Goal: Task Accomplishment & Management: Complete application form

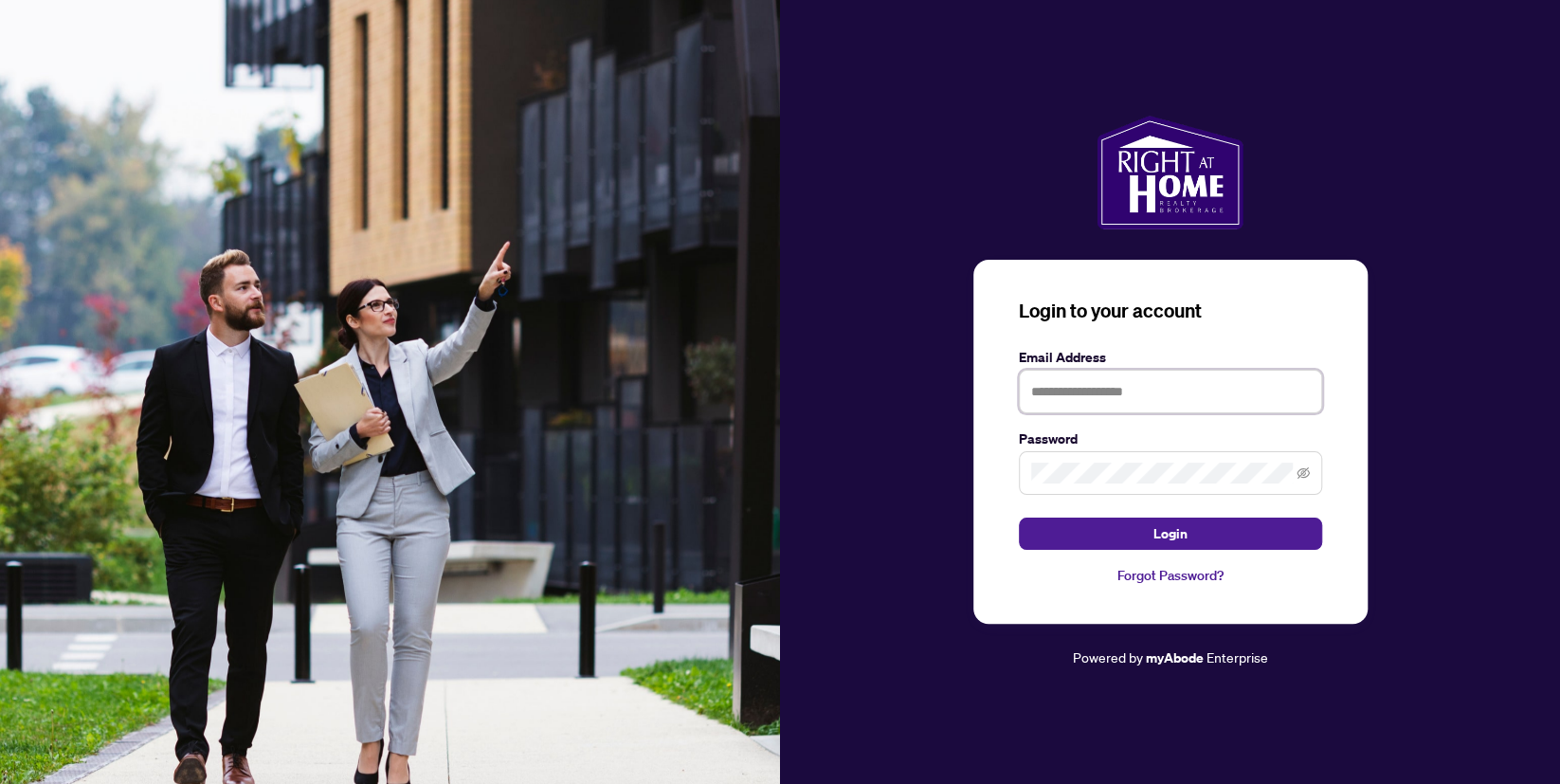
click at [1058, 405] on input "text" at bounding box center [1170, 391] width 303 height 44
click at [1059, 403] on input "text" at bounding box center [1170, 391] width 303 height 44
type input "**********"
click at [1019, 517] on button "Login" at bounding box center [1170, 534] width 303 height 33
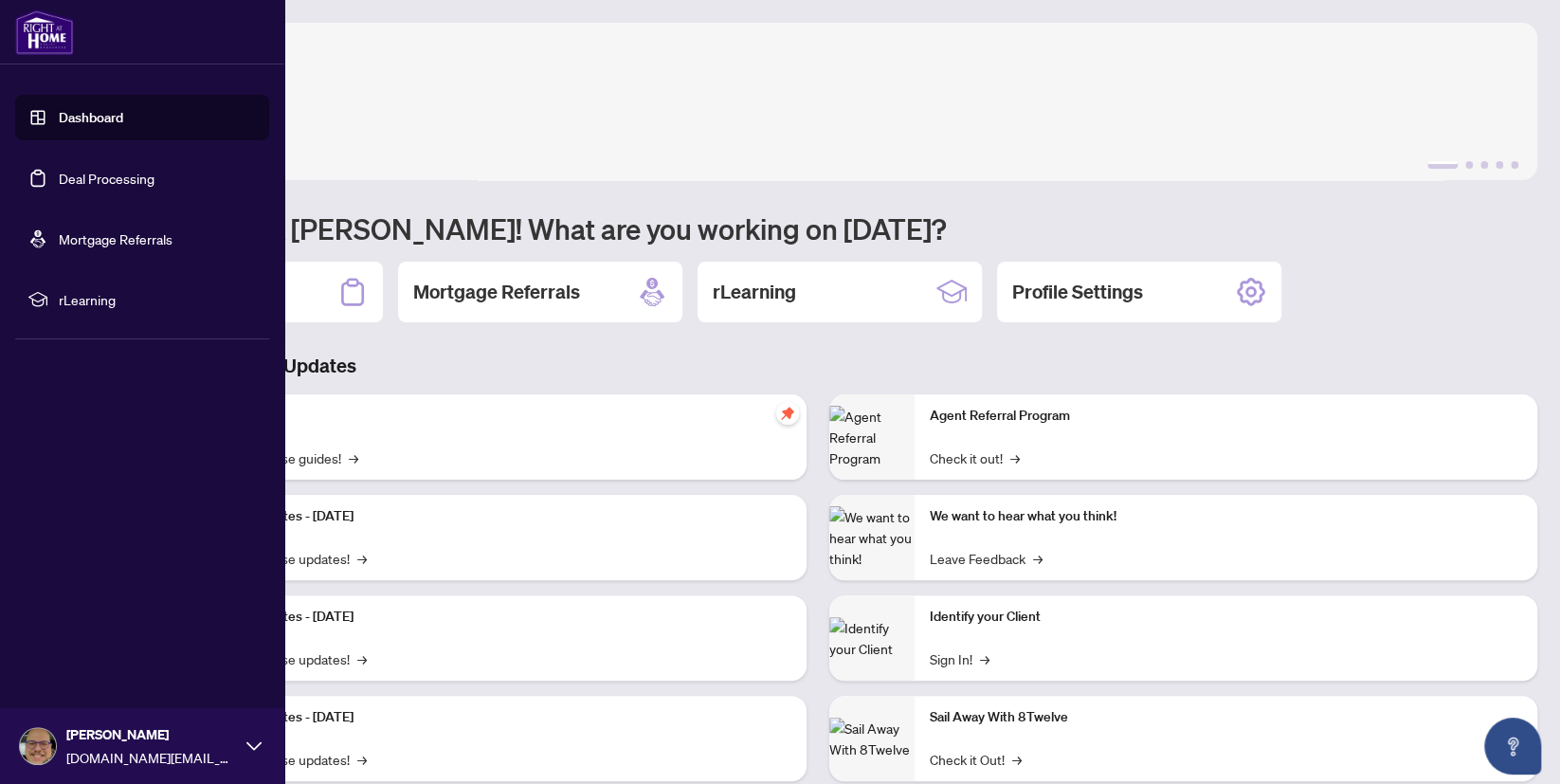
click at [58, 118] on link "Dashboard" at bounding box center [90, 118] width 64 height 17
click at [58, 180] on link "Deal Processing" at bounding box center [106, 178] width 96 height 17
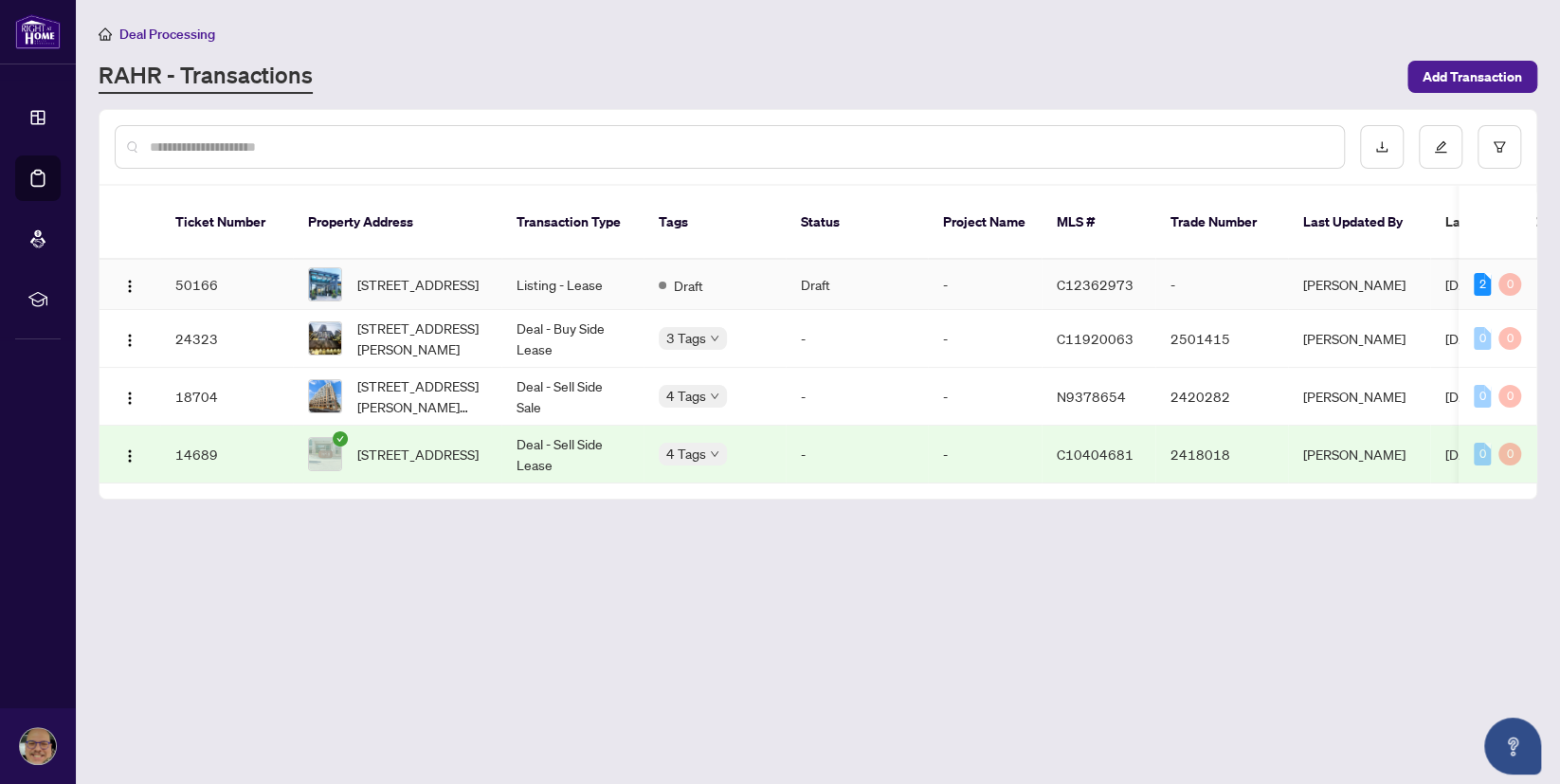
click at [570, 262] on td "Listing - Lease" at bounding box center [572, 285] width 143 height 51
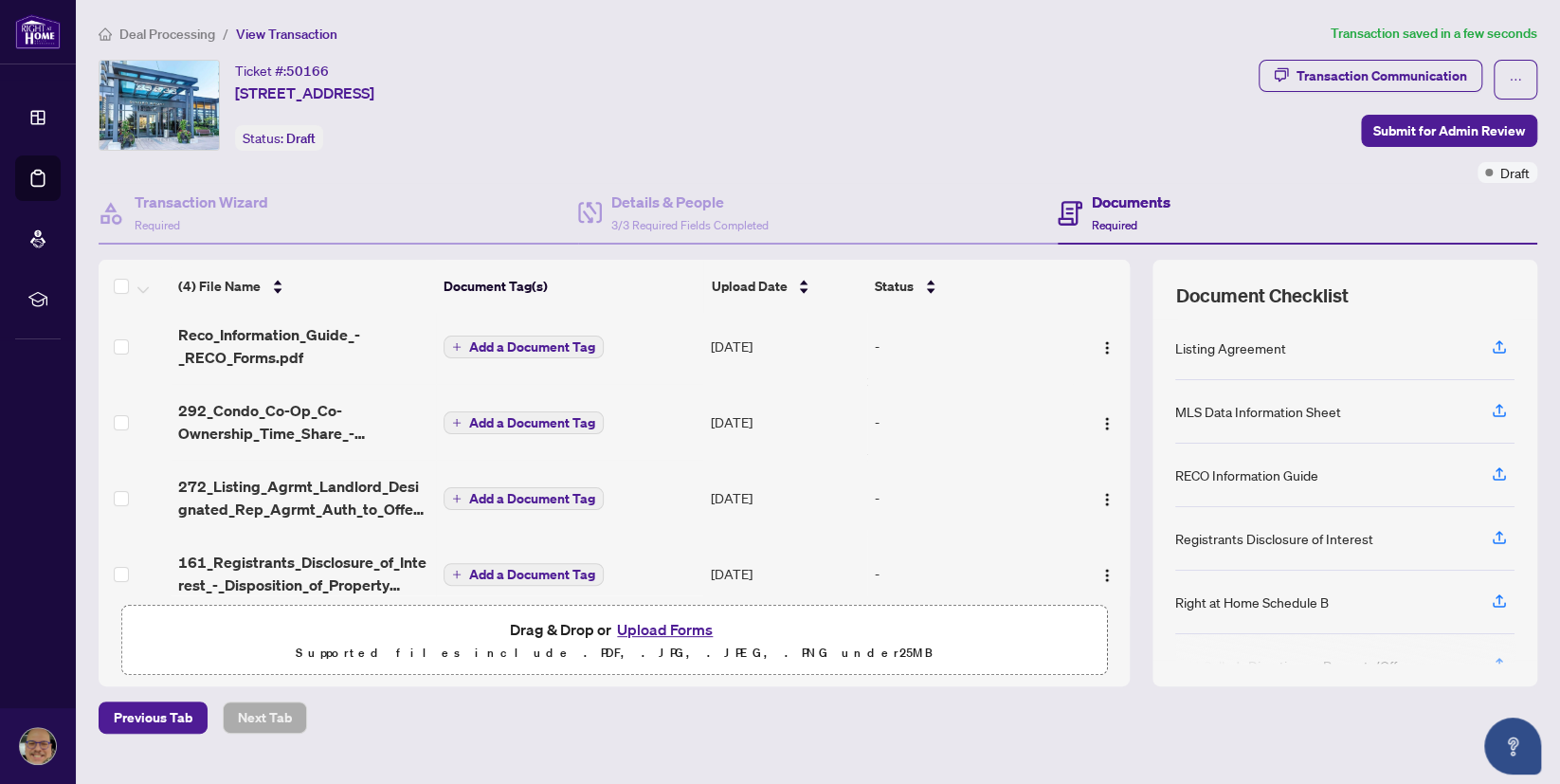
scroll to position [21, 0]
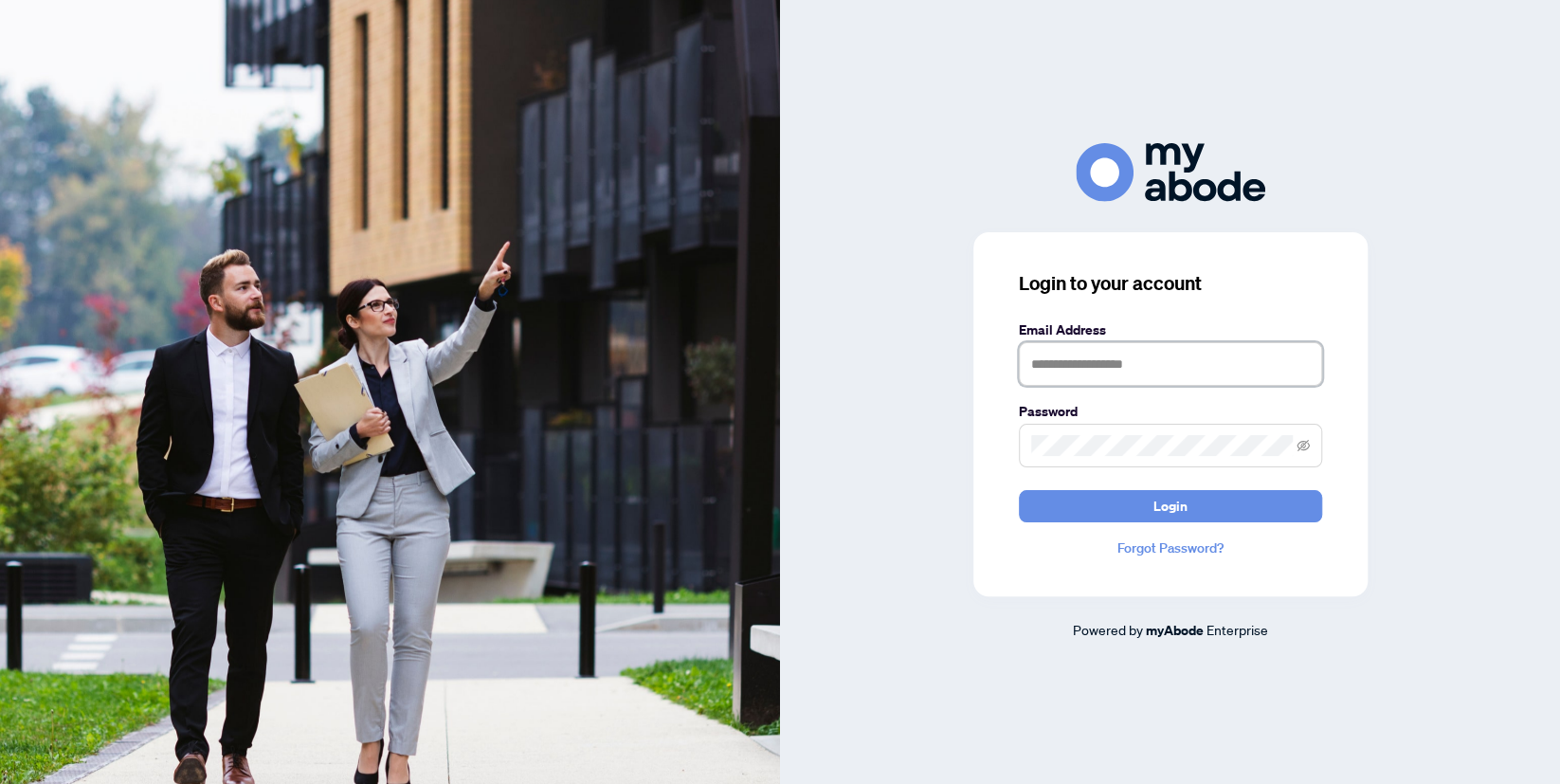
click at [1113, 371] on input "text" at bounding box center [1170, 364] width 303 height 44
click at [1113, 369] on input "text" at bounding box center [1170, 364] width 303 height 44
type input "**********"
click at [1019, 490] on button "Login" at bounding box center [1170, 506] width 303 height 33
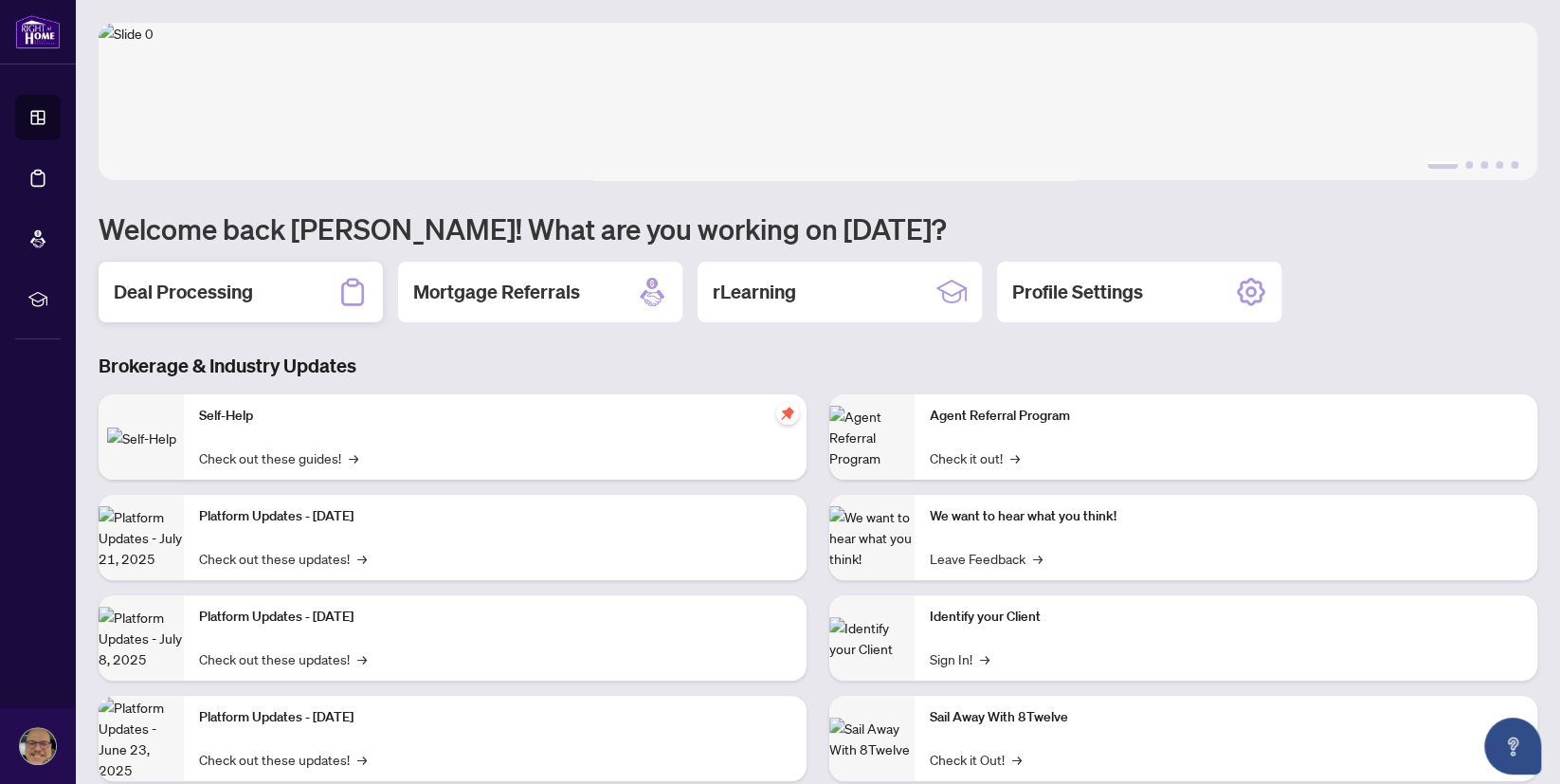
click at [239, 285] on h2 "Deal Processing" at bounding box center [184, 292] width 140 height 27
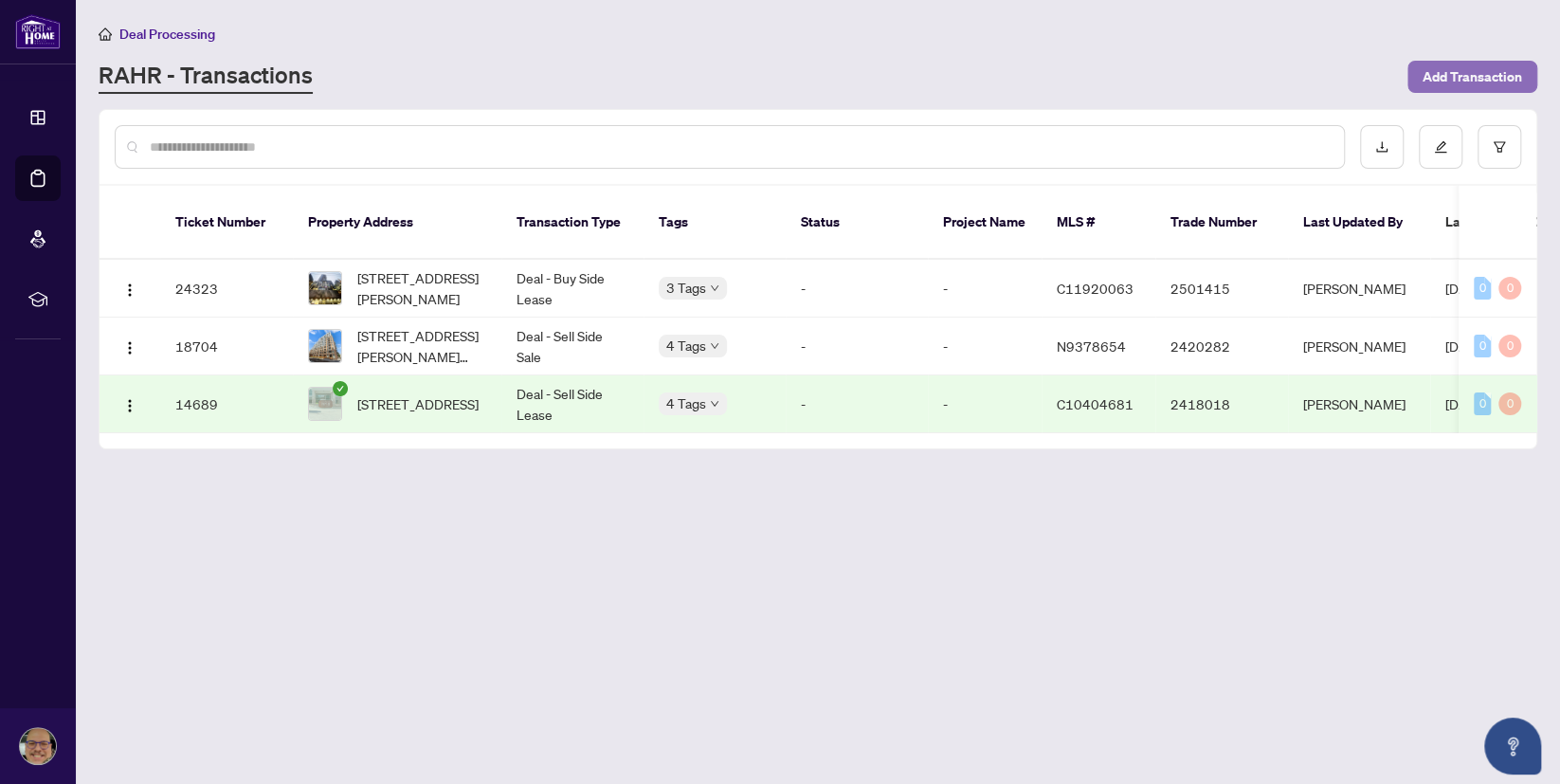
click at [1452, 75] on span "Add Transaction" at bounding box center [1473, 76] width 99 height 31
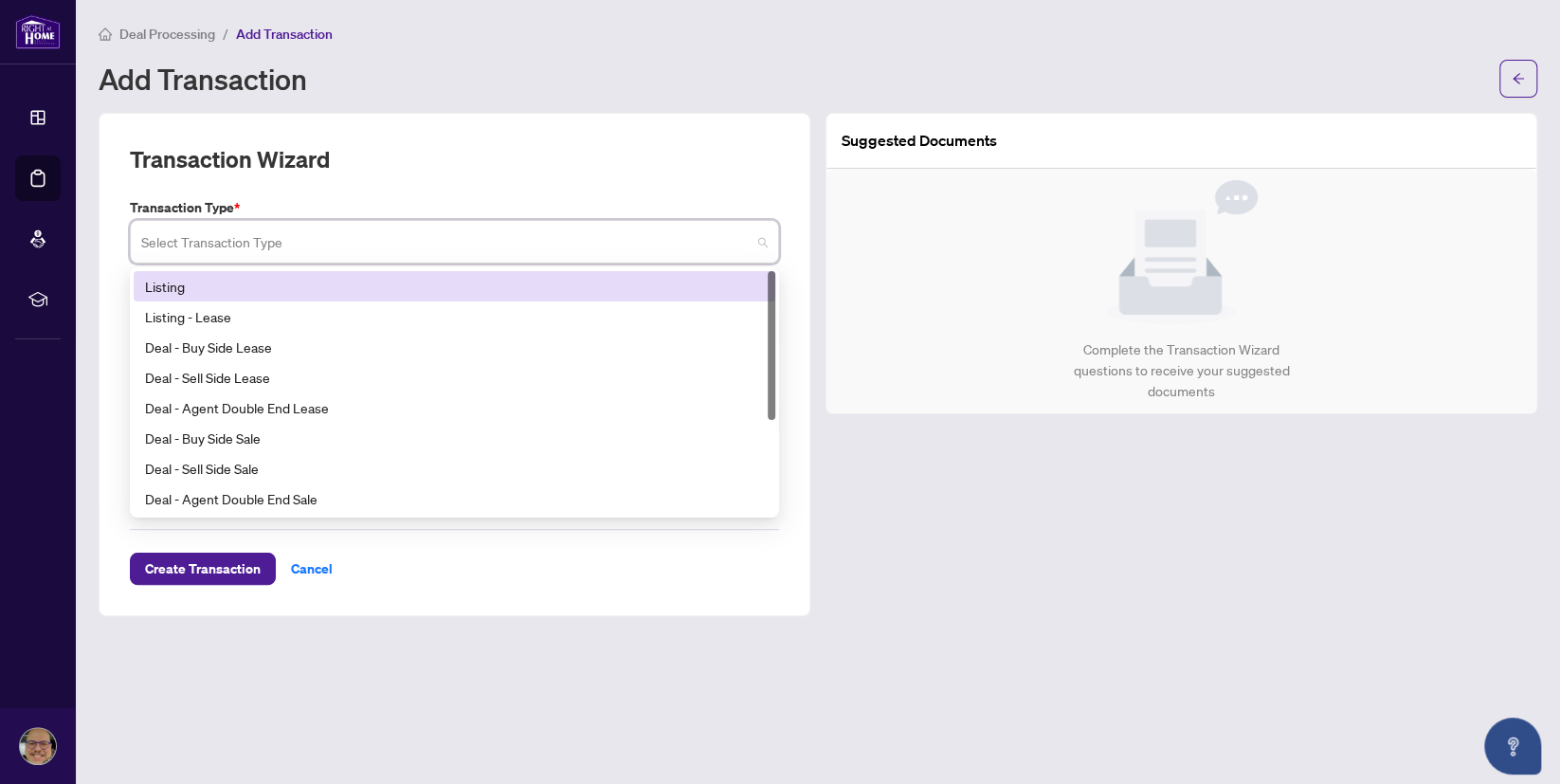
click at [223, 243] on input "search" at bounding box center [446, 245] width 609 height 42
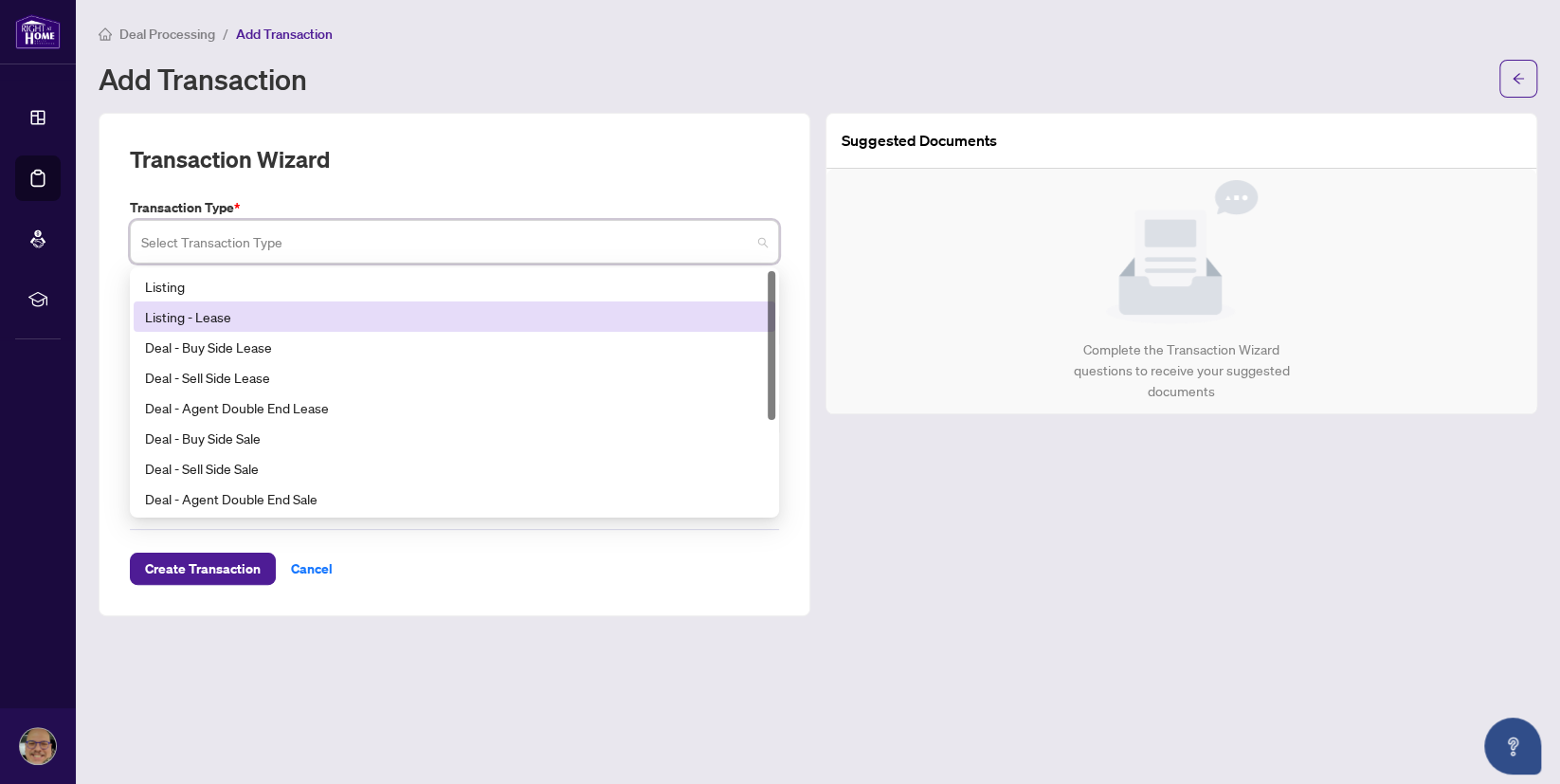
click at [224, 314] on div "Listing - Lease" at bounding box center [454, 316] width 619 height 21
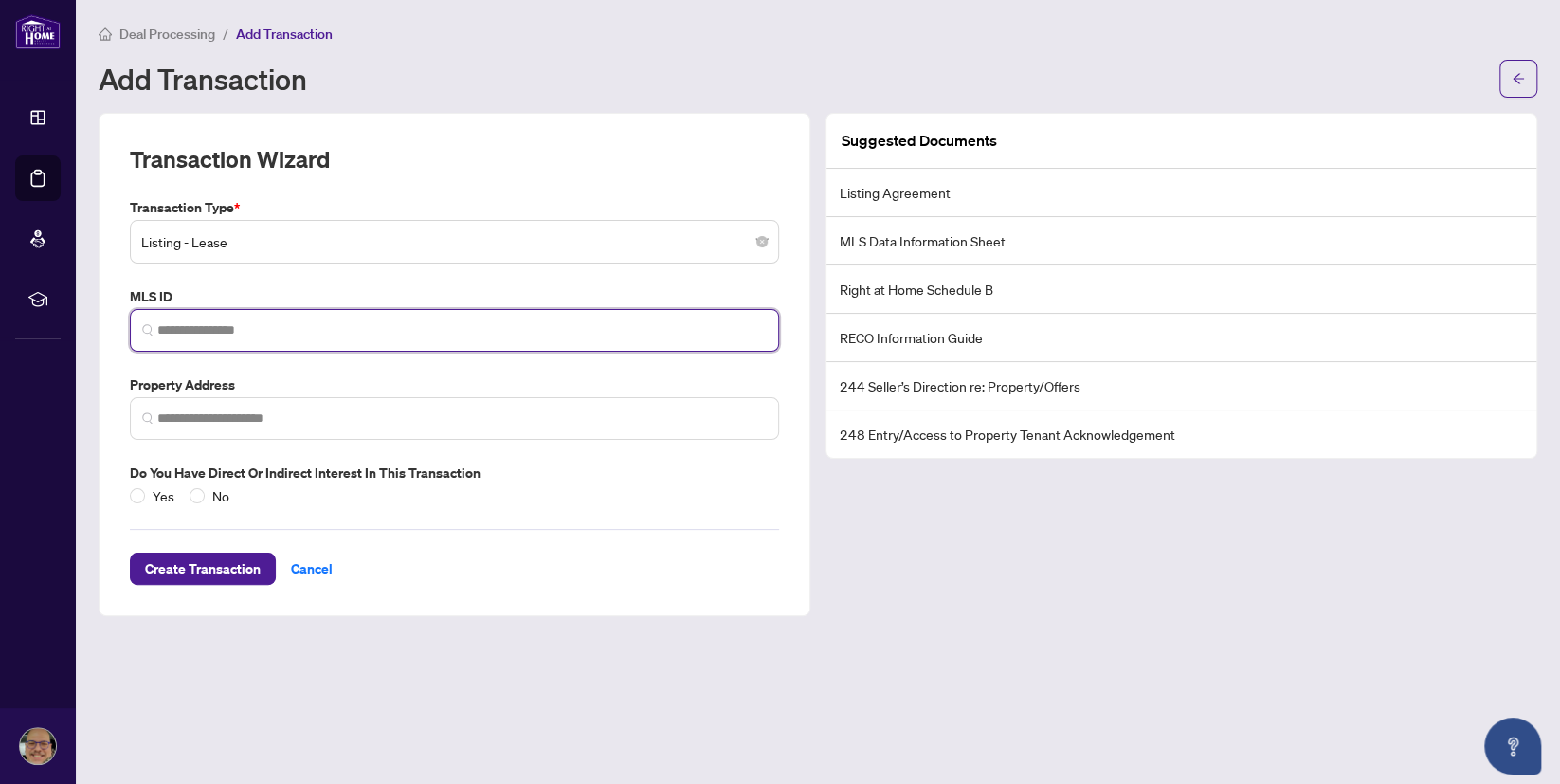
paste input "*********"
type input "*********"
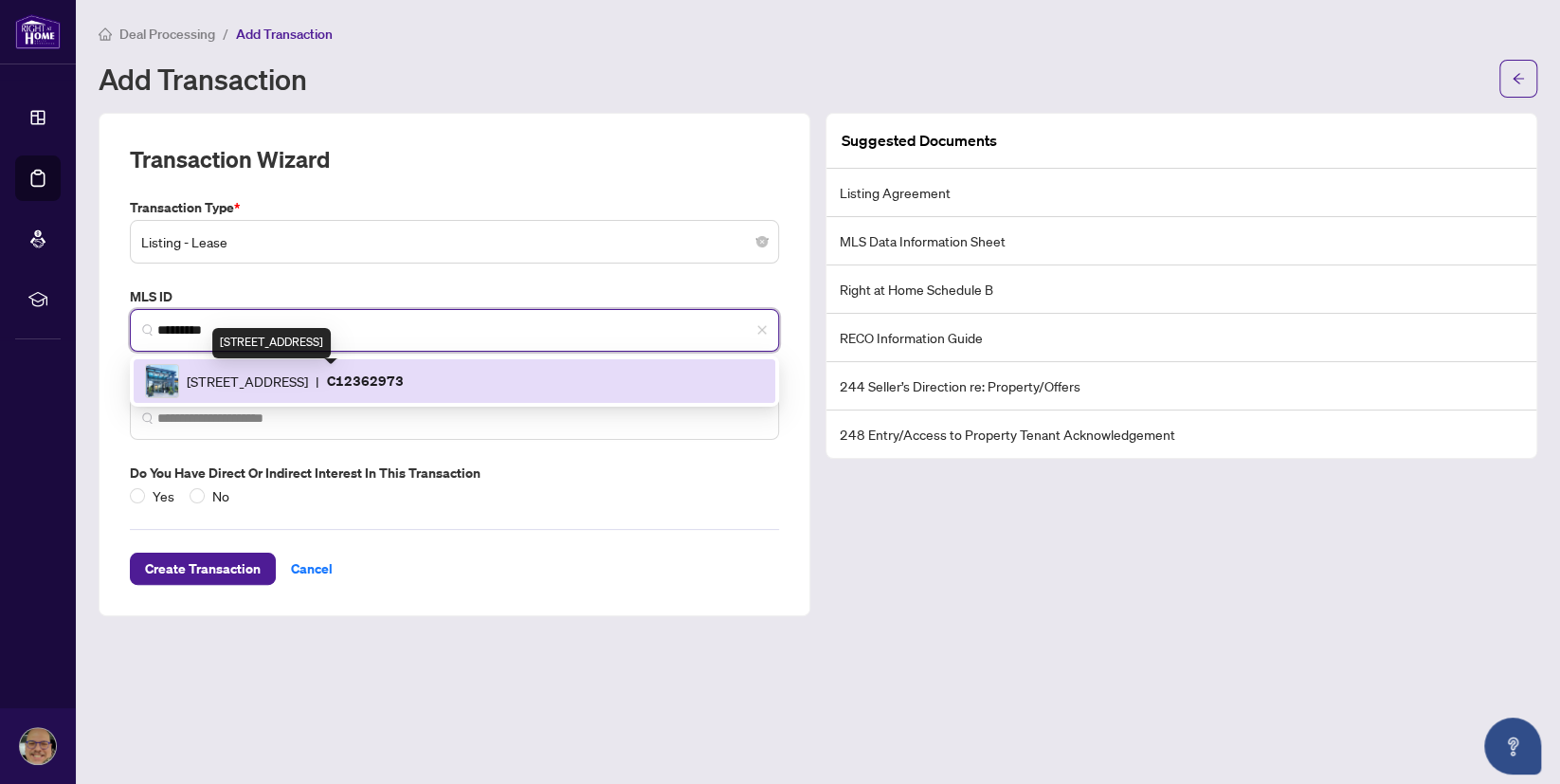
click at [308, 377] on span "33 Singer Crt, Toronto, Ontario M2K 0B4, Canada" at bounding box center [247, 381] width 121 height 21
type input "**********"
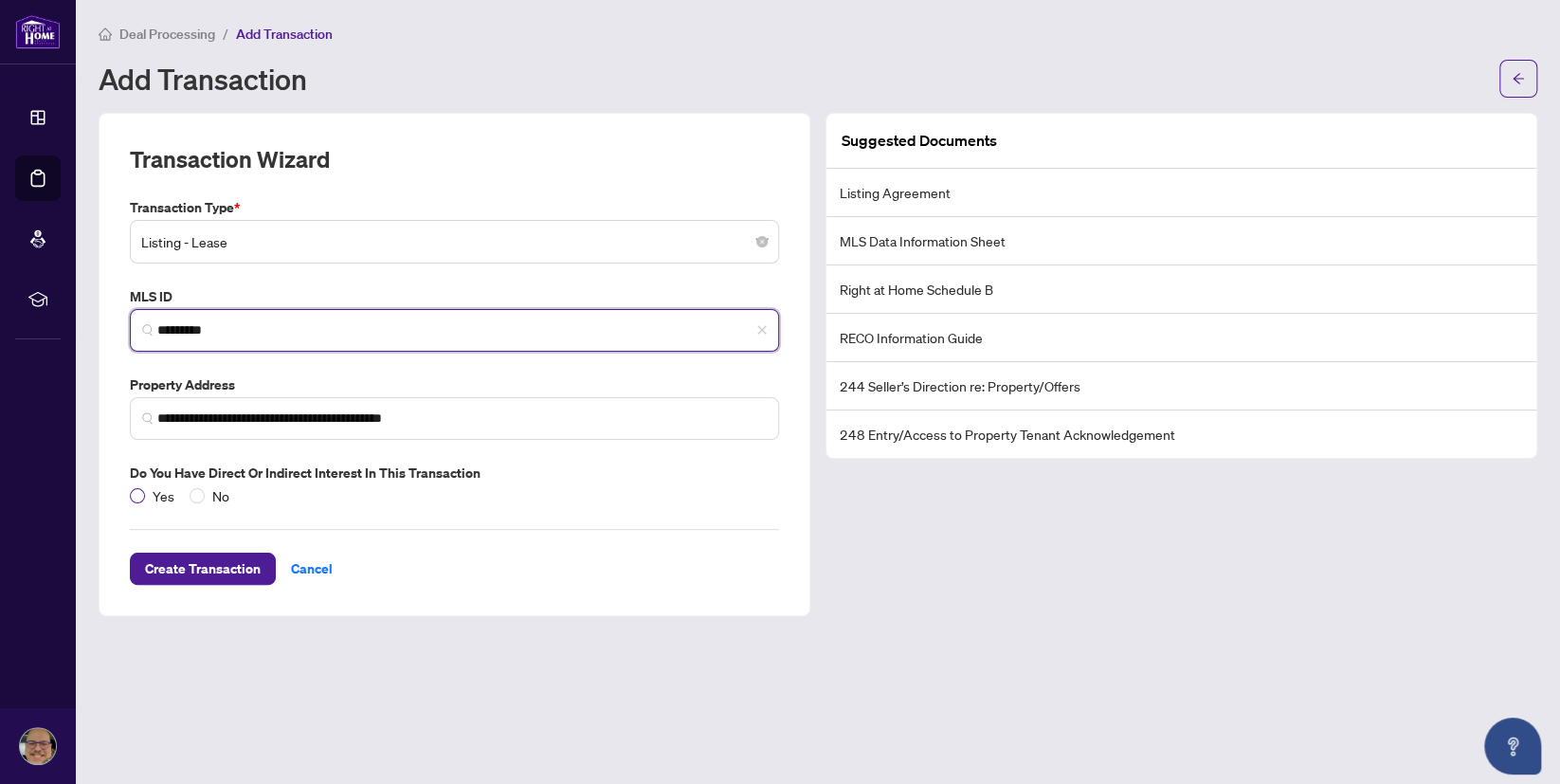
type input "*********"
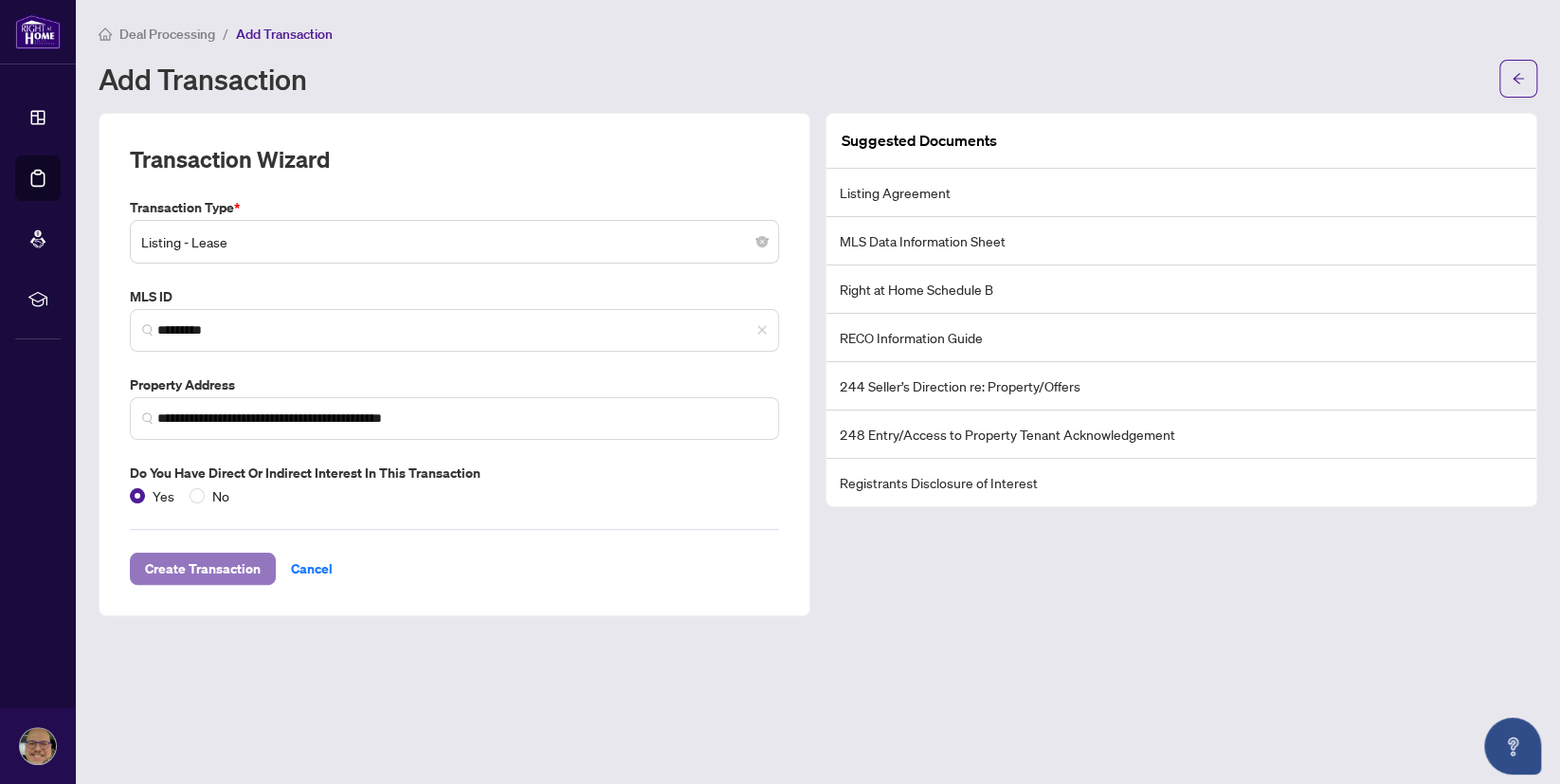
click at [224, 572] on span "Create Transaction" at bounding box center [203, 569] width 116 height 31
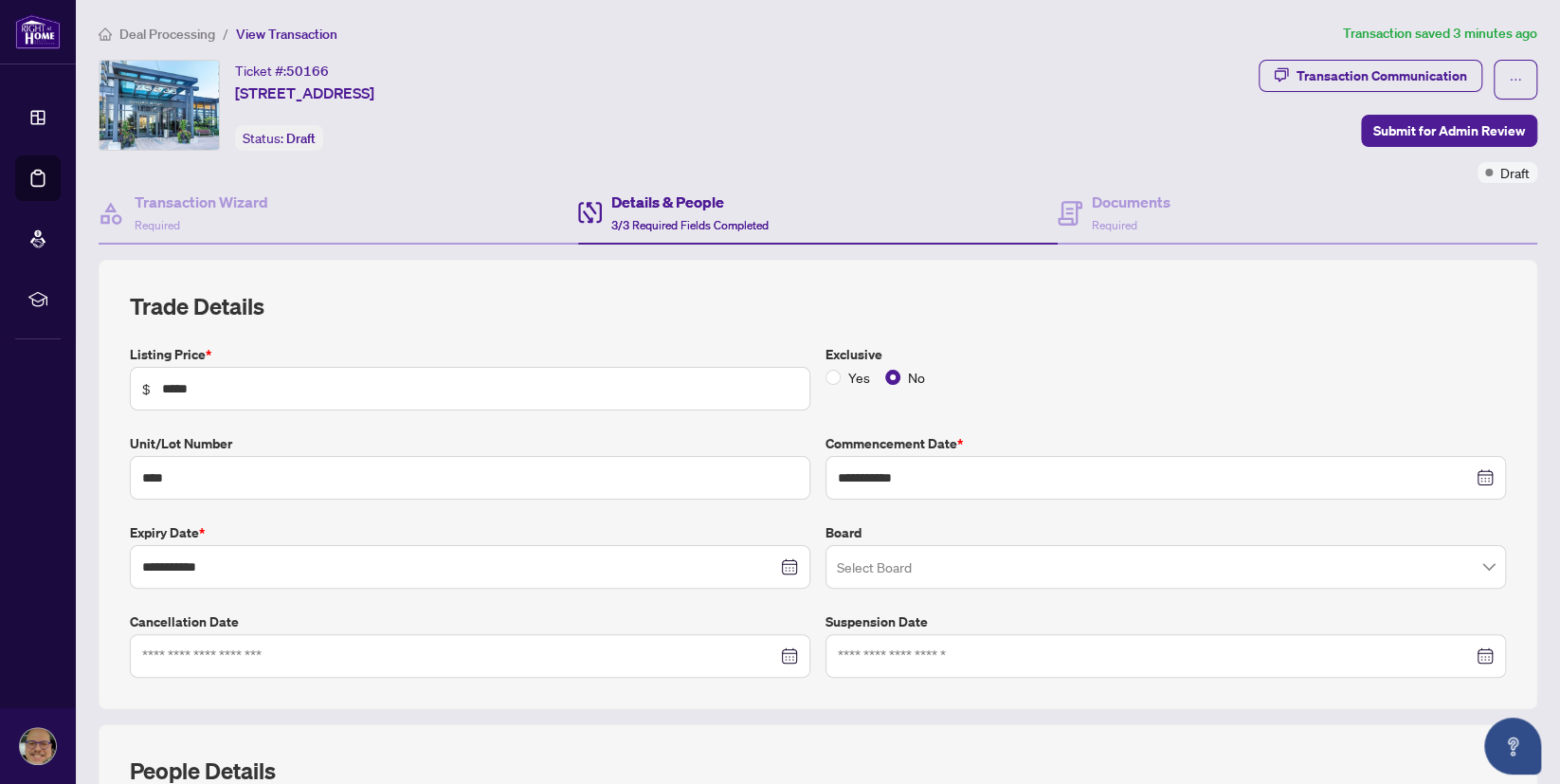
click at [880, 561] on input "search" at bounding box center [1157, 570] width 641 height 42
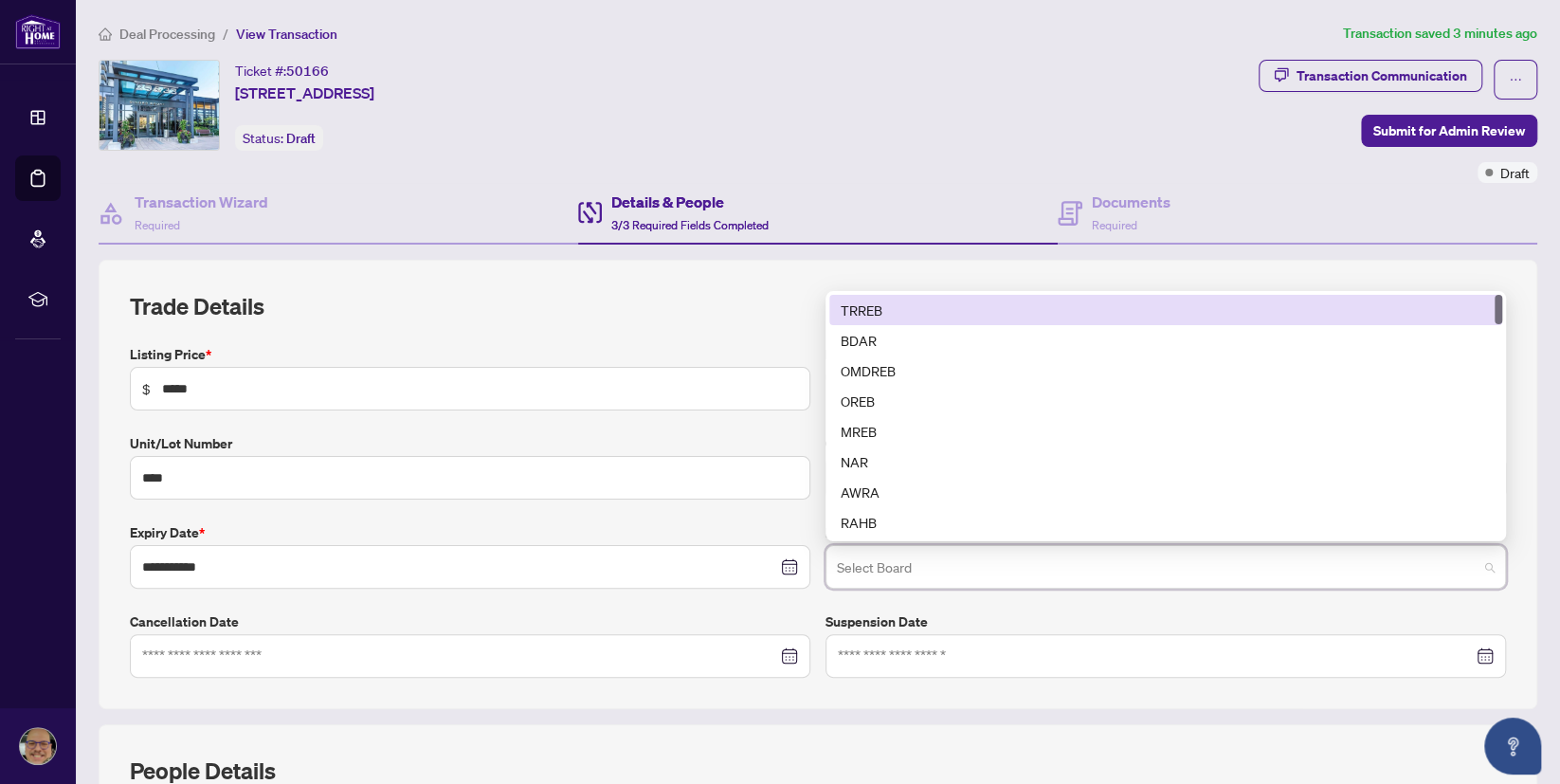
click at [872, 305] on div "TRREB" at bounding box center [1166, 310] width 650 height 21
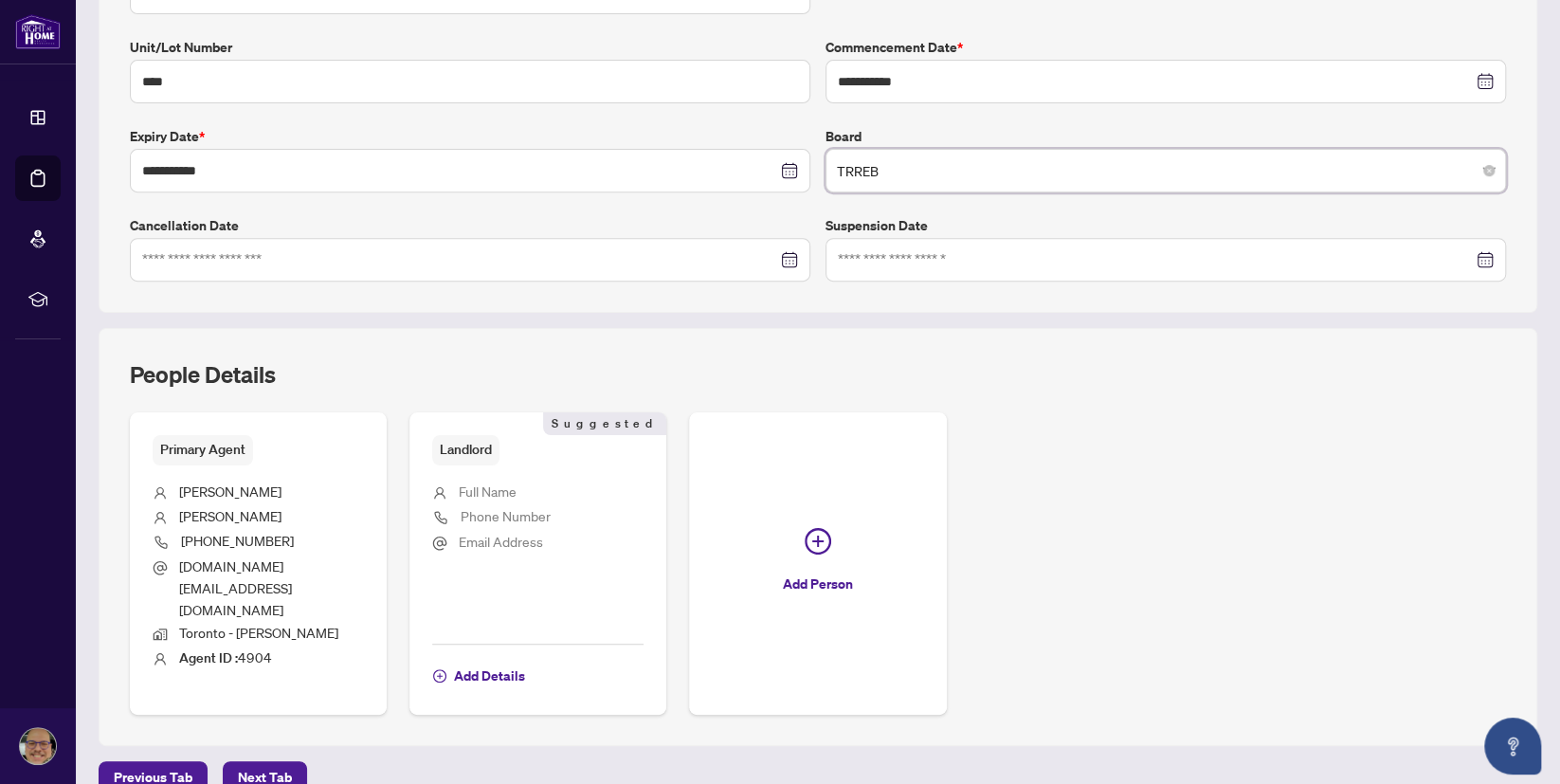
scroll to position [402, 0]
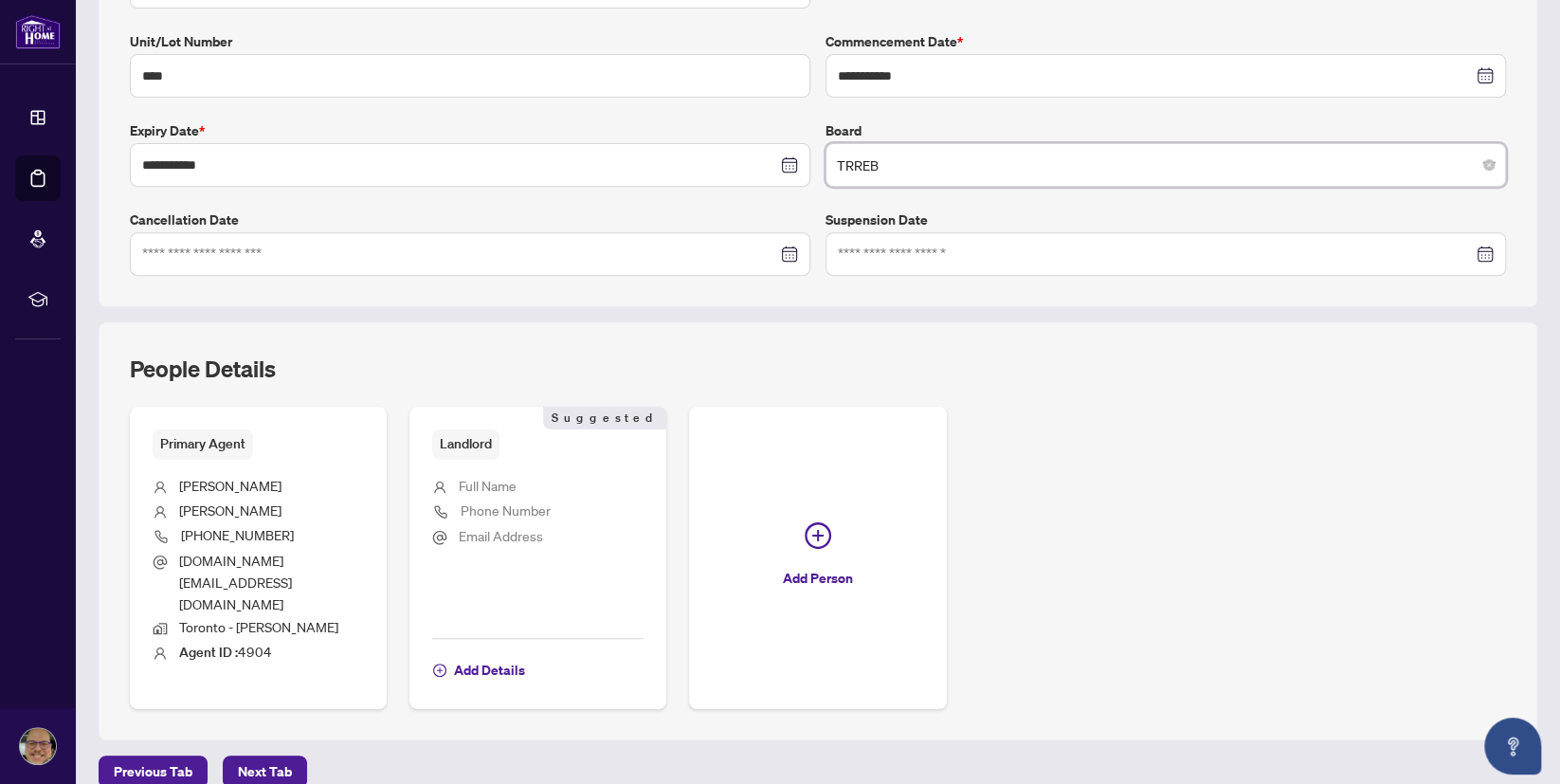
click at [484, 485] on span "Full Name" at bounding box center [488, 485] width 57 height 17
click at [548, 442] on div "Landlord Suggested" at bounding box center [538, 444] width 211 height 30
click at [457, 655] on span "Add Details" at bounding box center [490, 670] width 71 height 31
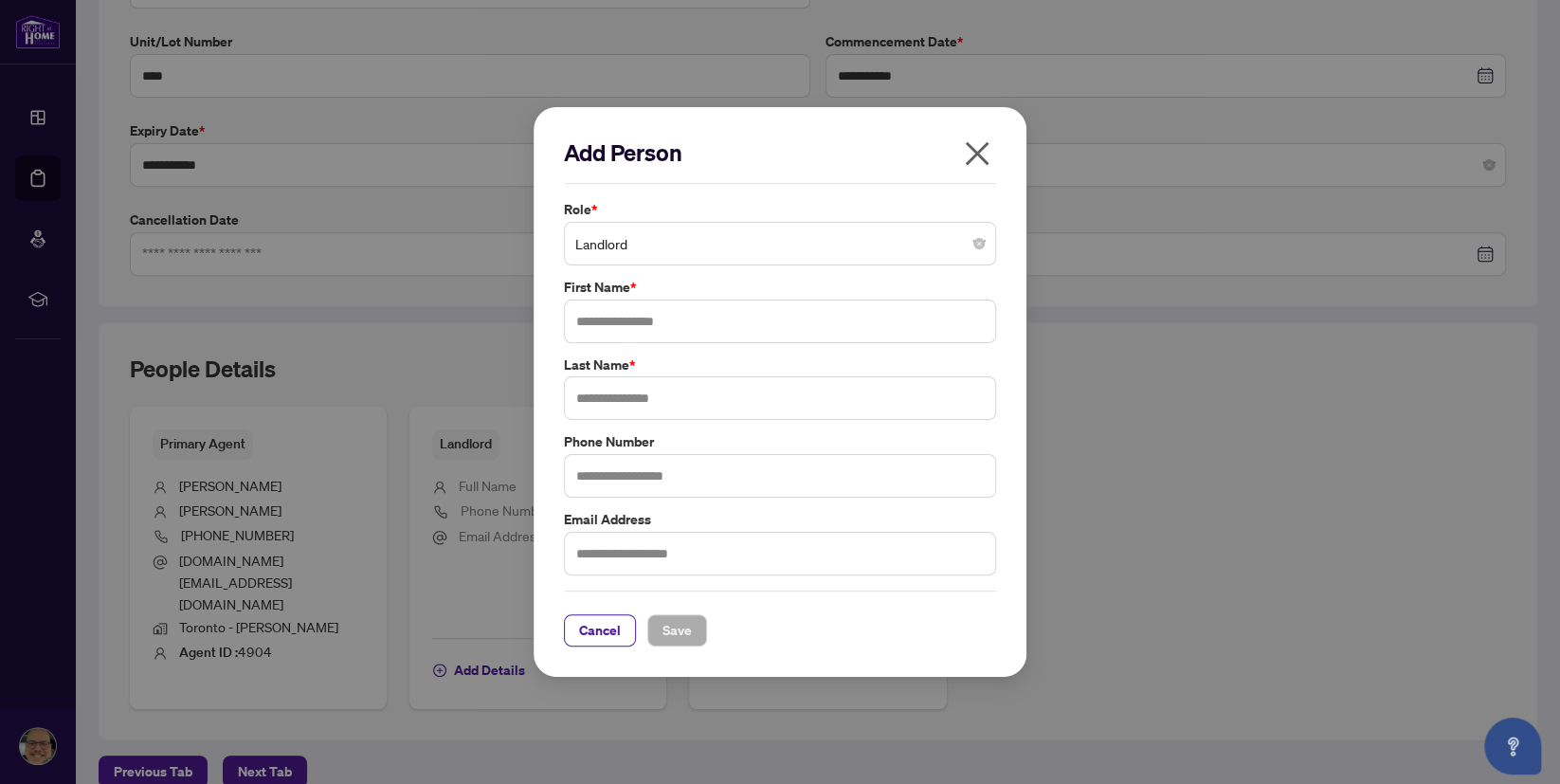
click at [651, 250] on span "Landlord" at bounding box center [780, 244] width 409 height 36
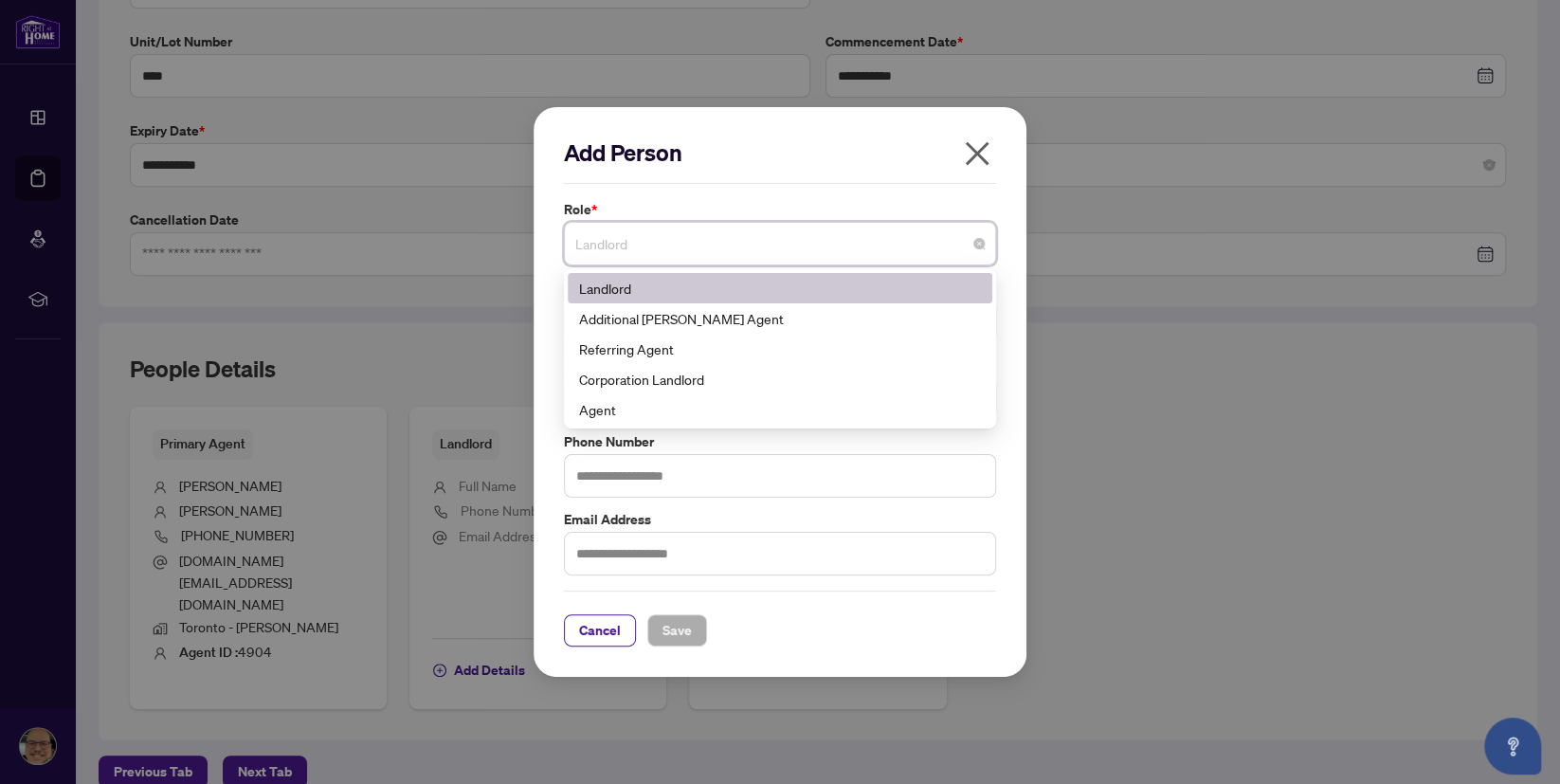
click at [629, 276] on div "Landlord" at bounding box center [780, 288] width 425 height 31
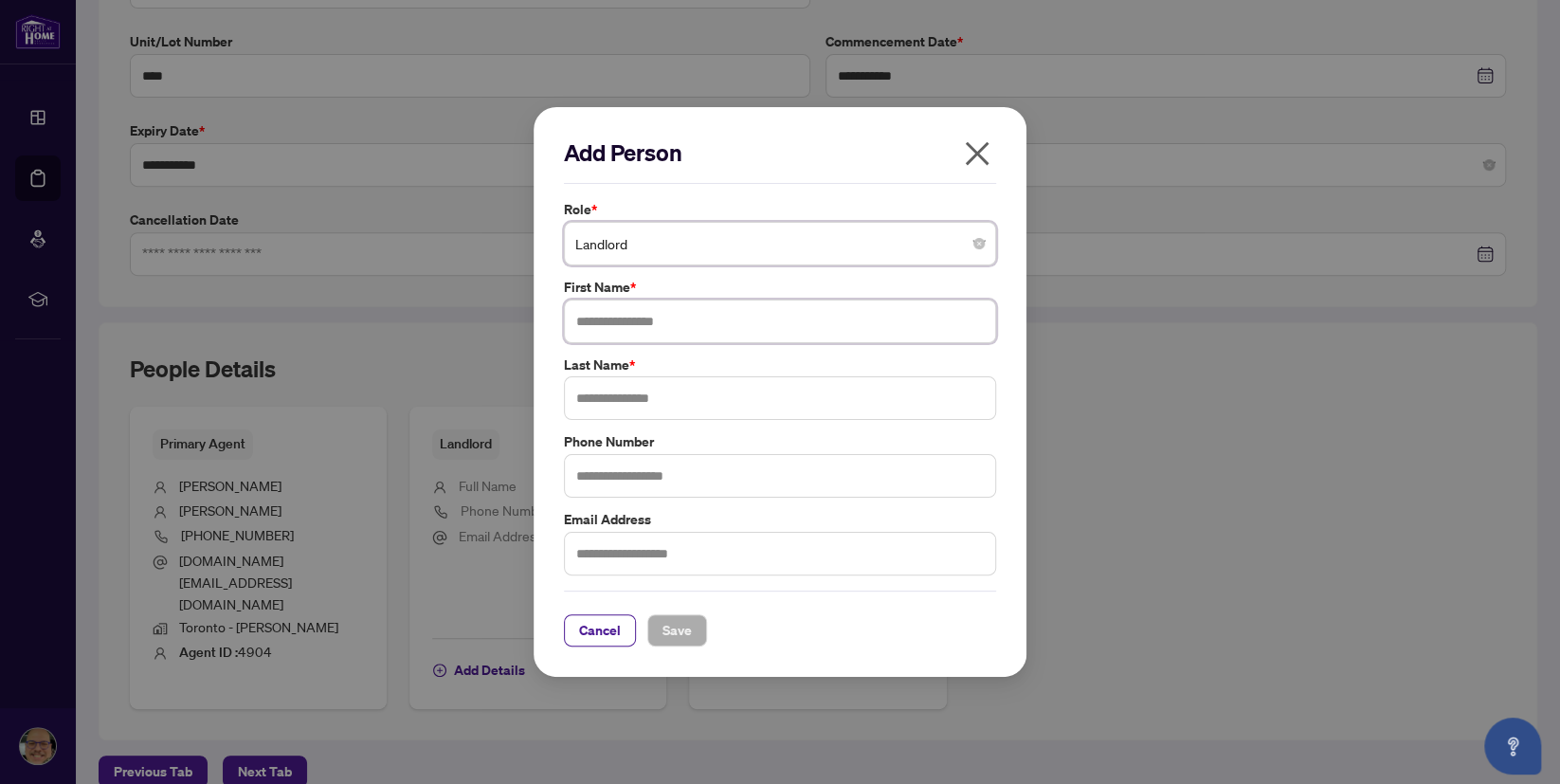
click at [627, 327] on input "text" at bounding box center [780, 321] width 432 height 44
type input "*******"
type input "********"
click at [586, 560] on input "text" at bounding box center [780, 554] width 432 height 44
type input "**********"
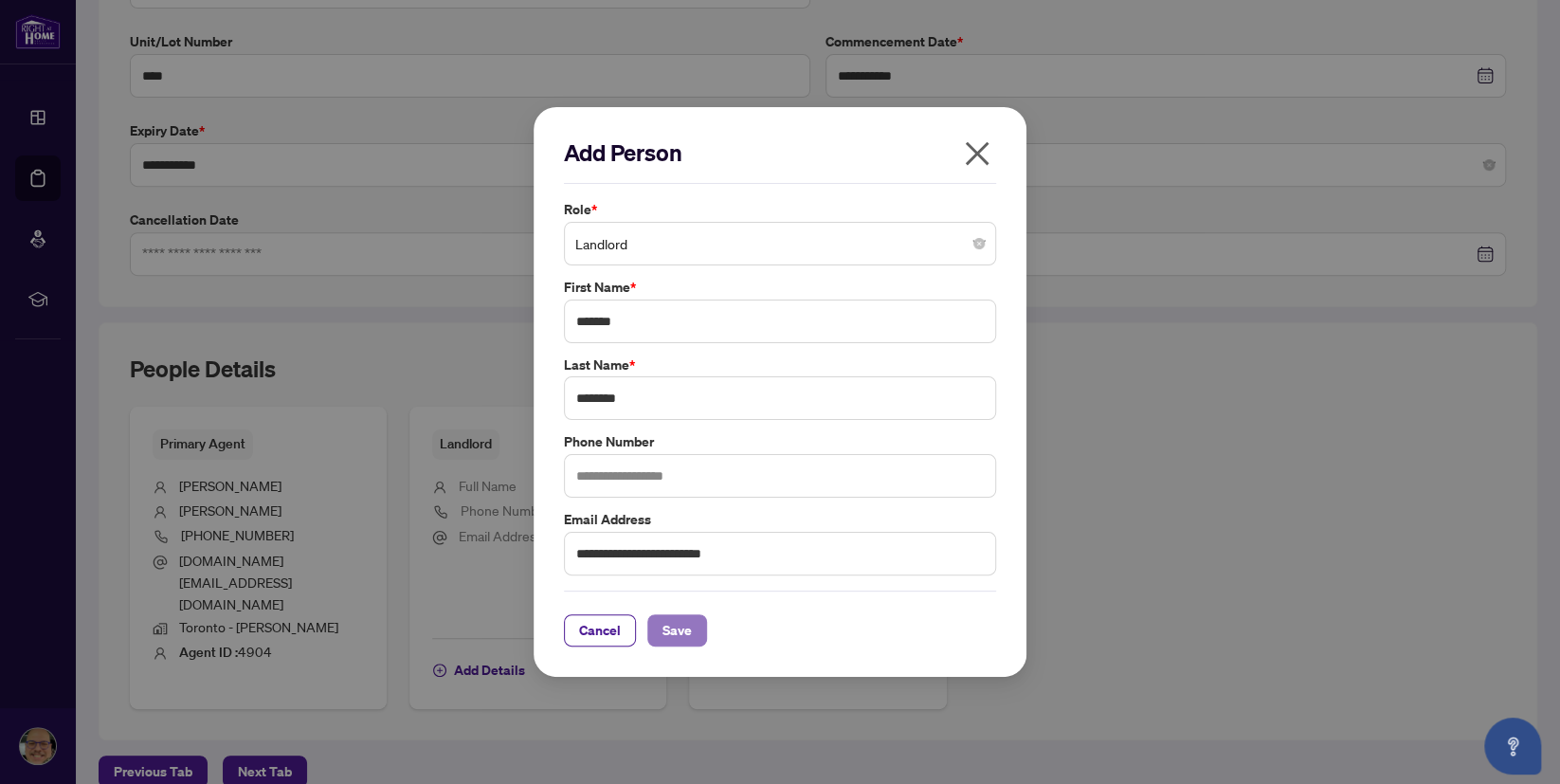
click at [672, 632] on span "Save" at bounding box center [677, 630] width 30 height 31
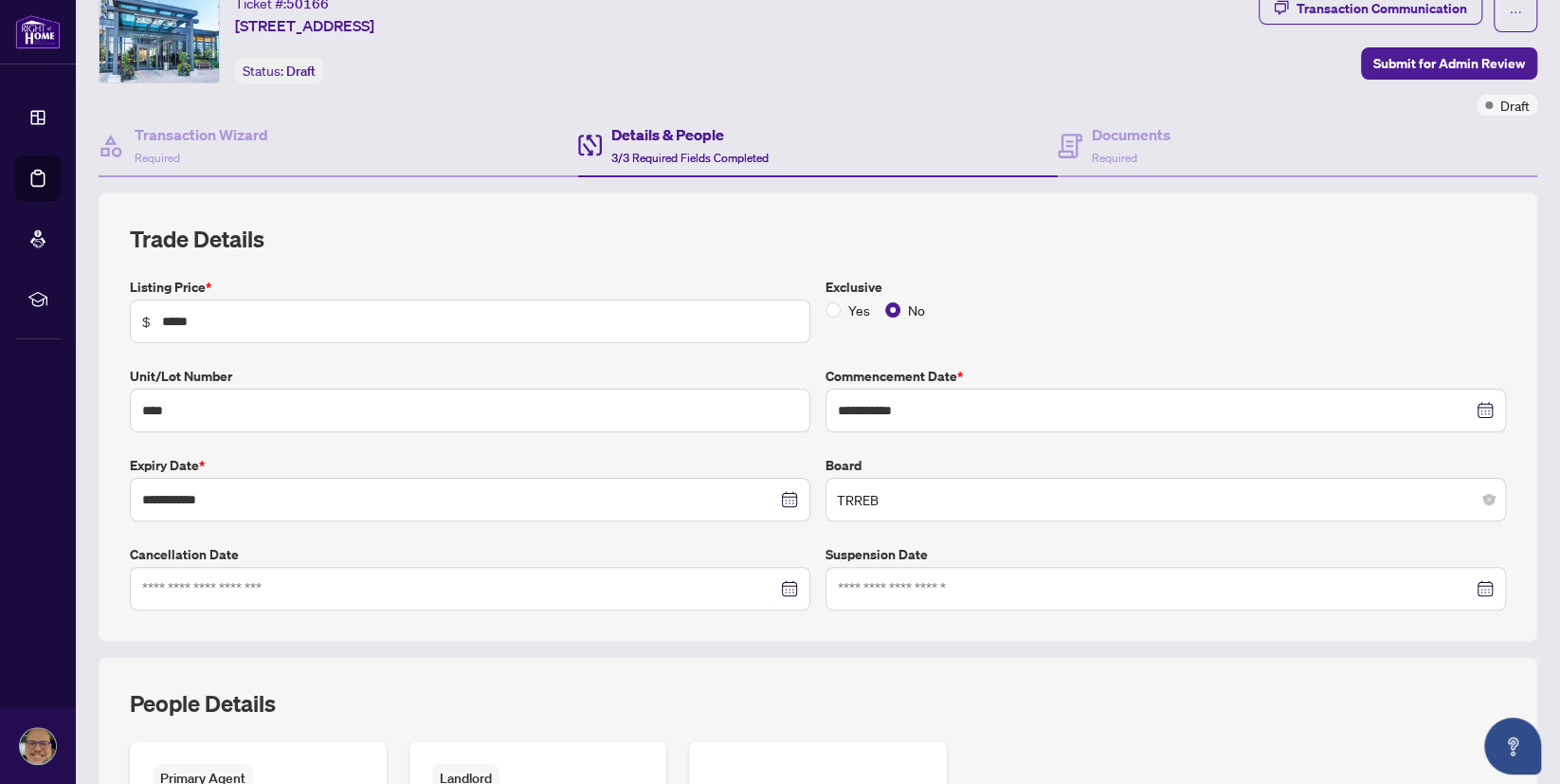
scroll to position [469, 0]
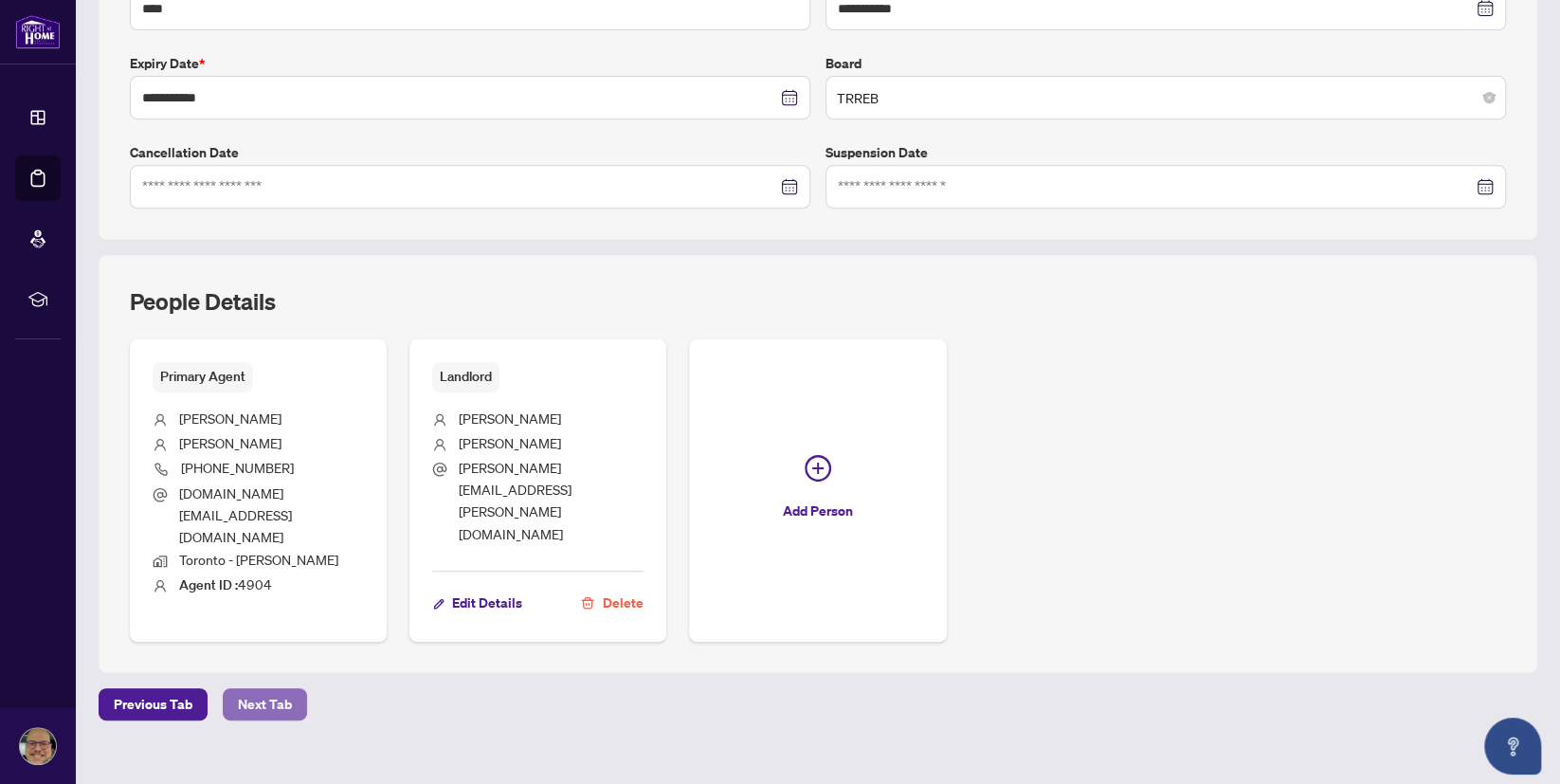
click at [289, 688] on span "Next Tab" at bounding box center [265, 704] width 54 height 31
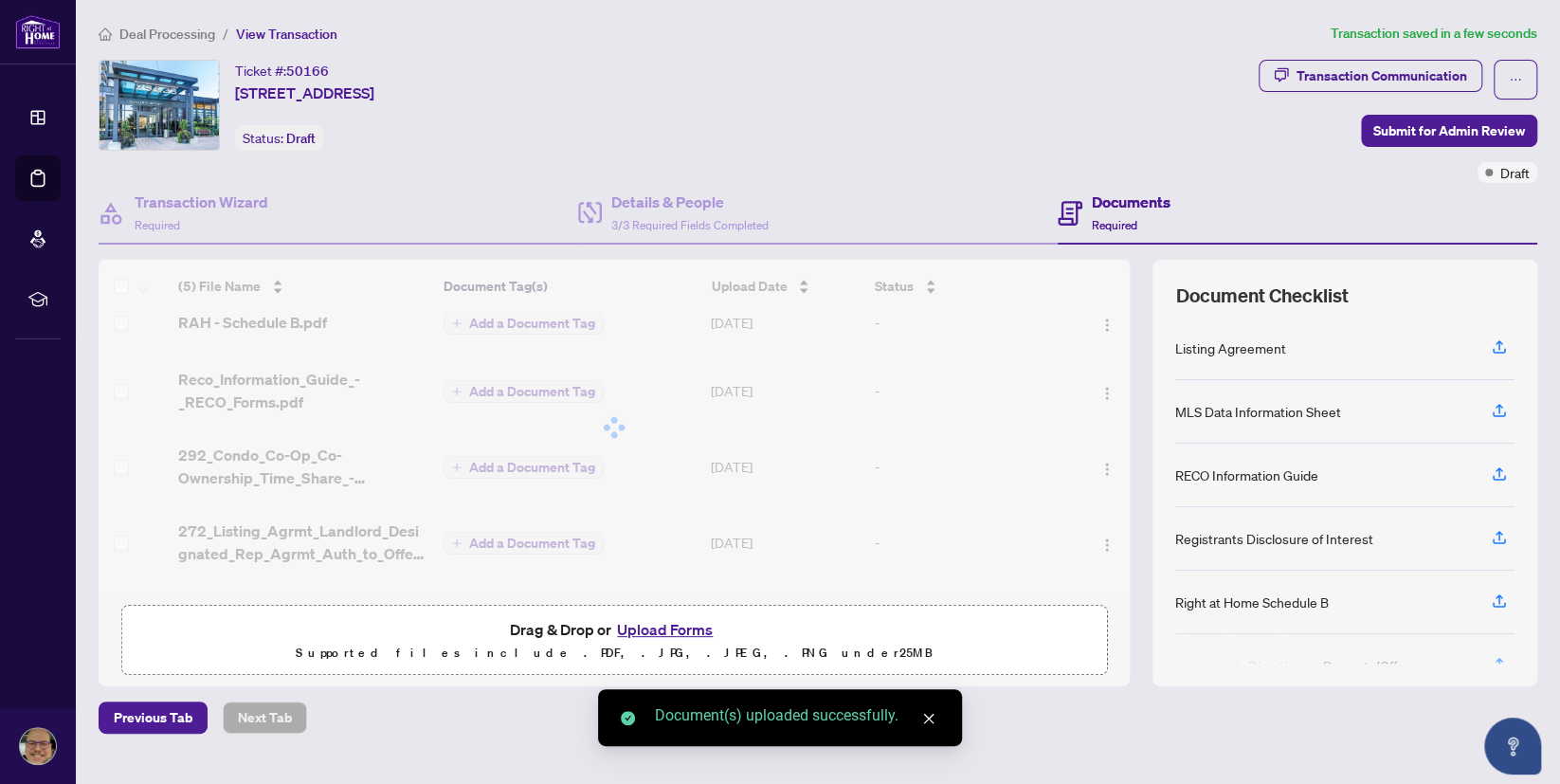
scroll to position [81, 0]
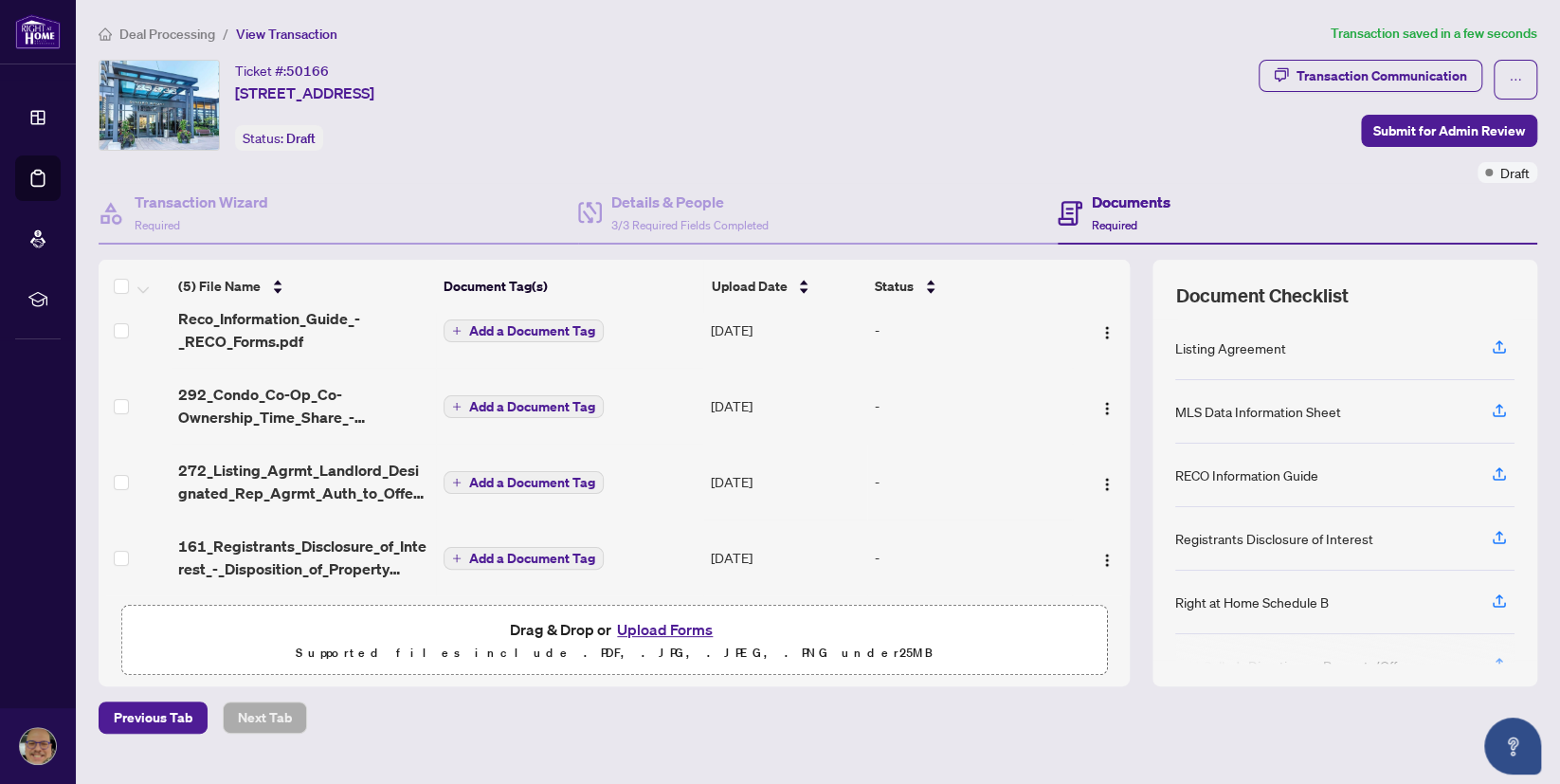
click at [549, 728] on div "Previous Tab Next Tab" at bounding box center [818, 717] width 1439 height 33
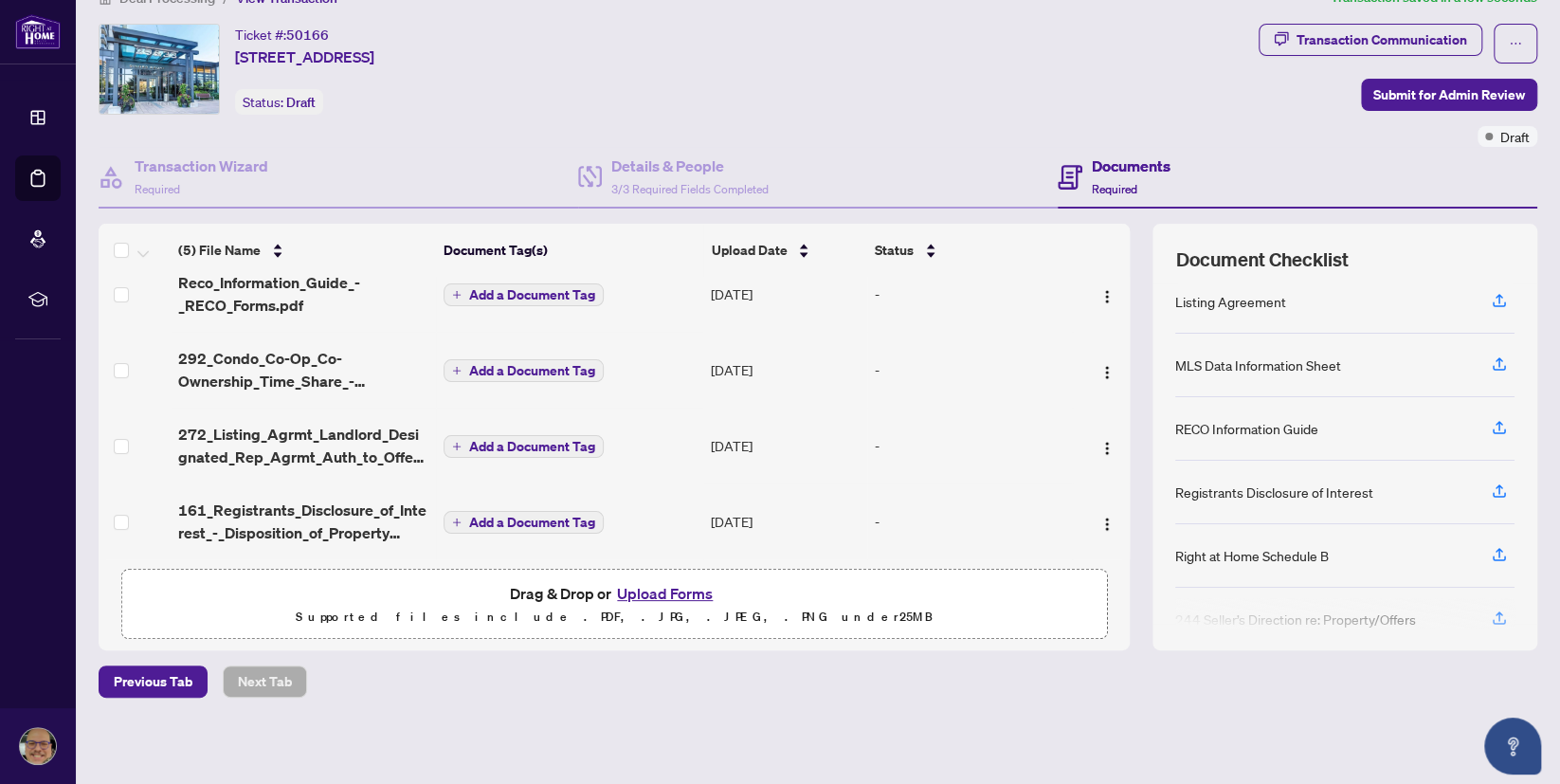
scroll to position [111, 0]
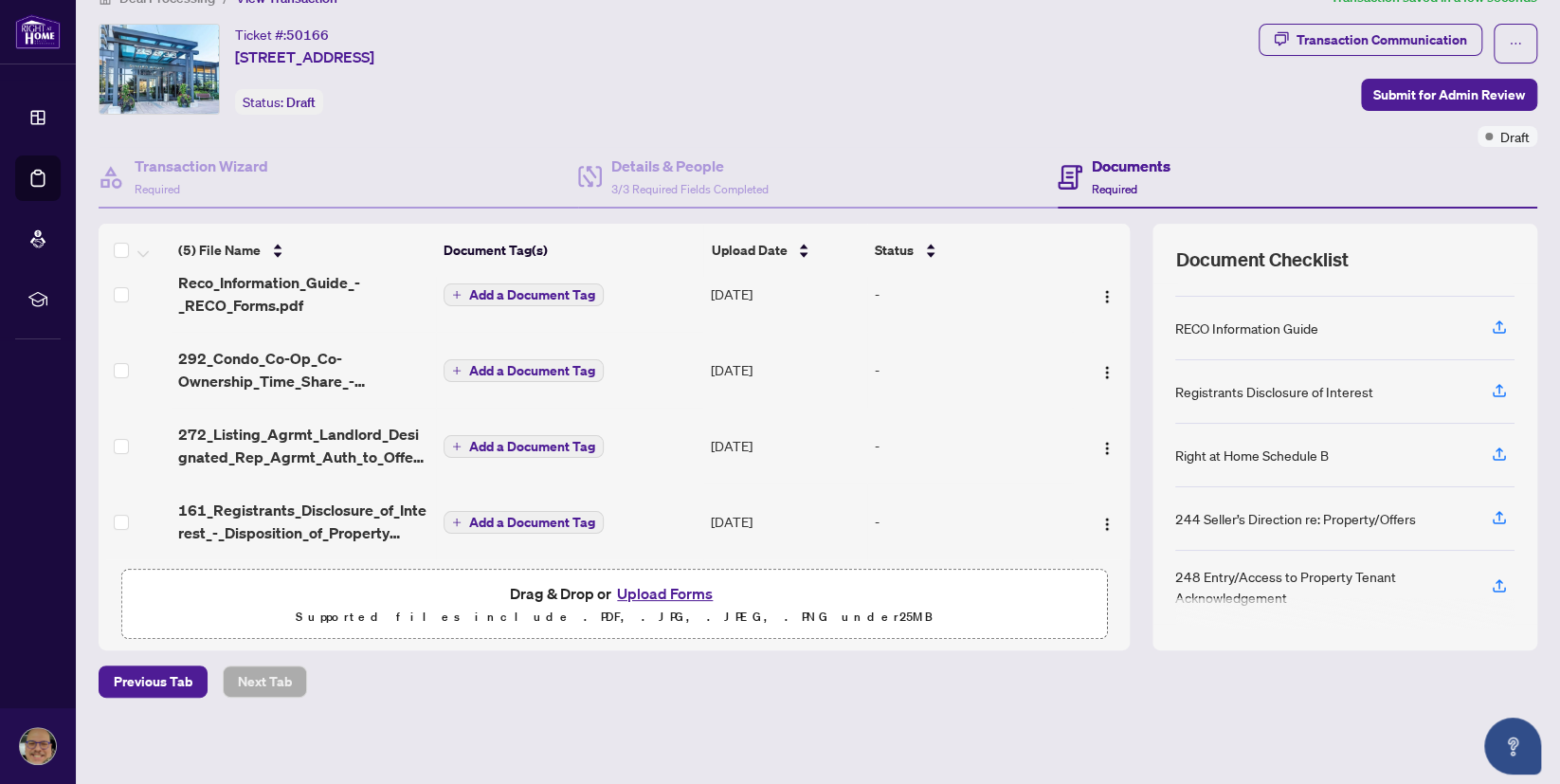
click at [1066, 659] on div "Deal Processing / View Transaction Transaction saved in a few seconds Ticket #:…" at bounding box center [818, 375] width 1454 height 777
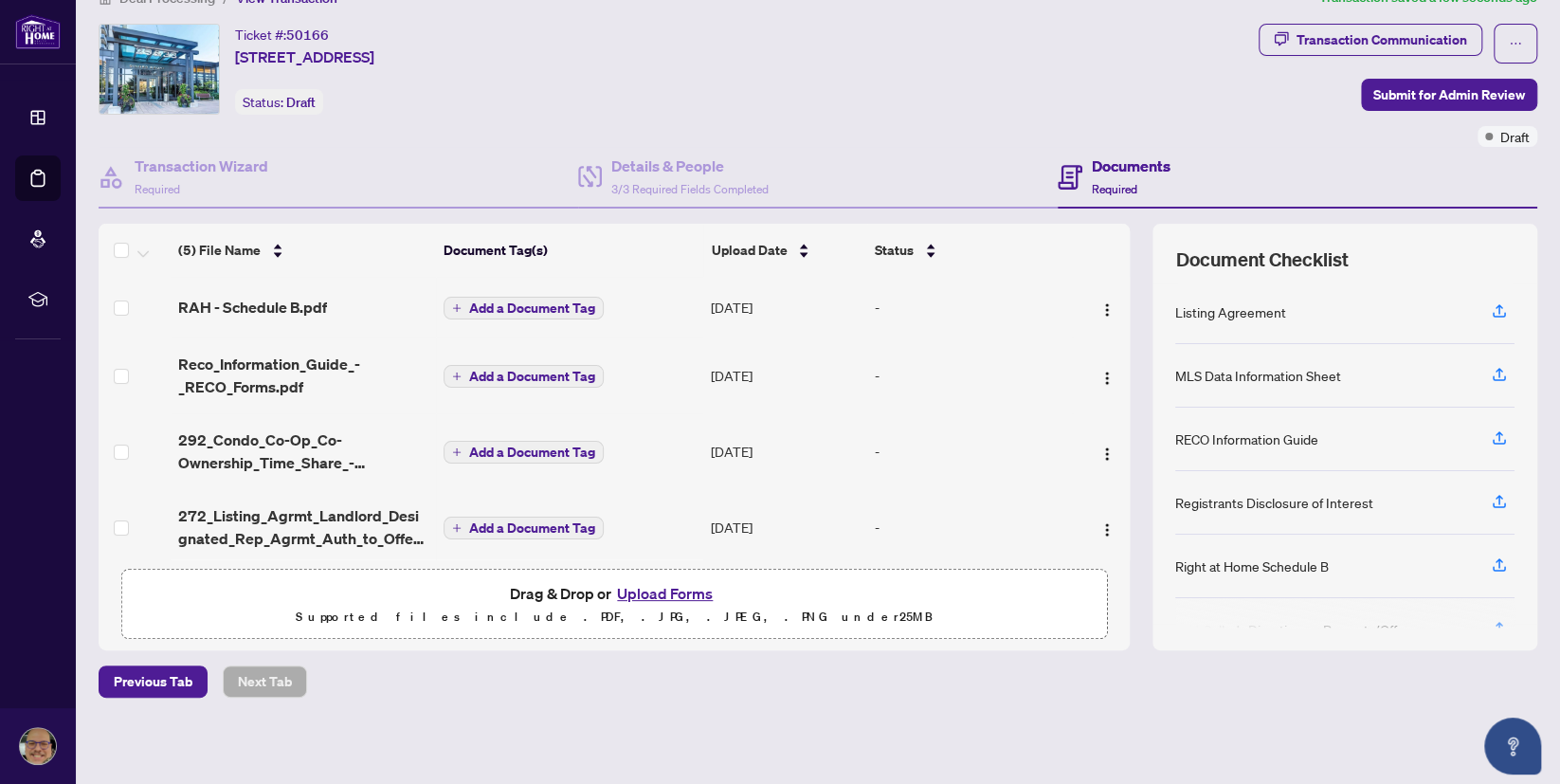
scroll to position [0, 0]
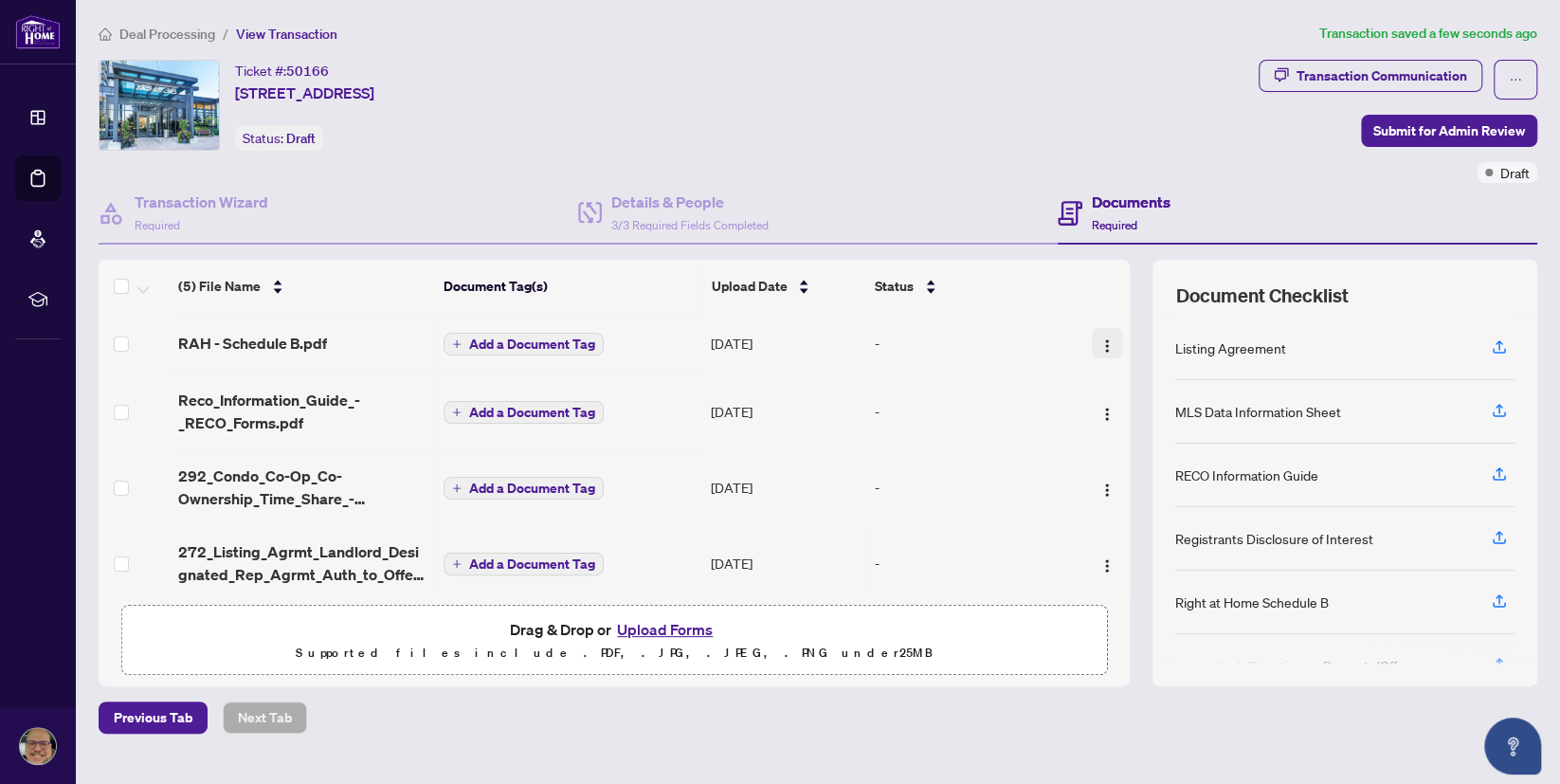
click at [1106, 342] on img "button" at bounding box center [1108, 346] width 15 height 15
click at [932, 335] on div "-" at bounding box center [970, 343] width 189 height 21
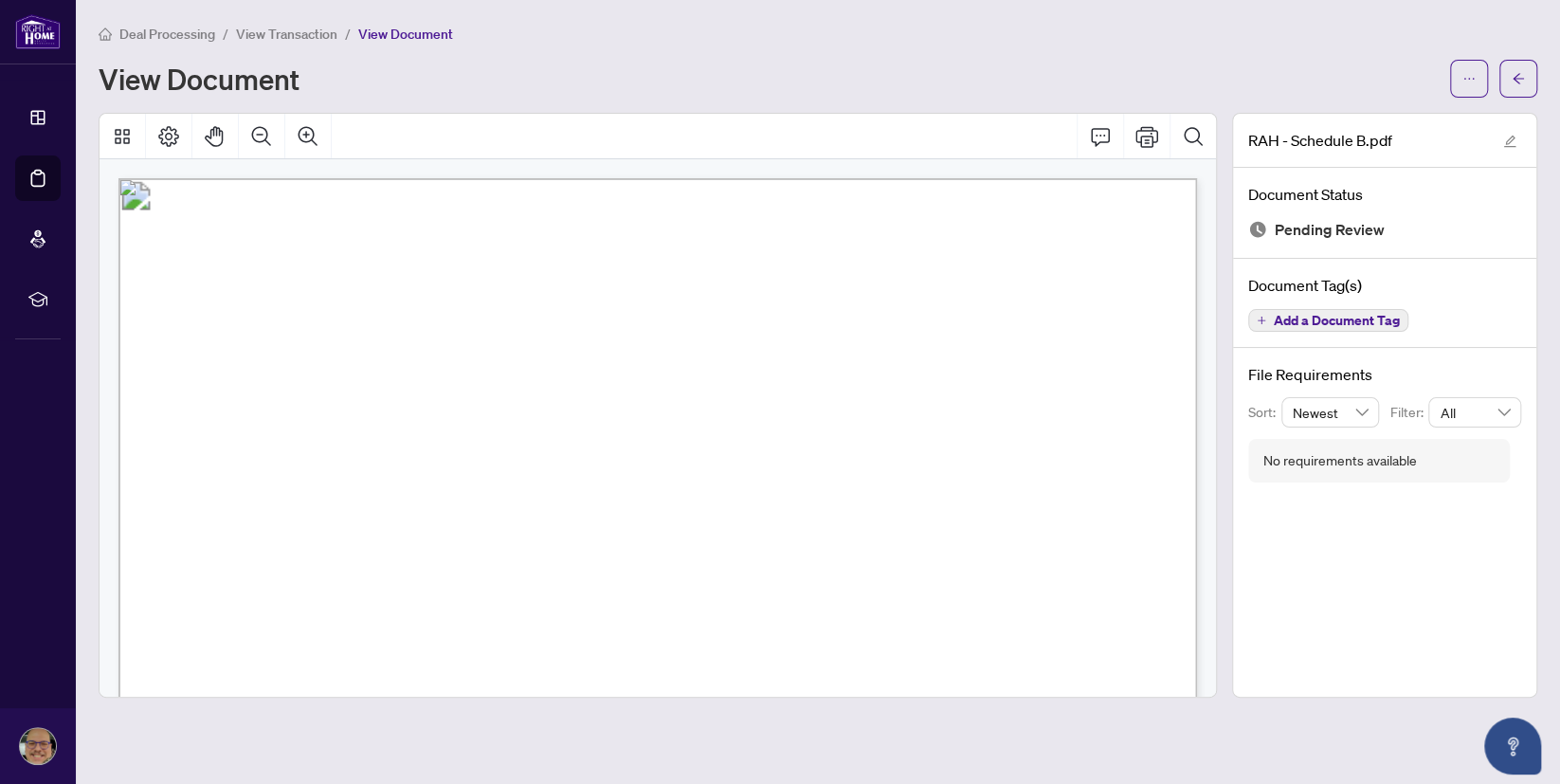
click at [1280, 322] on span "Add a Document Tag" at bounding box center [1337, 320] width 126 height 13
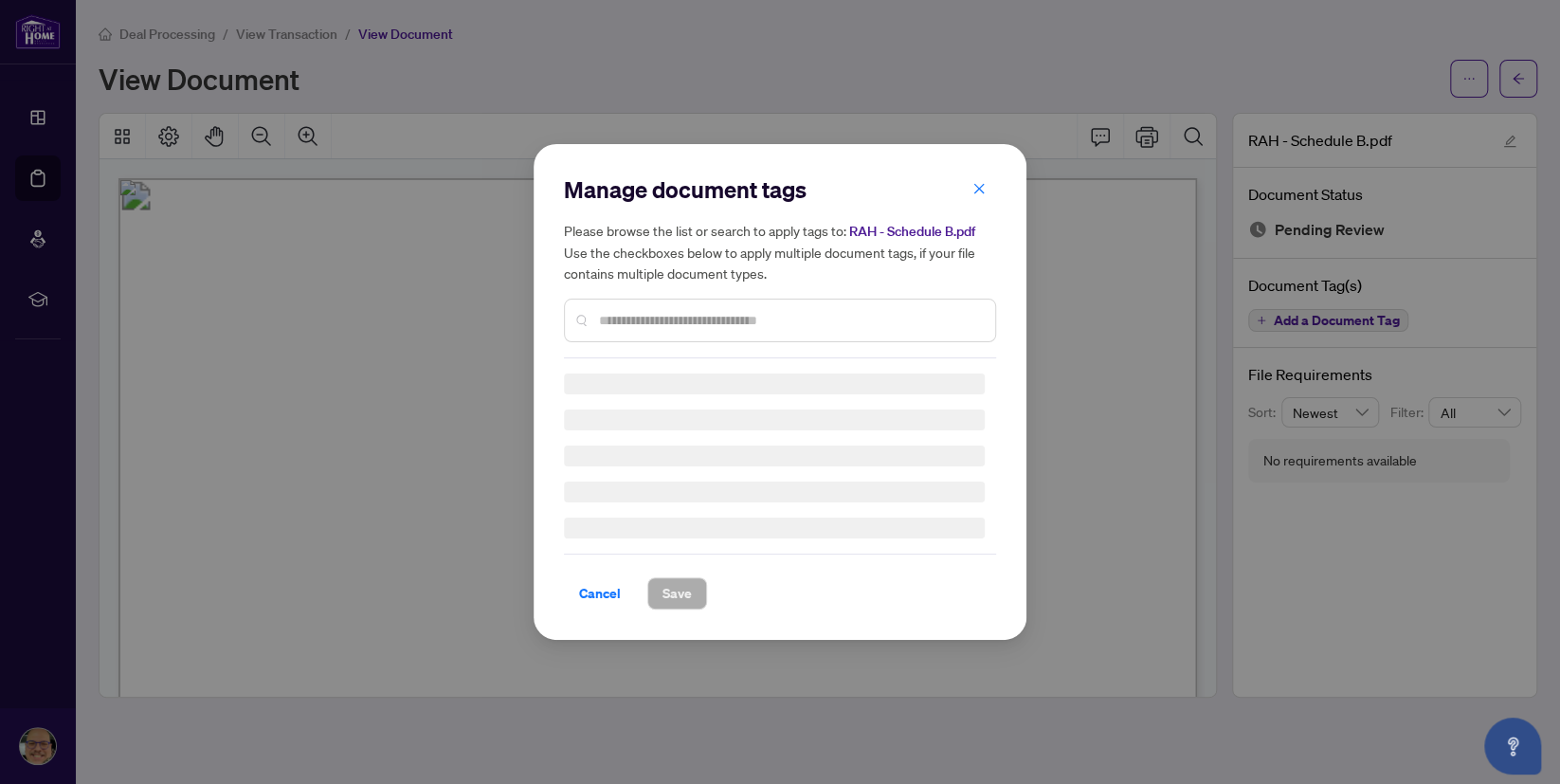
click at [619, 308] on div "Manage document tags Please browse the list or search to apply tags to: RAH - S…" at bounding box center [780, 266] width 432 height 184
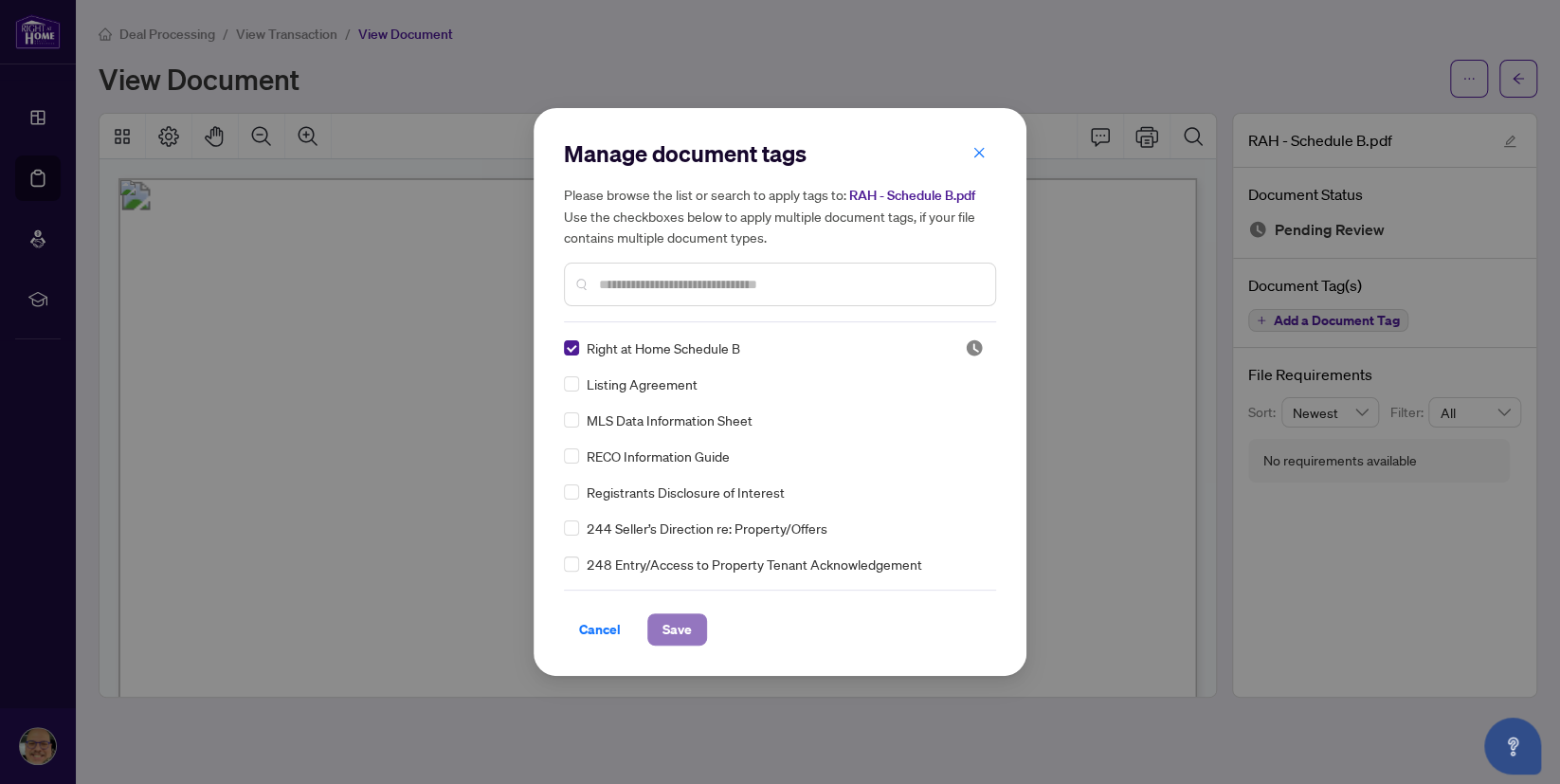
click at [671, 633] on span "Save" at bounding box center [677, 629] width 30 height 31
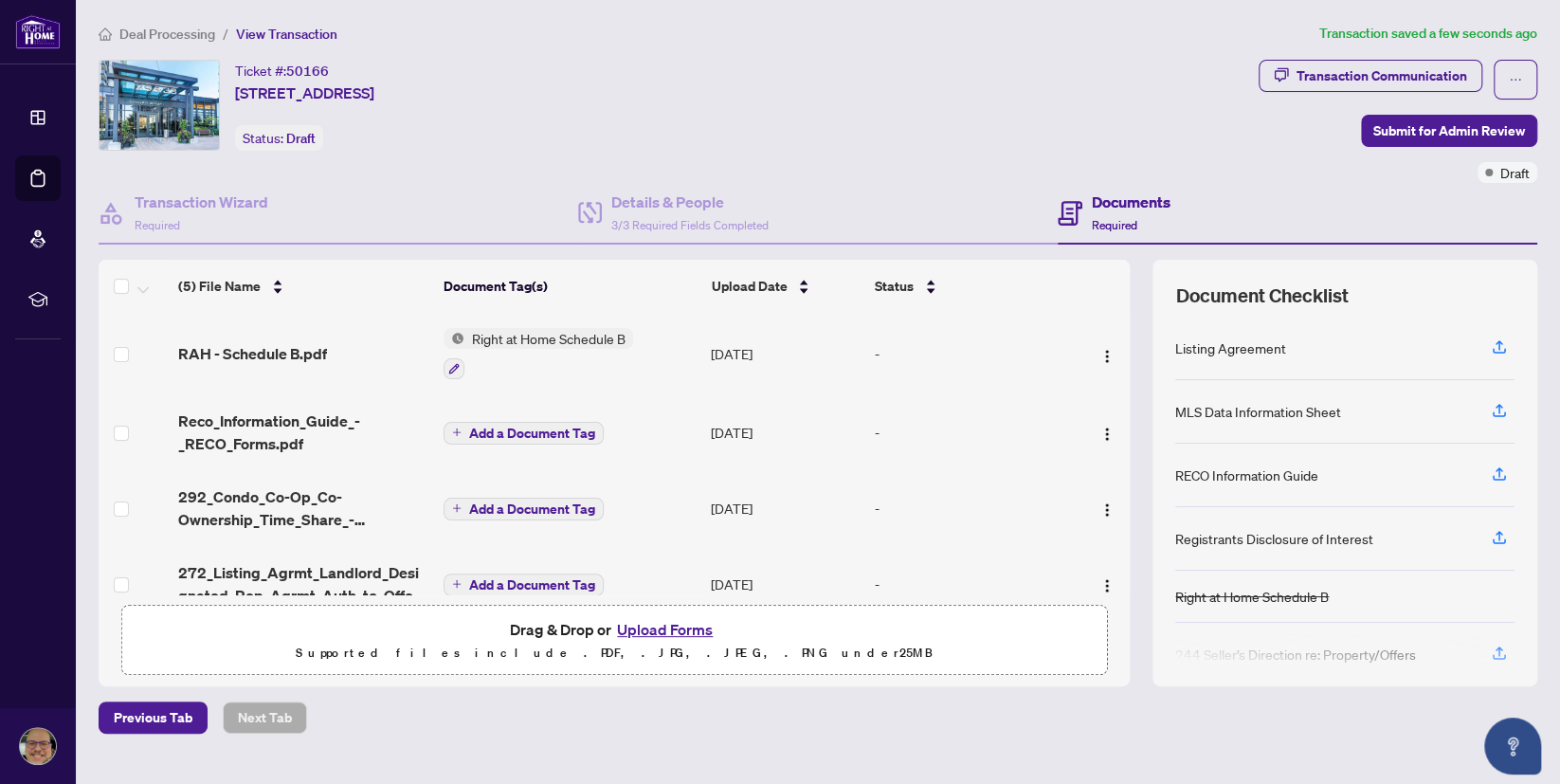
click at [474, 426] on span "Add a Document Tag" at bounding box center [533, 433] width 126 height 13
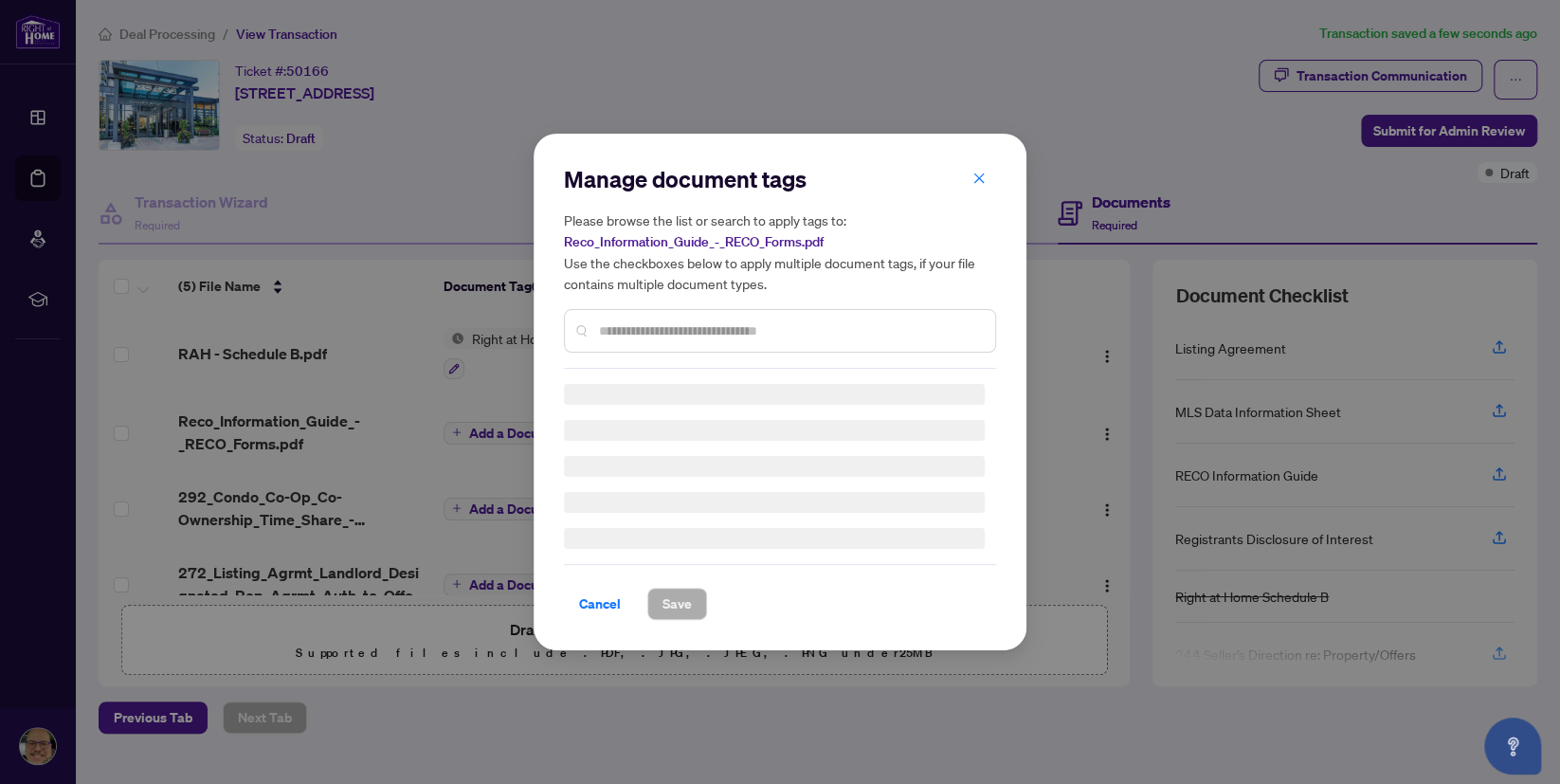
click at [601, 322] on input "text" at bounding box center [789, 331] width 381 height 21
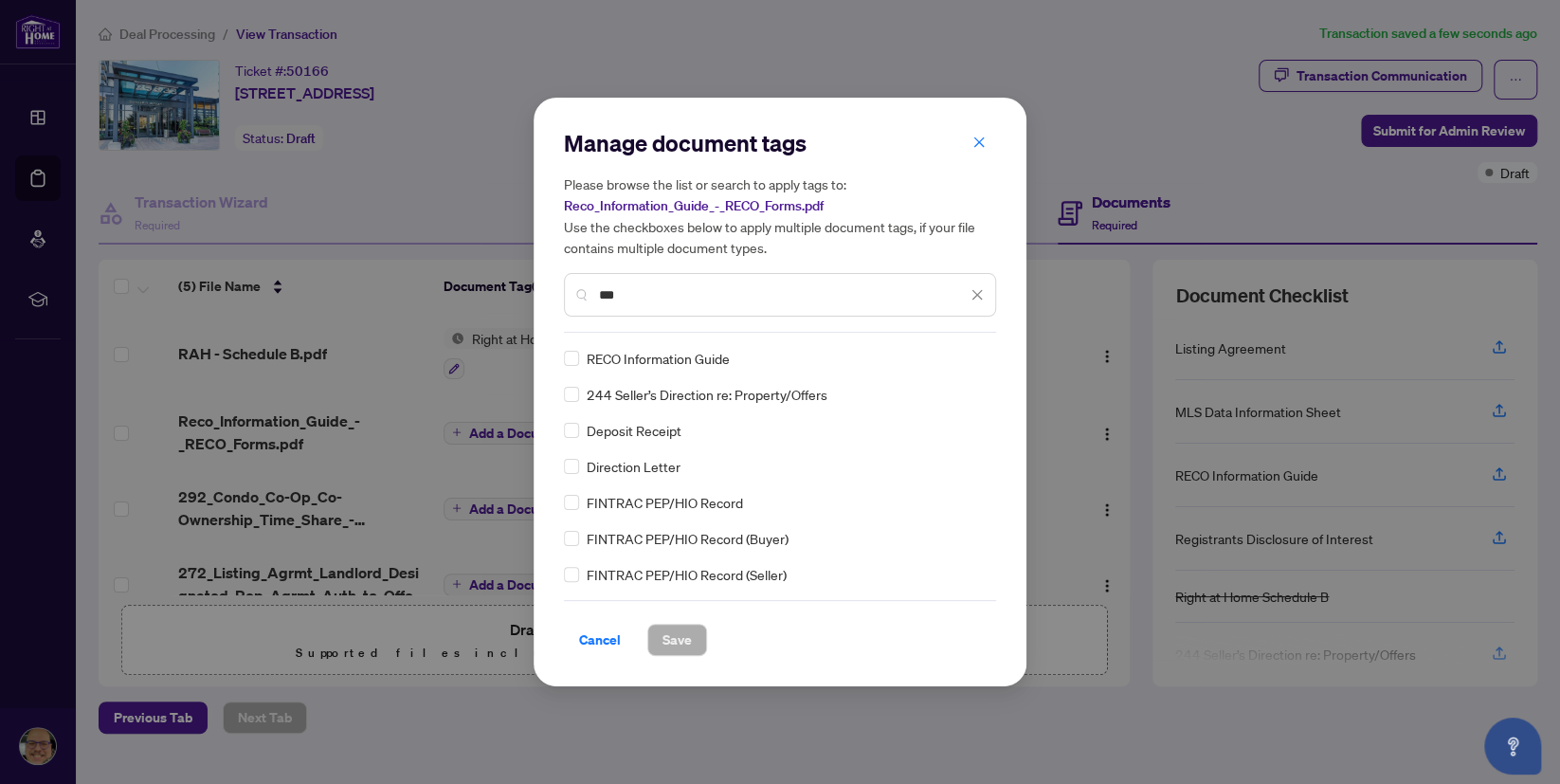
type input "***"
click at [683, 628] on span "Save" at bounding box center [677, 640] width 30 height 31
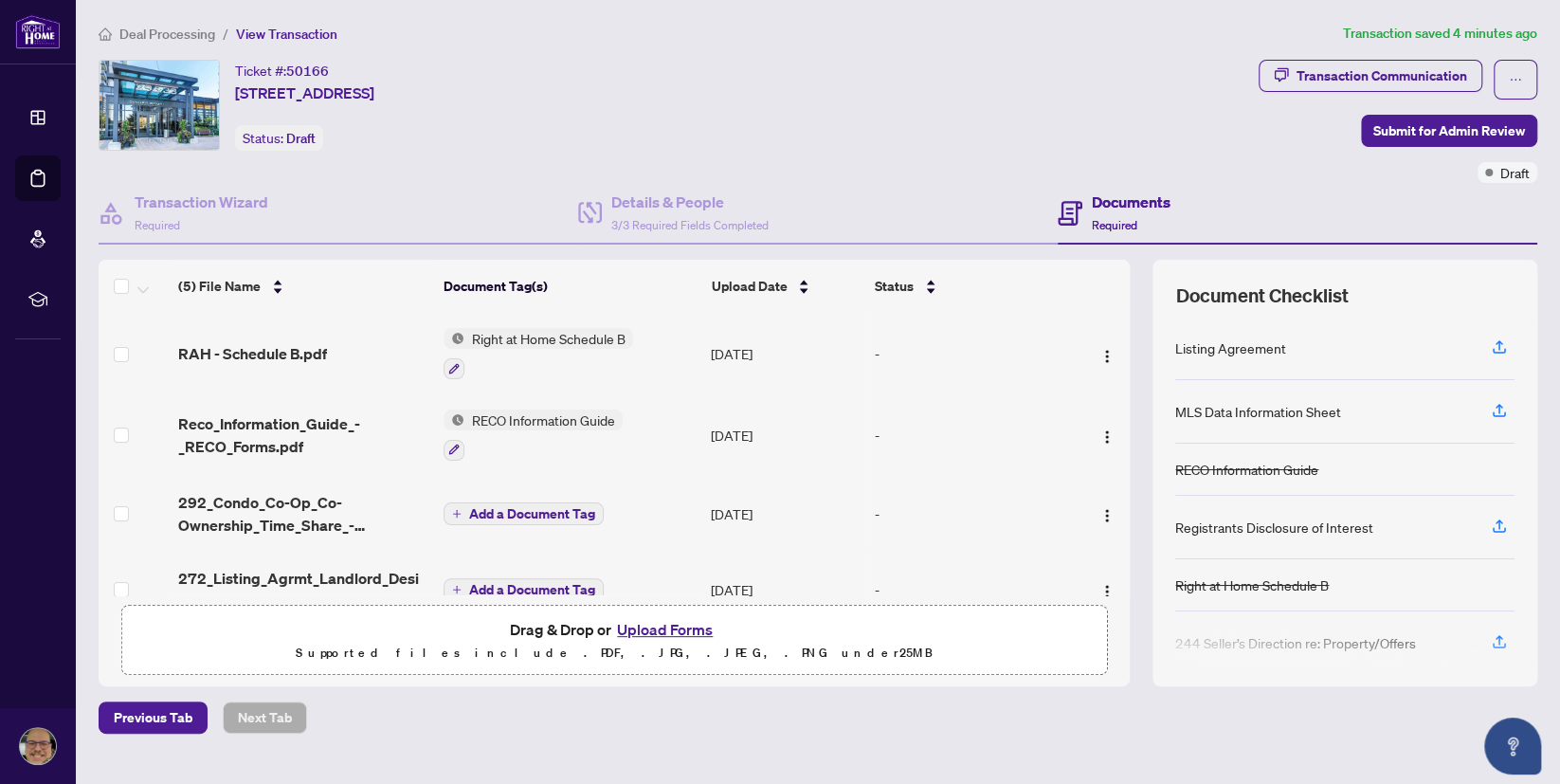
click at [514, 507] on span "Add a Document Tag" at bounding box center [533, 513] width 126 height 13
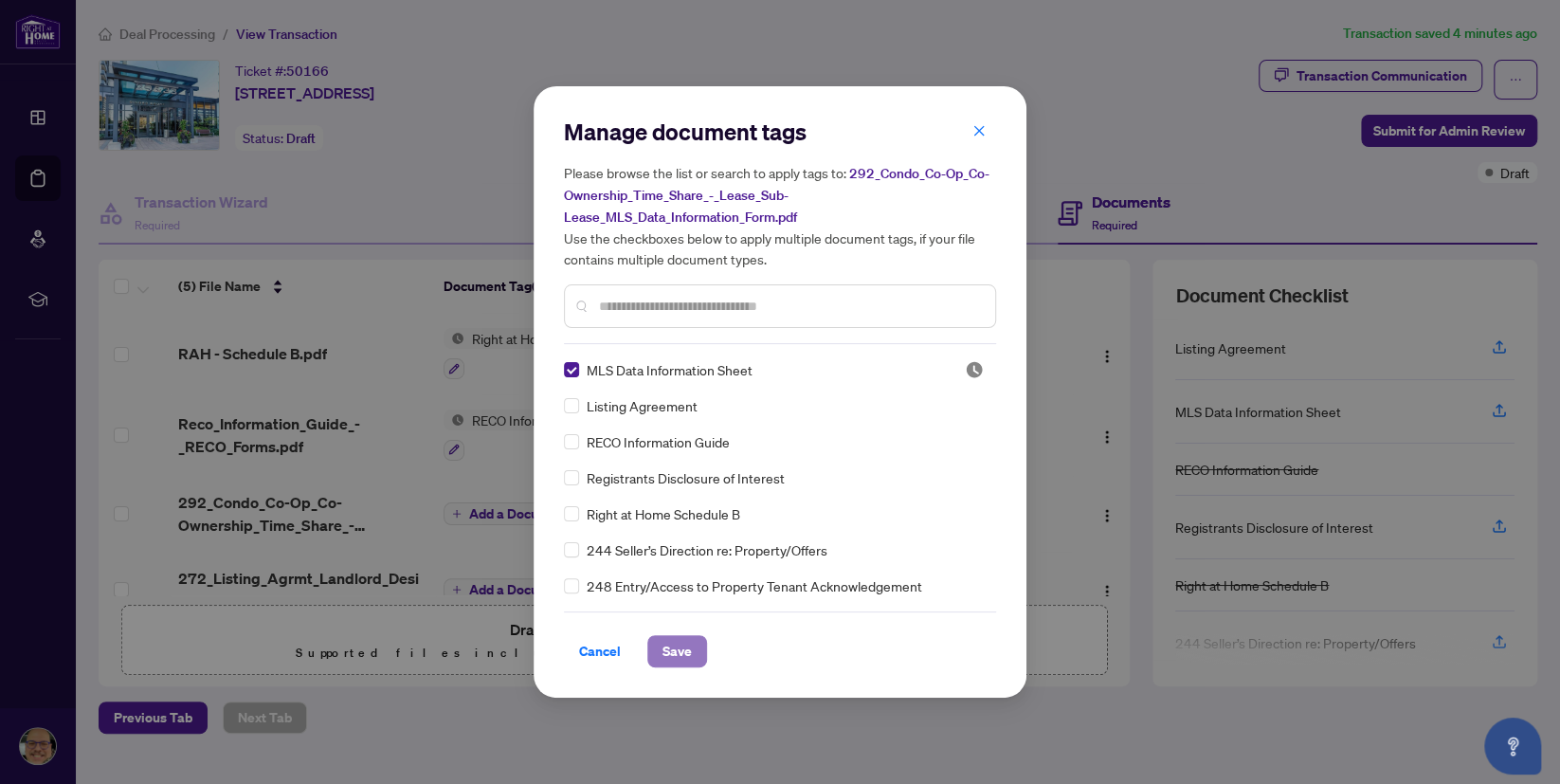
click at [677, 656] on span "Save" at bounding box center [677, 651] width 30 height 31
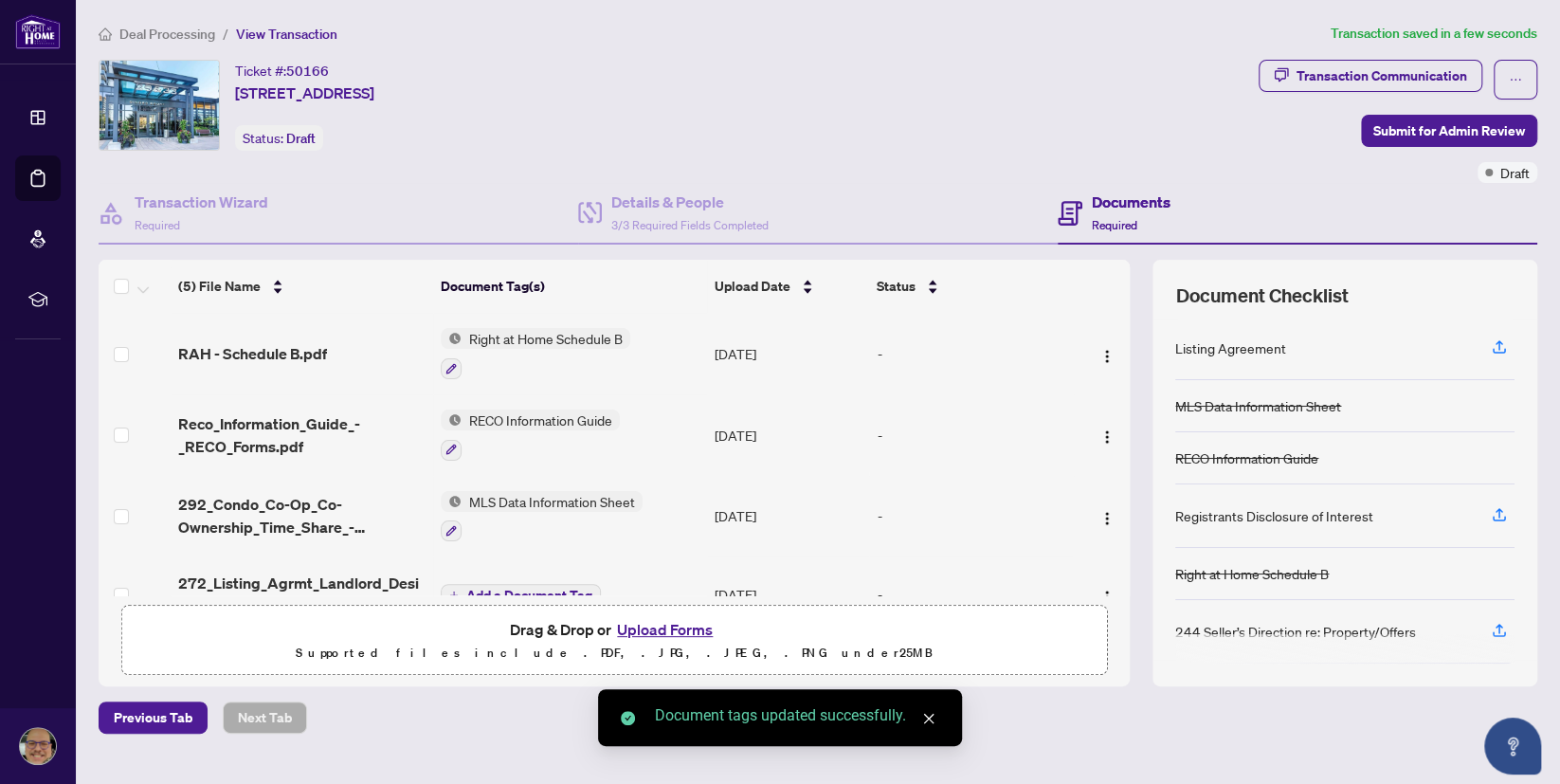
scroll to position [105, 0]
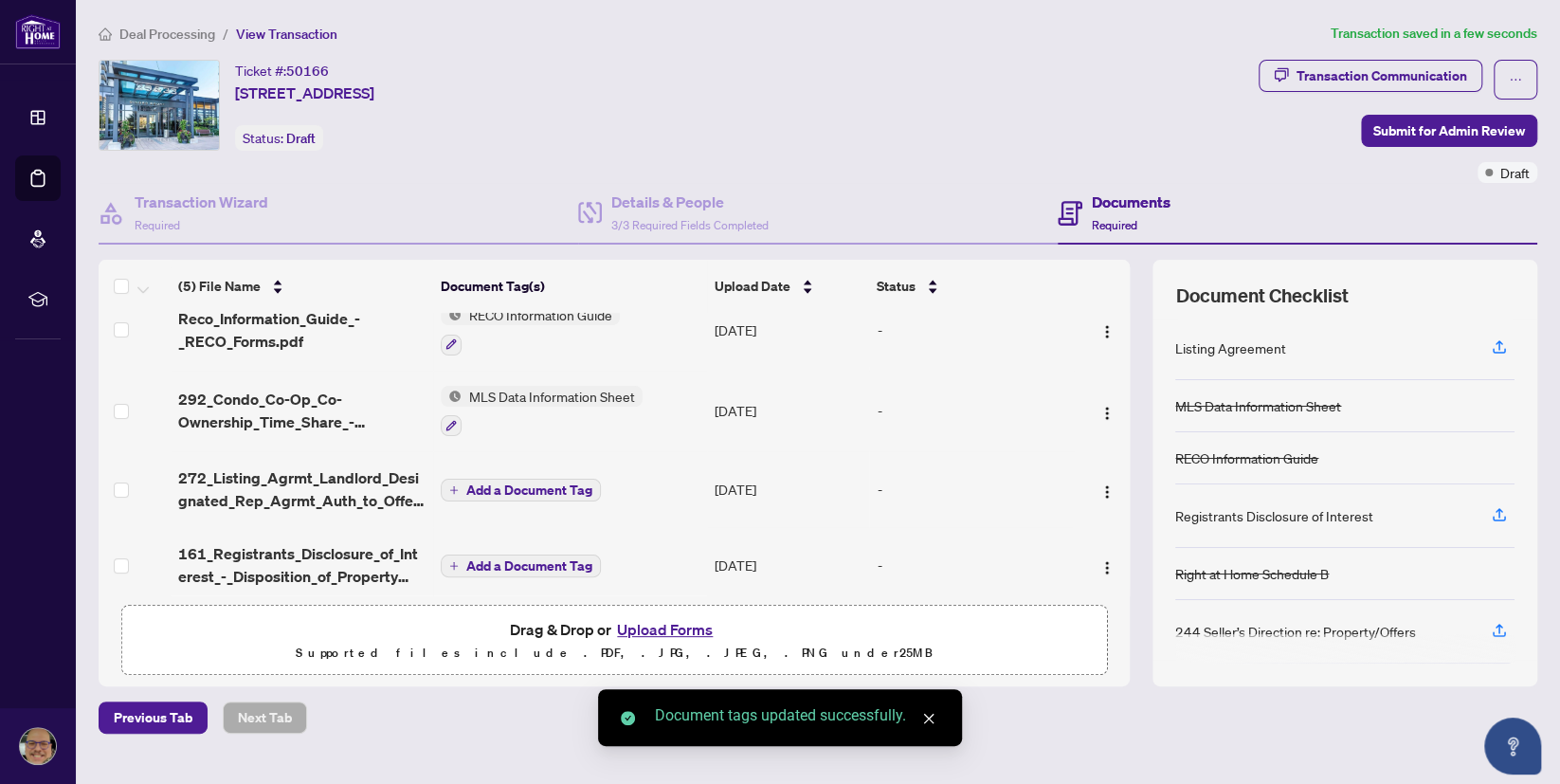
click at [534, 487] on span "Add a Document Tag" at bounding box center [530, 490] width 126 height 13
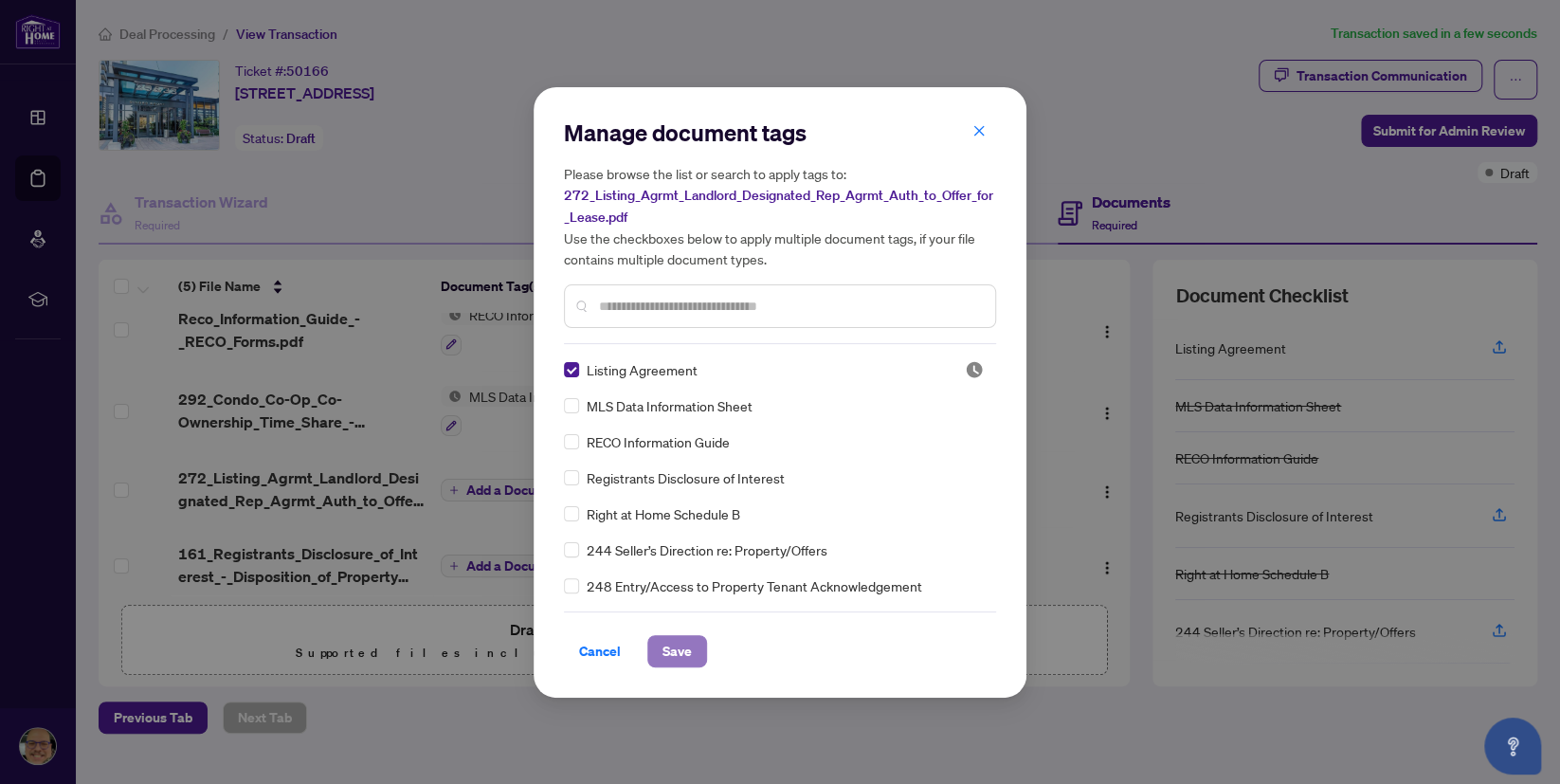
click at [670, 650] on span "Save" at bounding box center [677, 651] width 30 height 31
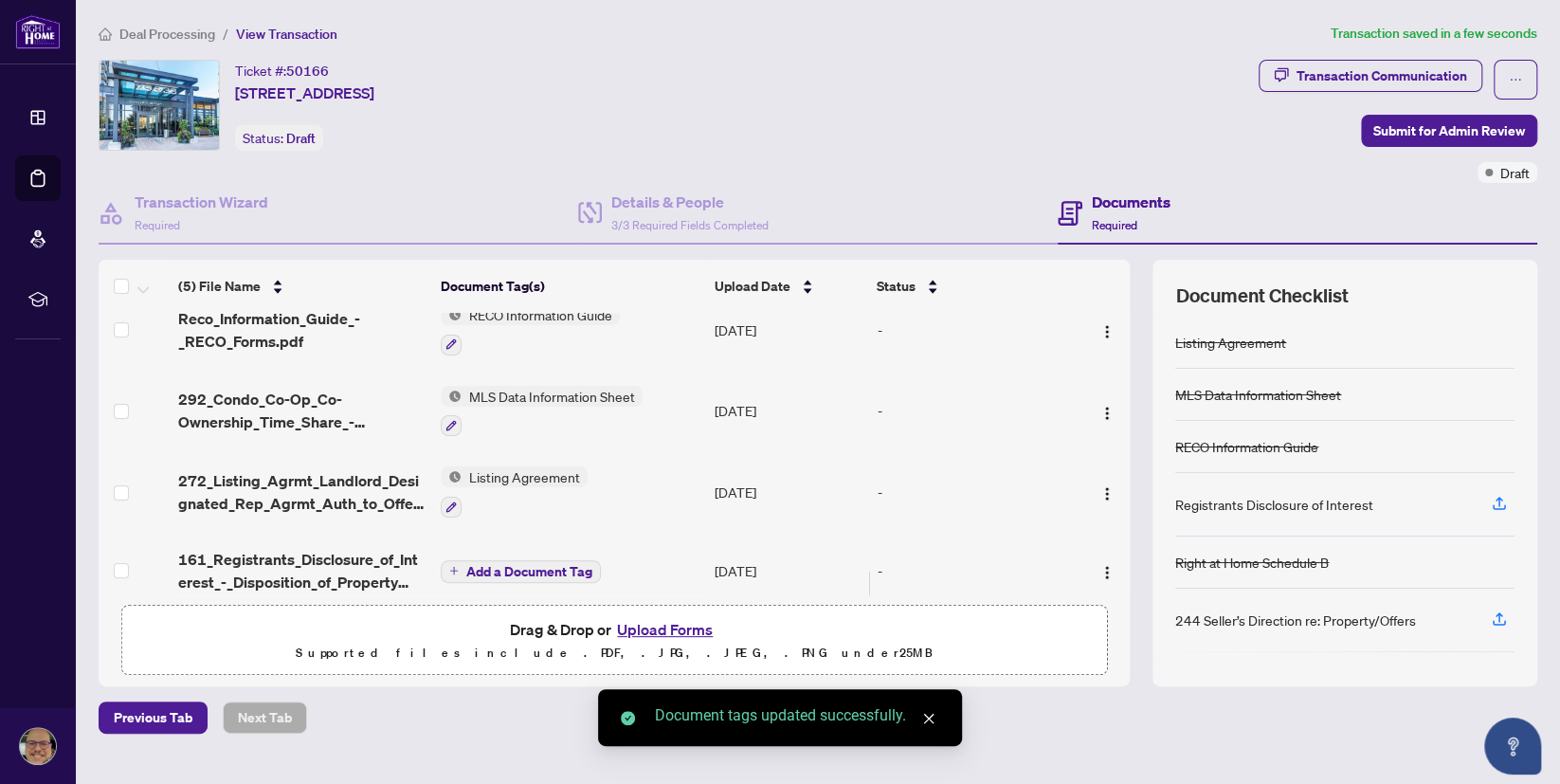
scroll to position [115, 0]
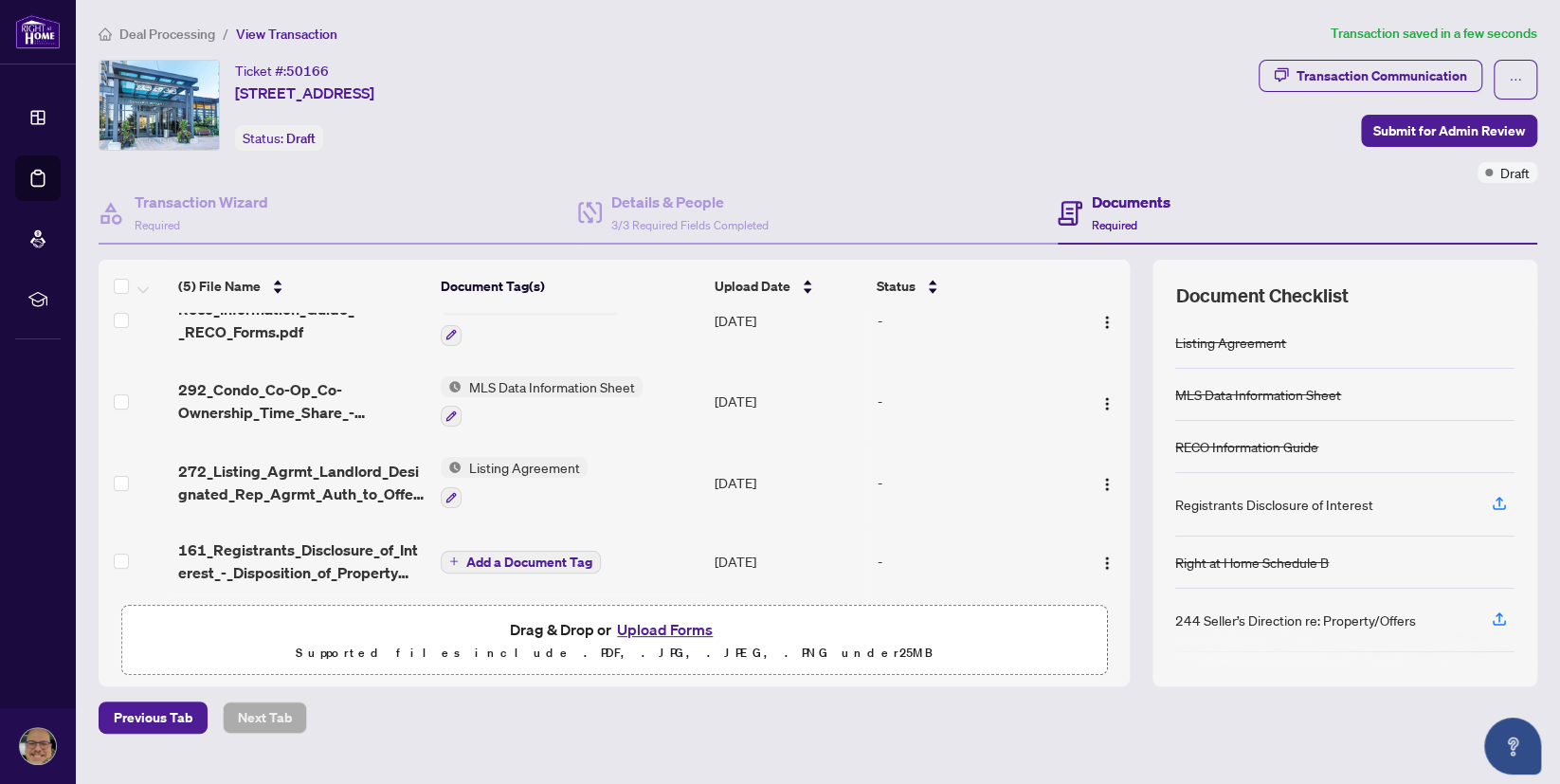
click at [552, 556] on span "Add a Document Tag" at bounding box center [530, 562] width 126 height 13
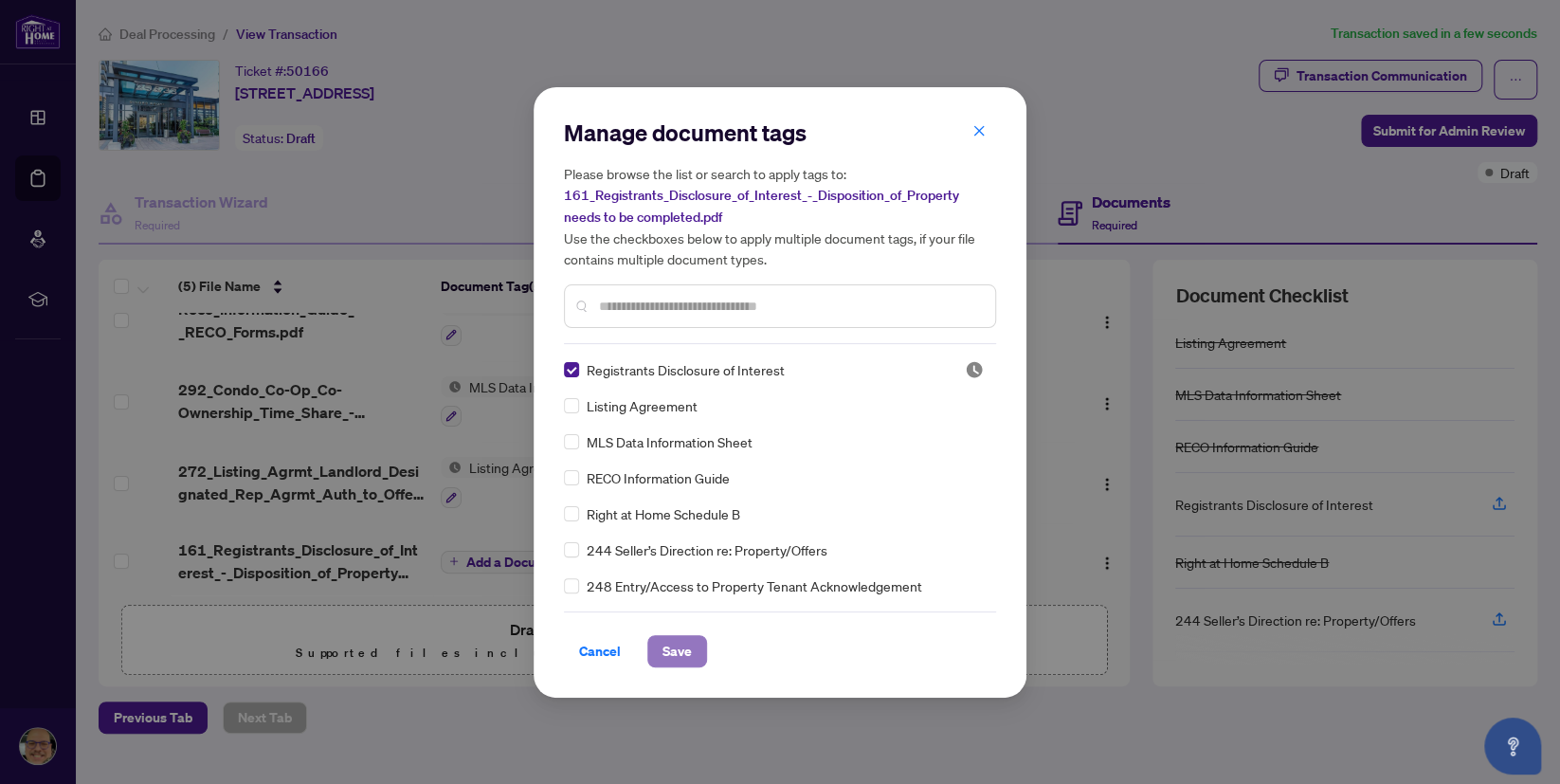
click at [666, 646] on span "Save" at bounding box center [677, 651] width 30 height 31
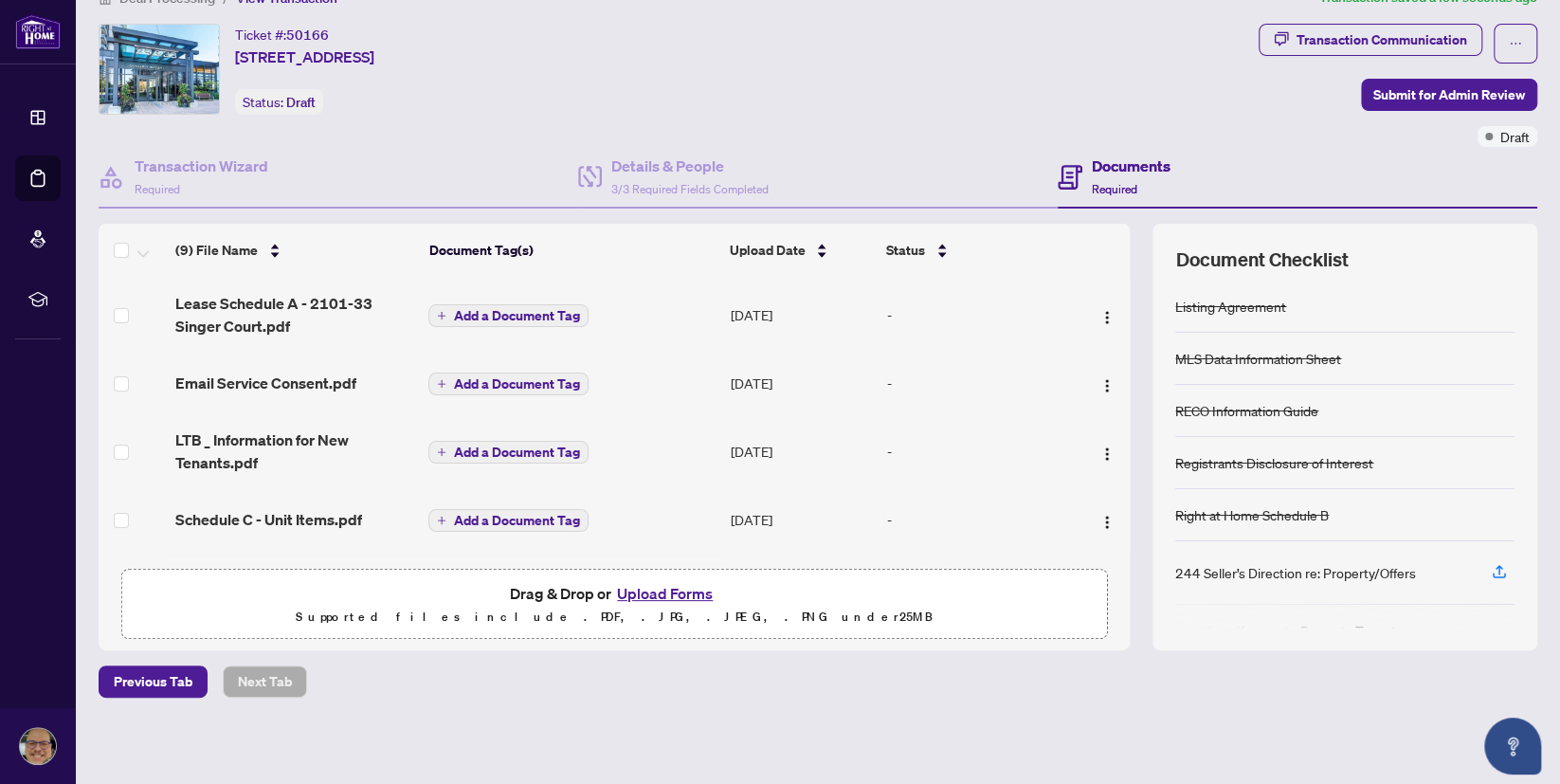
scroll to position [0, 0]
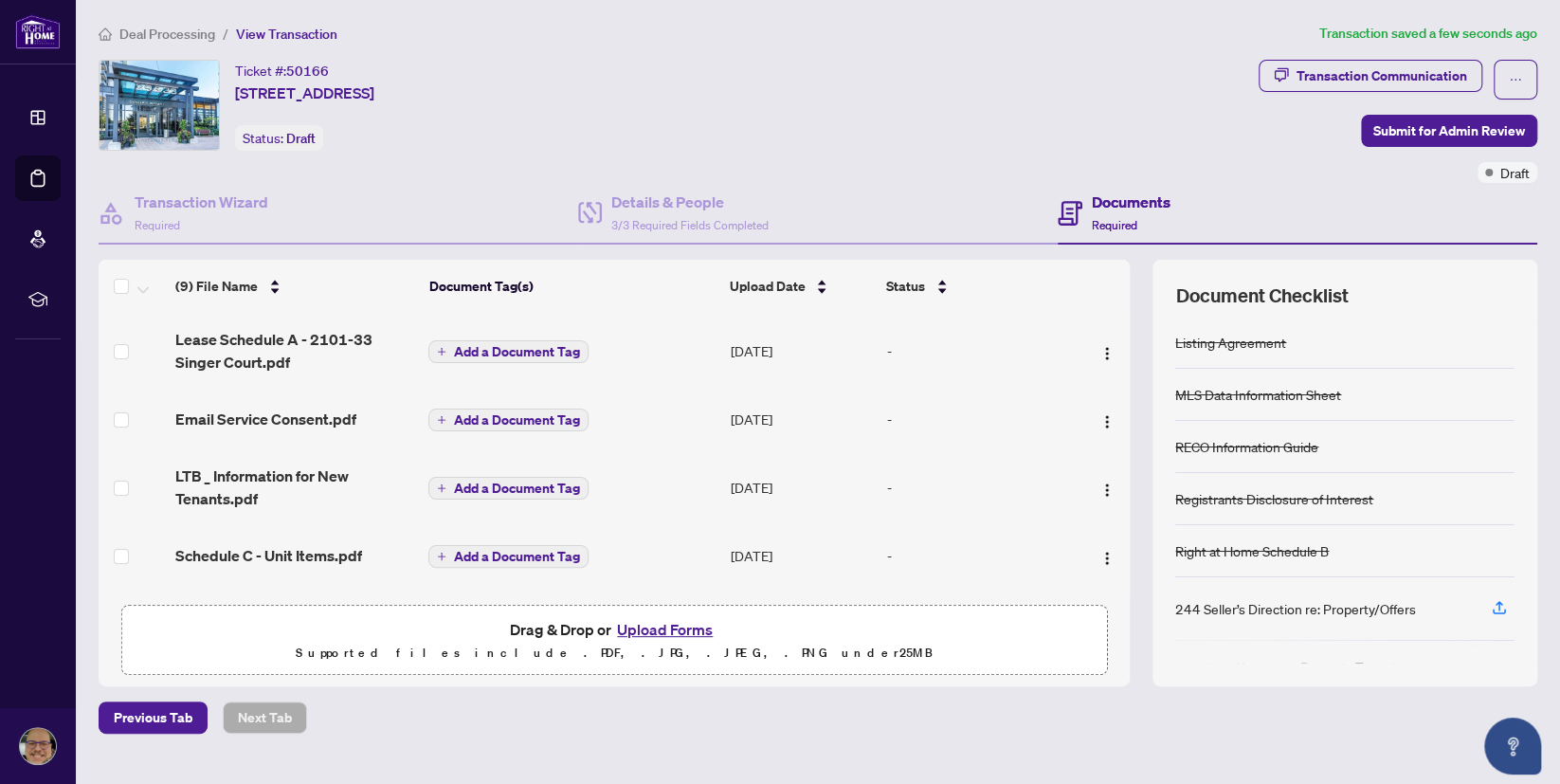
click at [511, 347] on span "Add a Document Tag" at bounding box center [517, 352] width 126 height 13
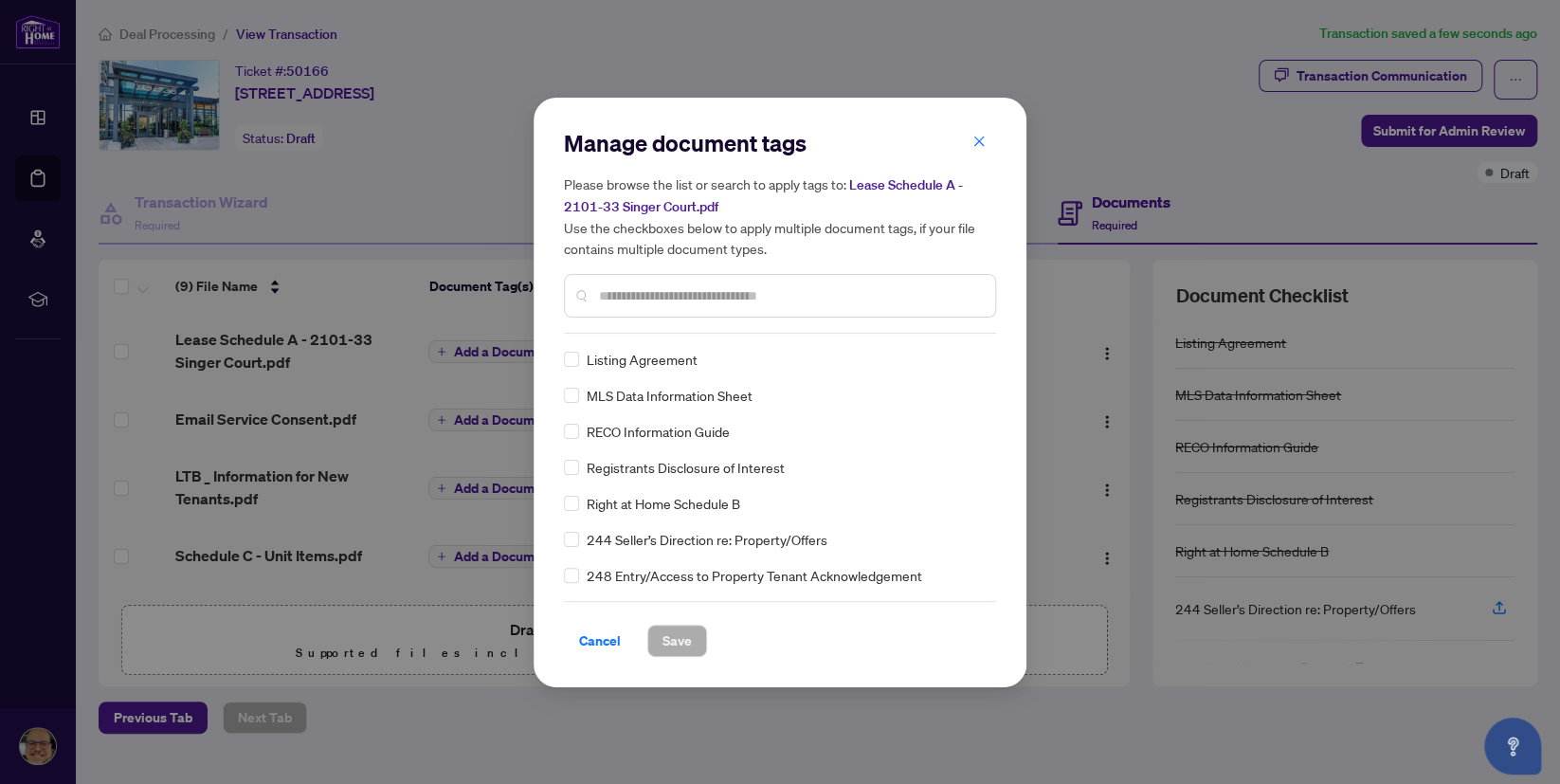
click at [606, 336] on div "Manage document tags Please browse the list or search to apply tags to: Lease S…" at bounding box center [780, 392] width 432 height 529
click at [722, 302] on input "text" at bounding box center [789, 295] width 381 height 21
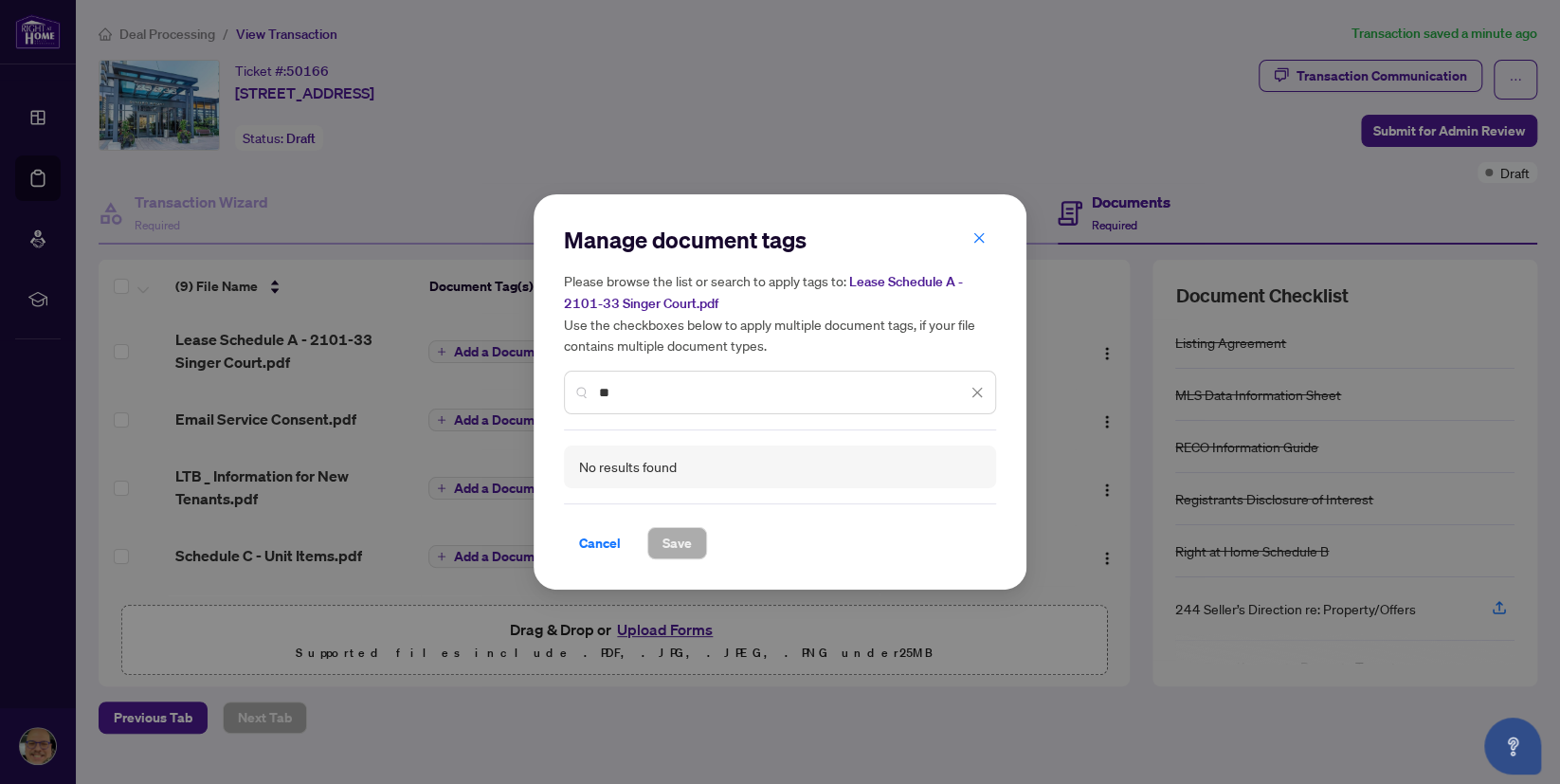
type input "*"
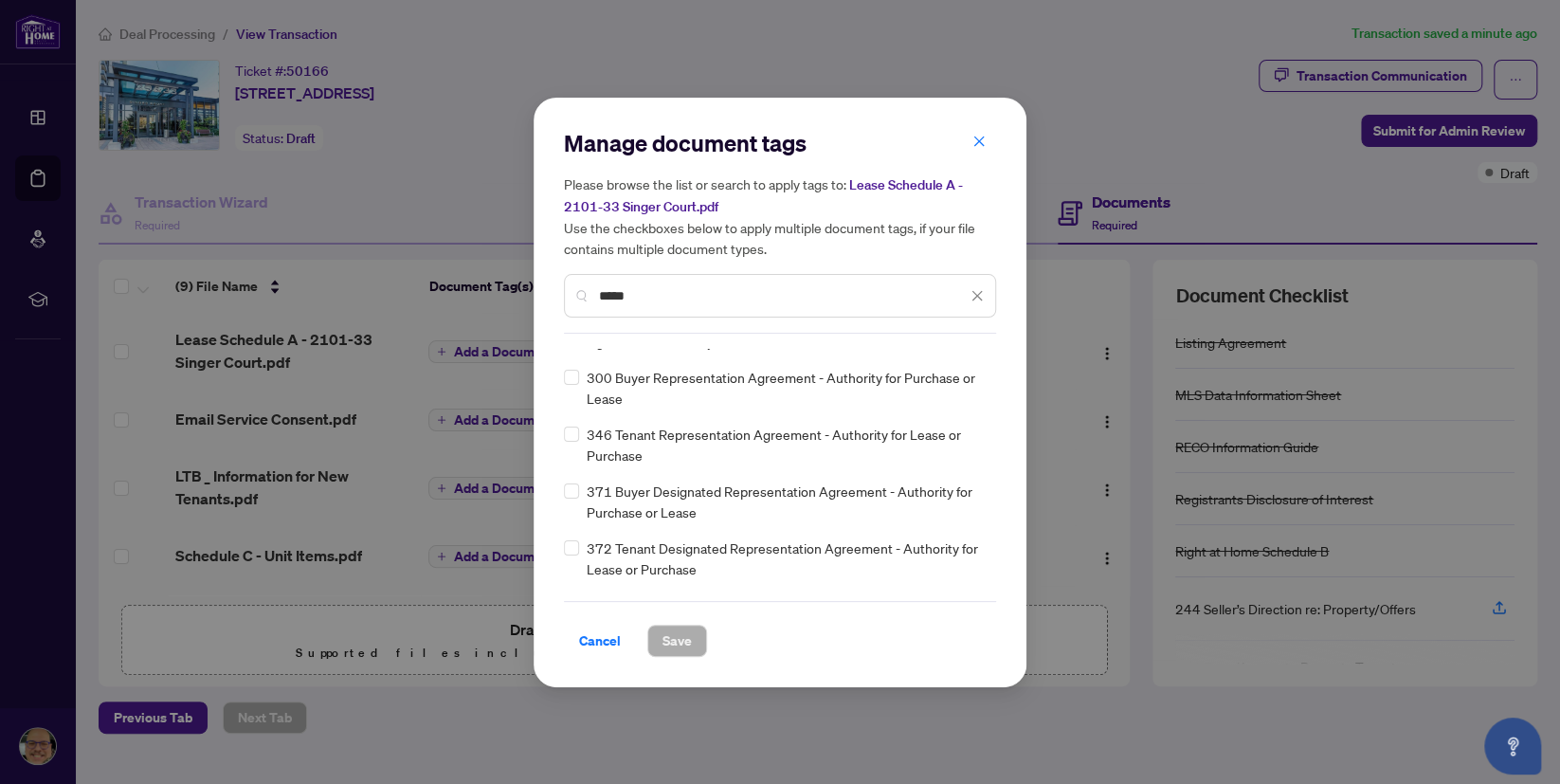
scroll to position [703, 0]
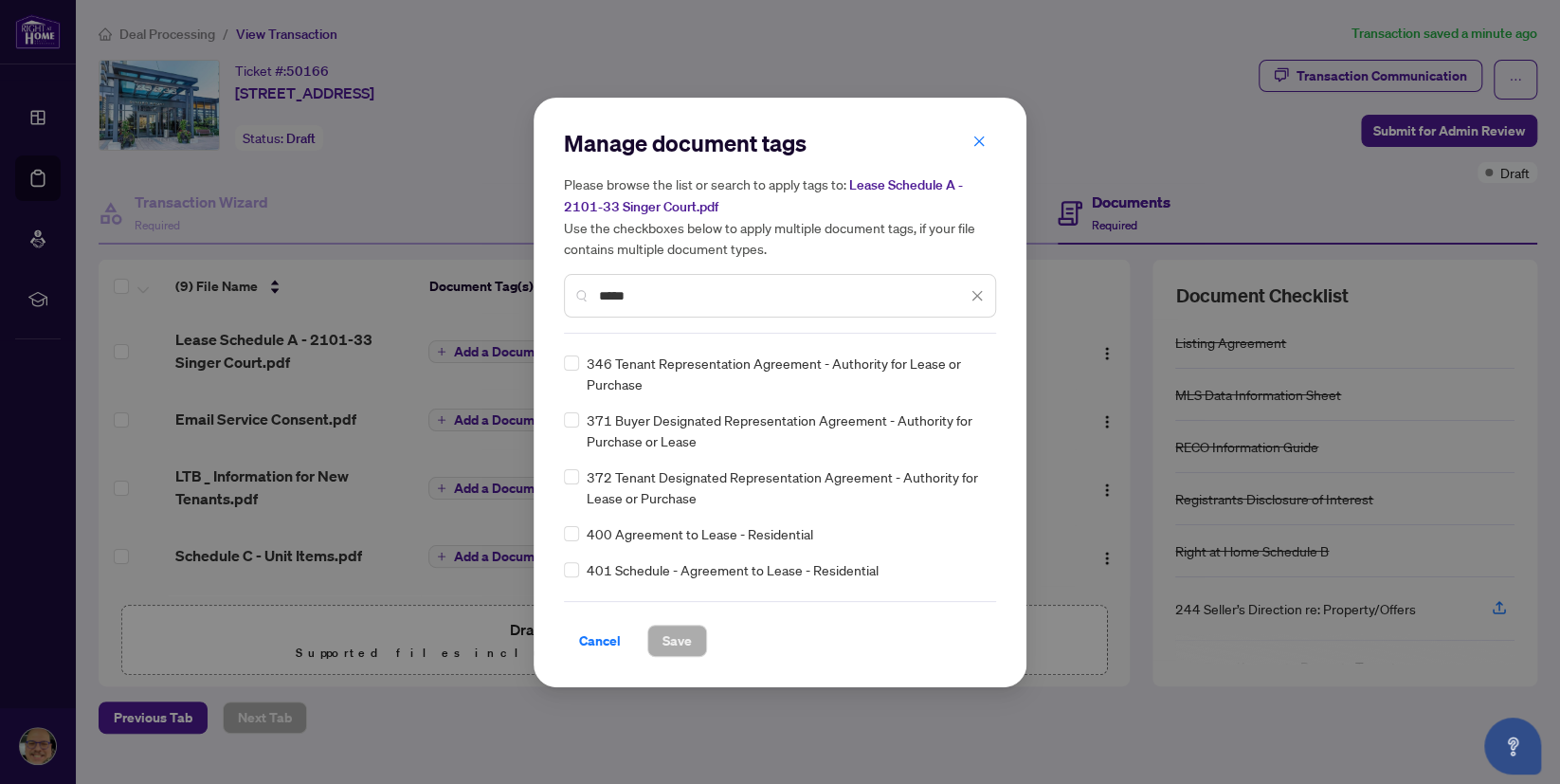
drag, startPoint x: 657, startPoint y: 296, endPoint x: 555, endPoint y: 279, distance: 103.4
click at [599, 285] on input "*****" at bounding box center [782, 295] width 368 height 21
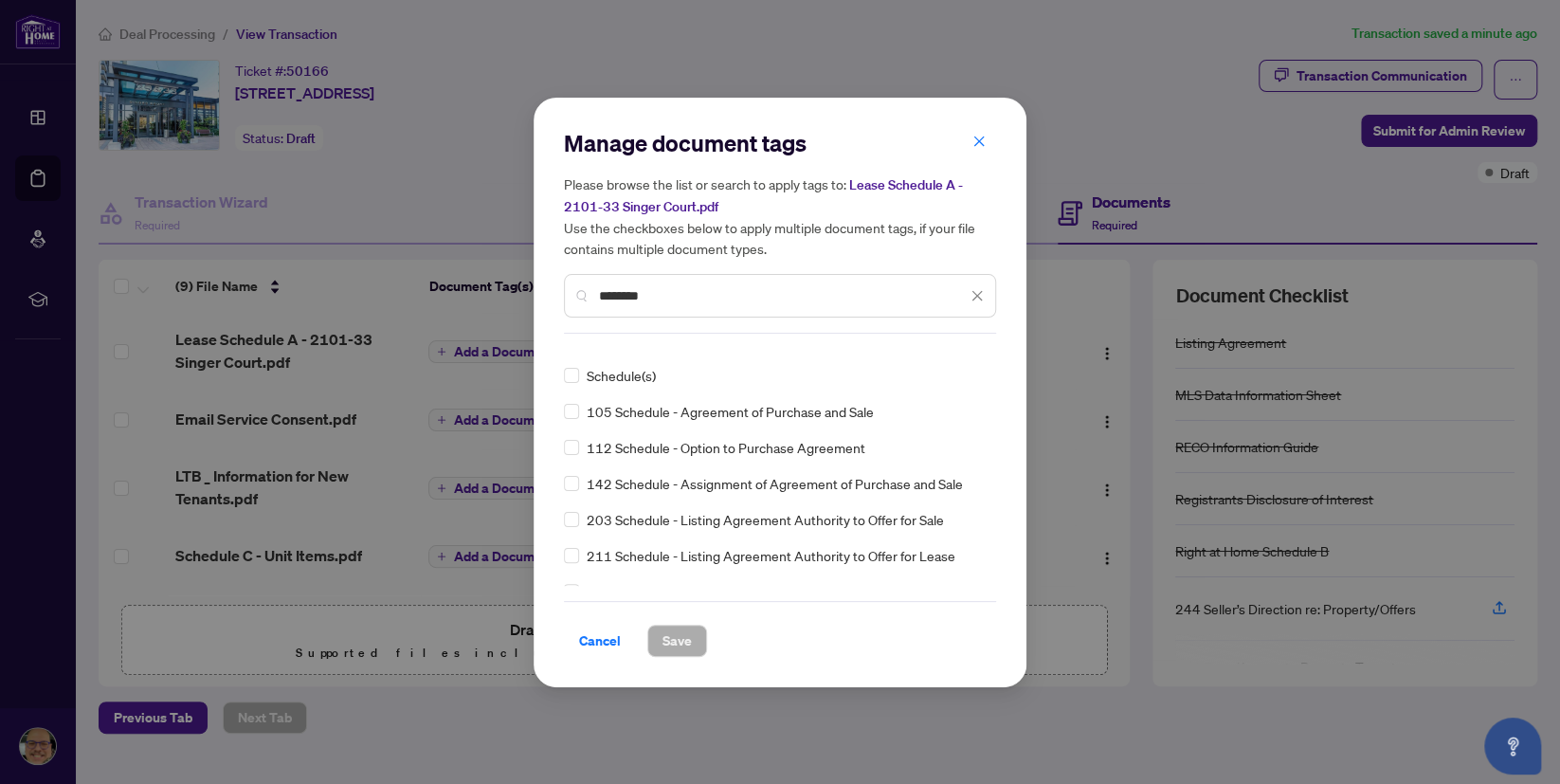
scroll to position [0, 0]
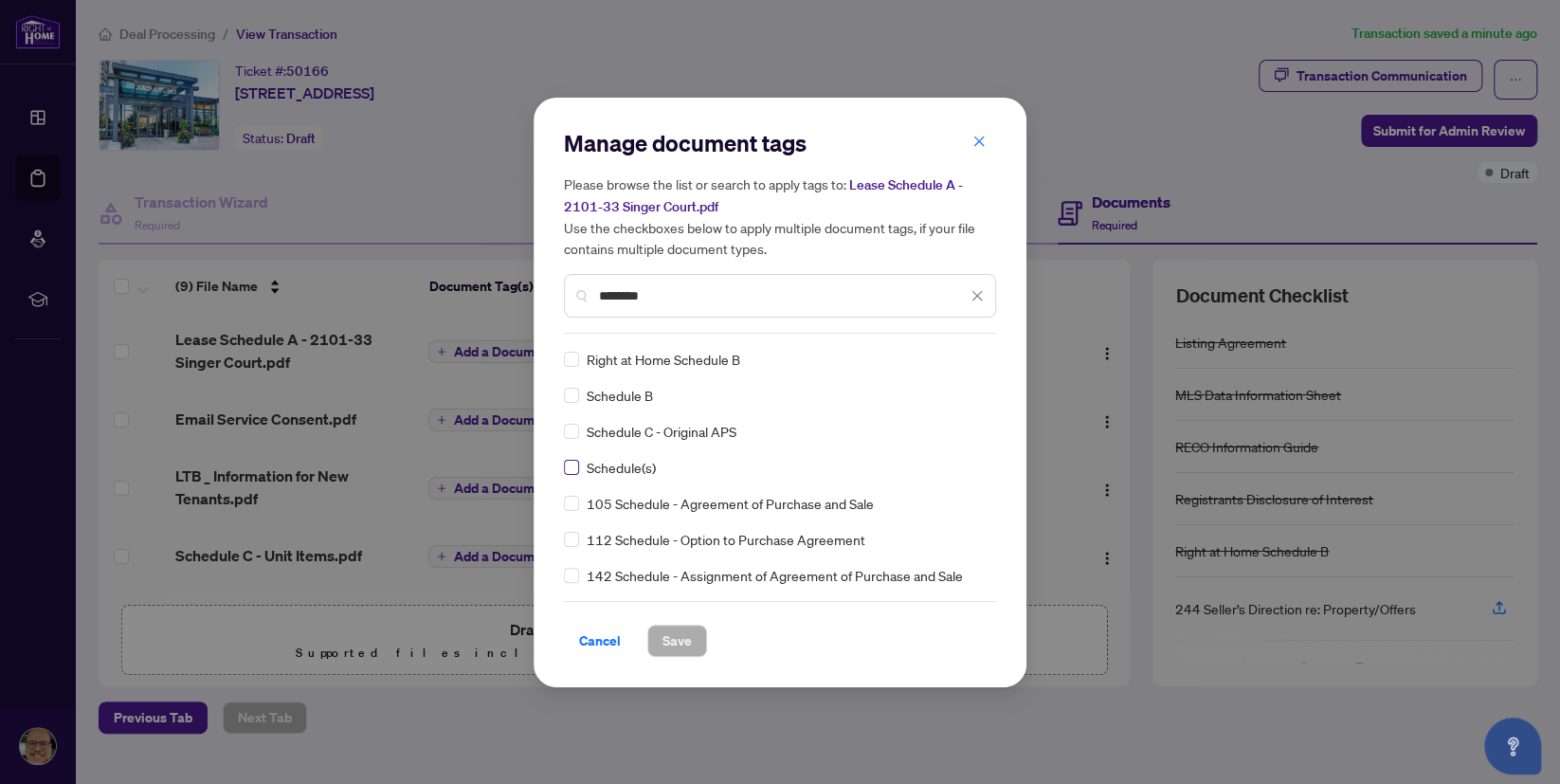
type input "********"
click at [683, 638] on span "Save" at bounding box center [677, 641] width 30 height 31
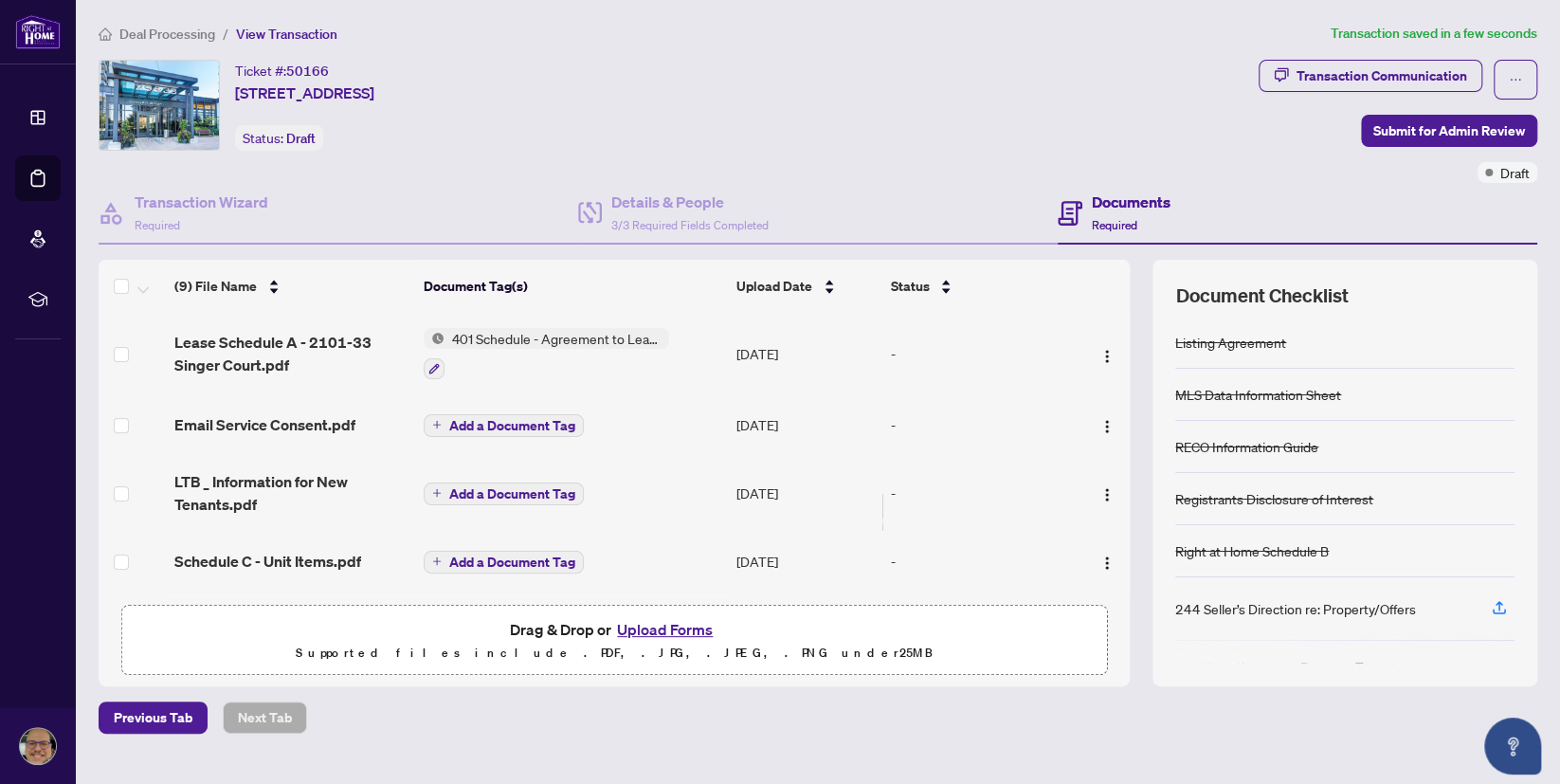
click at [483, 424] on span "Add a Document Tag" at bounding box center [513, 425] width 126 height 13
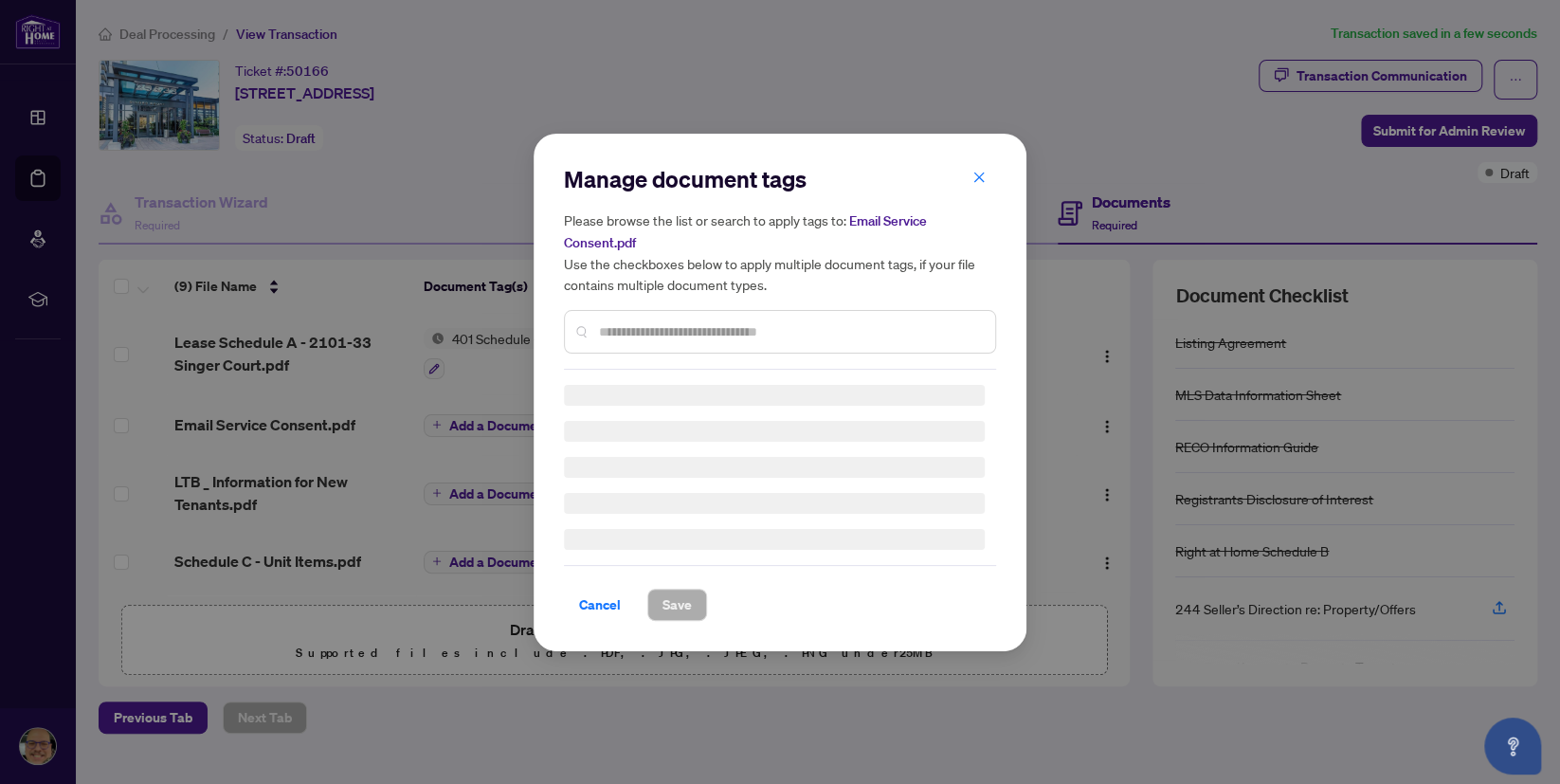
click at [630, 334] on input "text" at bounding box center [789, 332] width 381 height 21
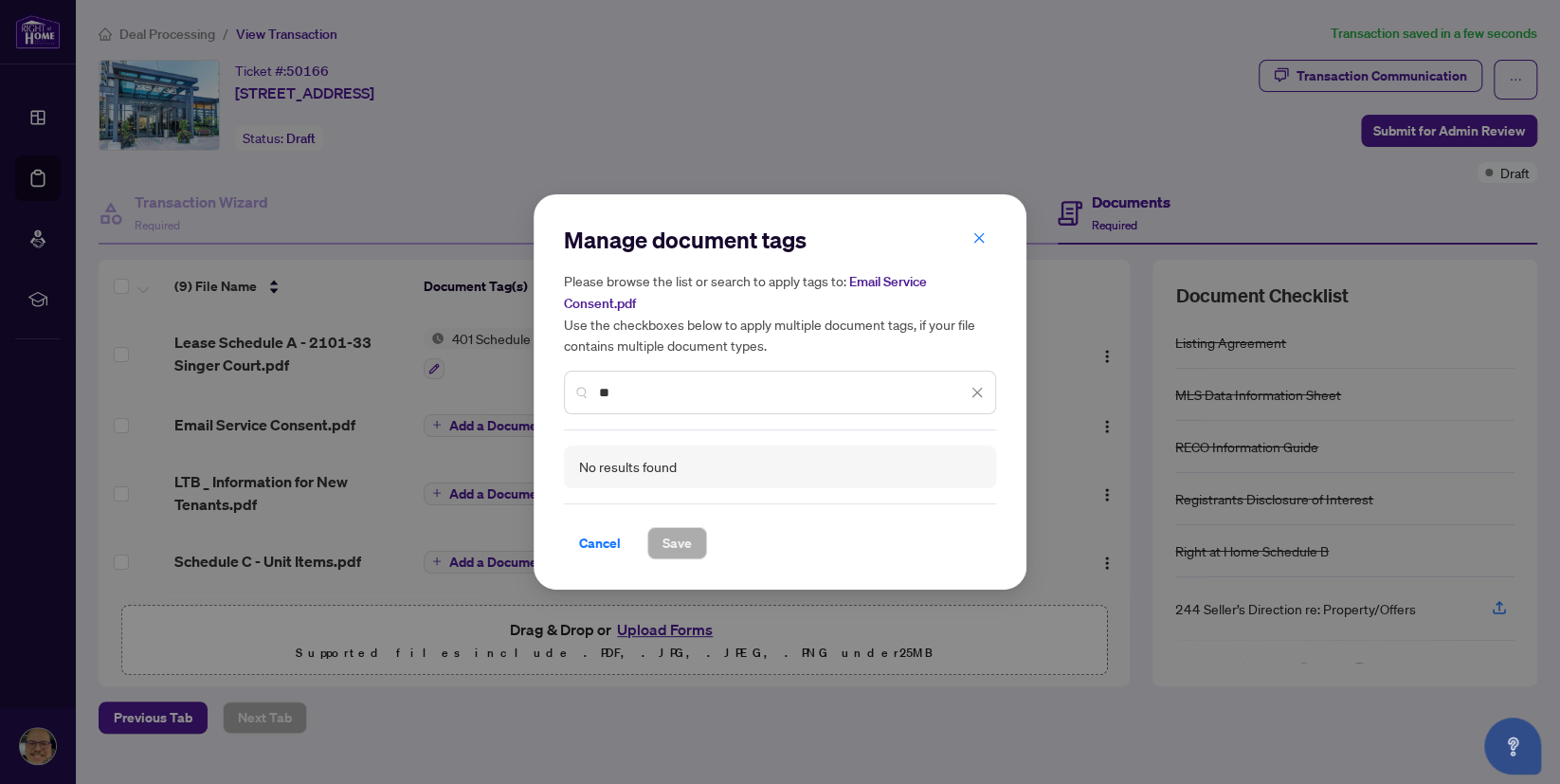
type input "*"
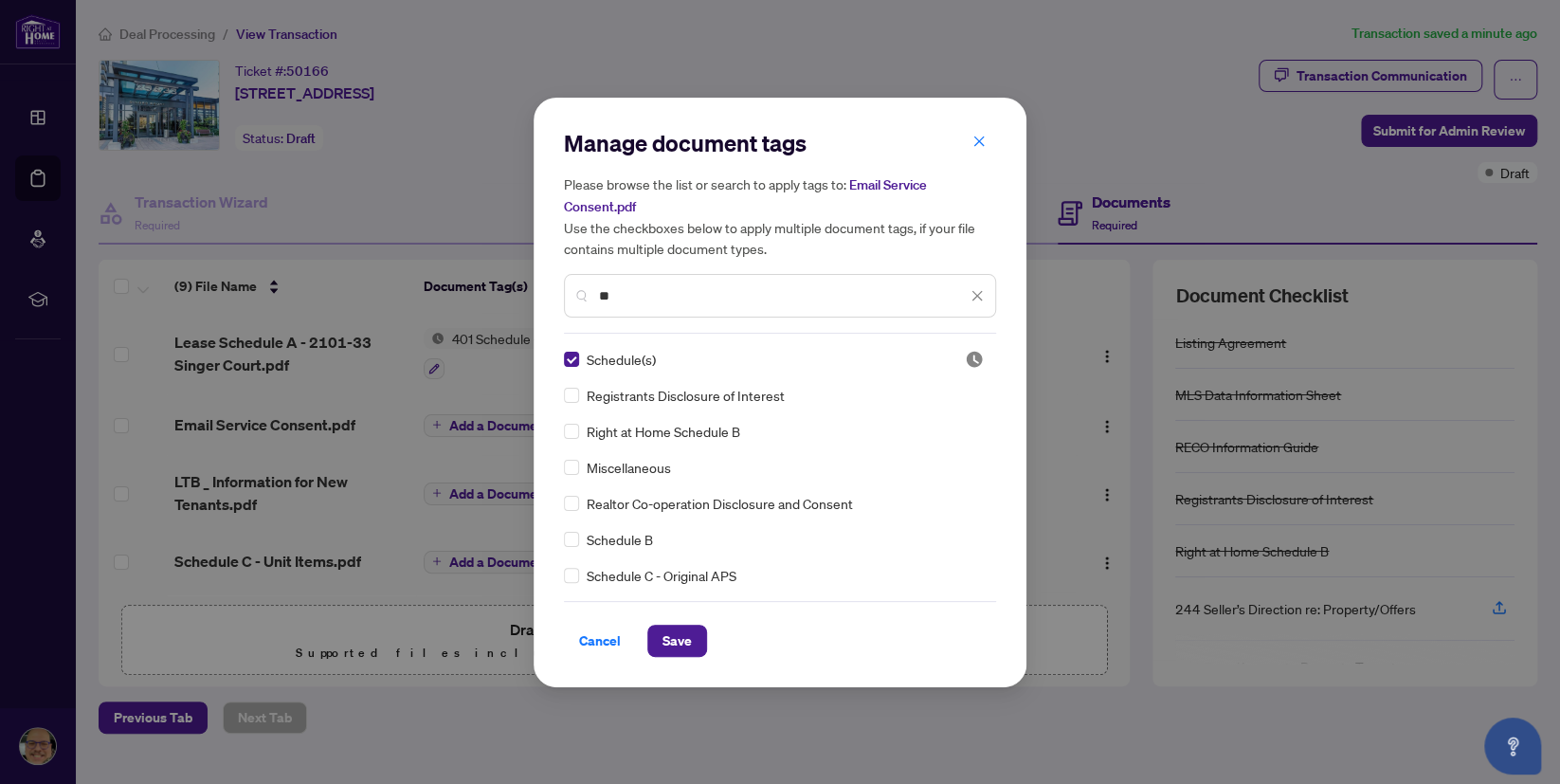
drag, startPoint x: 634, startPoint y: 291, endPoint x: 571, endPoint y: 289, distance: 63.0
click at [599, 289] on input "**" at bounding box center [782, 295] width 368 height 21
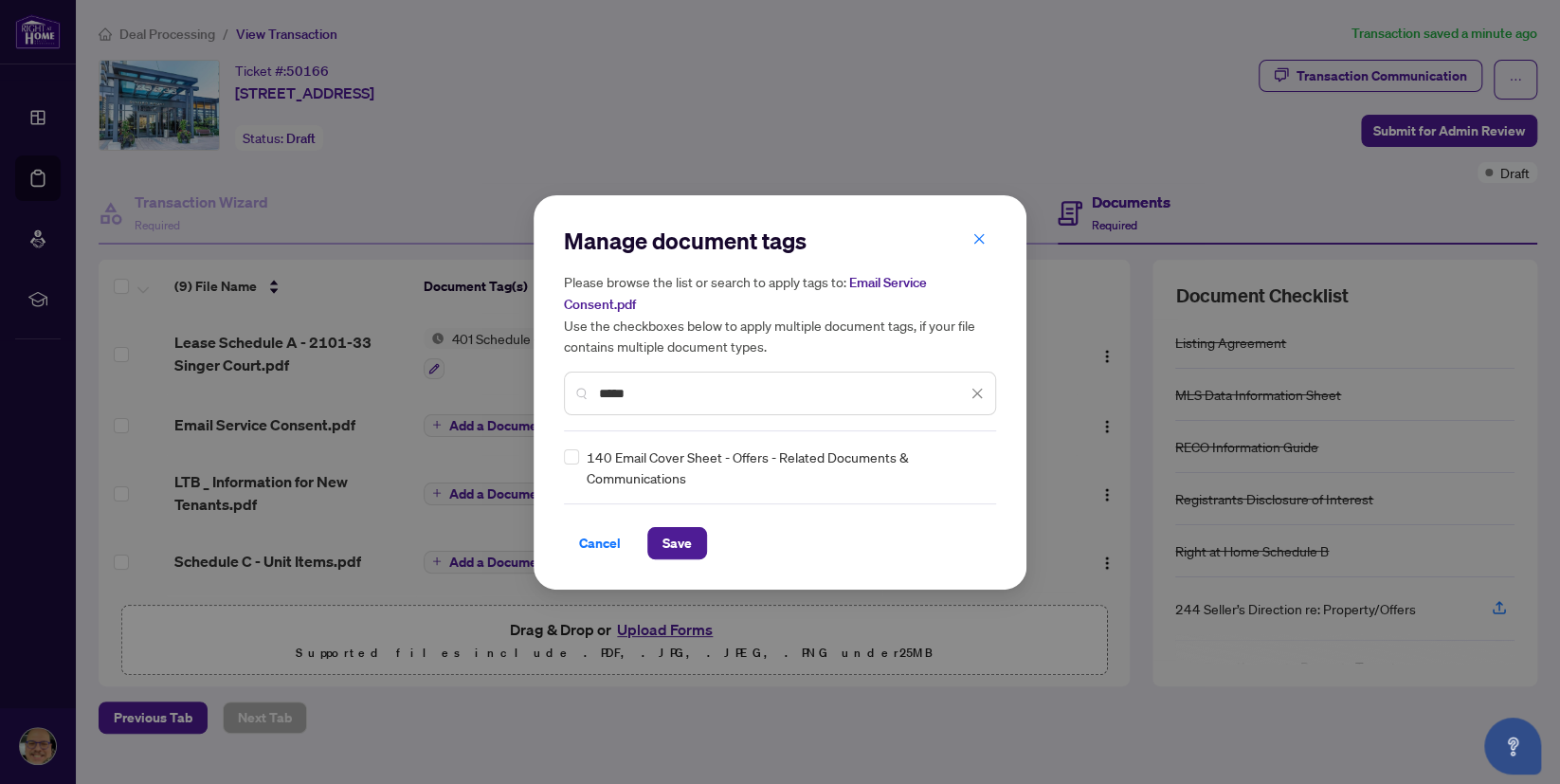
type input "*****"
click at [981, 391] on icon "close" at bounding box center [978, 393] width 13 height 13
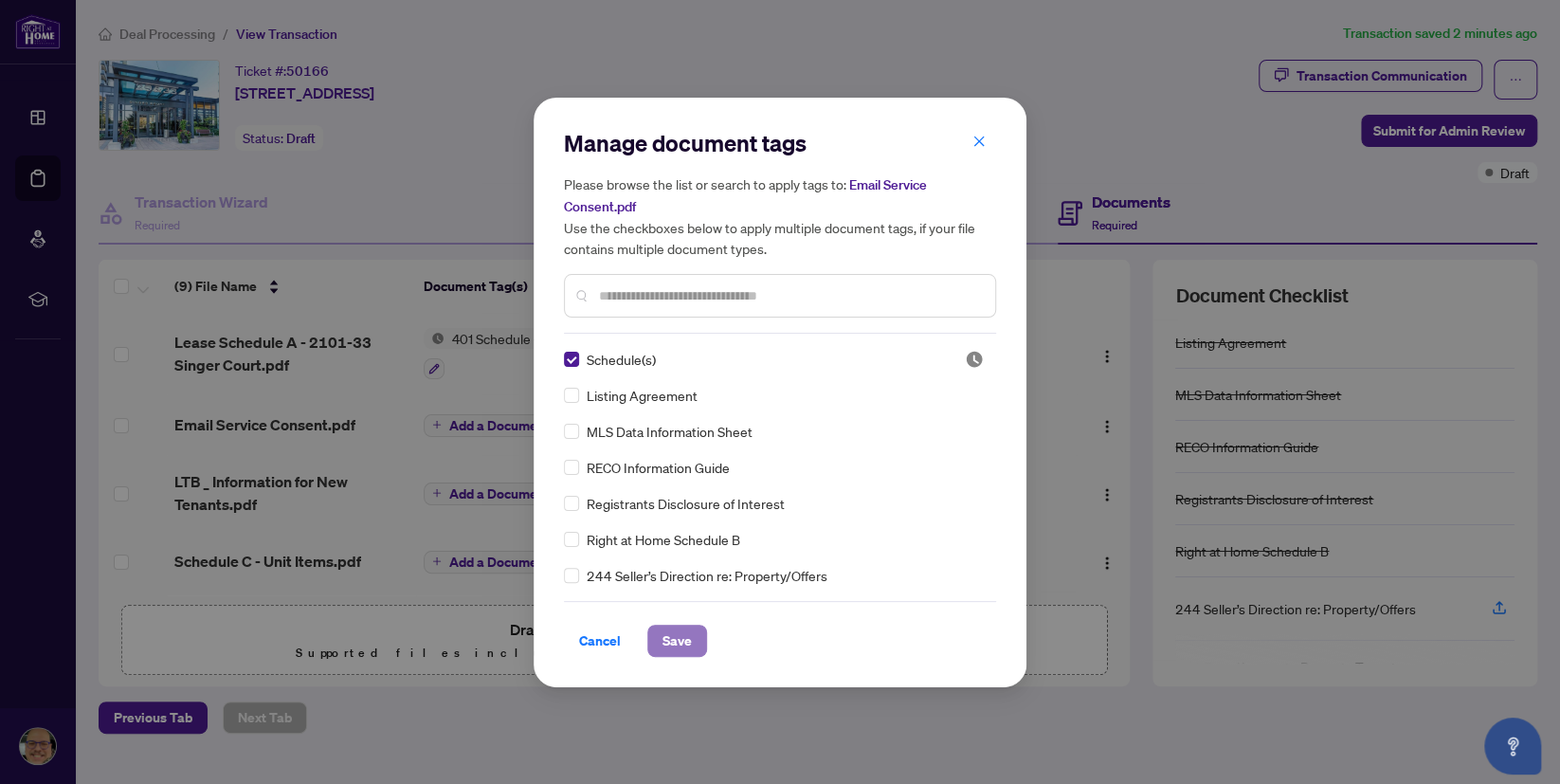
click at [672, 641] on span "Save" at bounding box center [677, 641] width 30 height 31
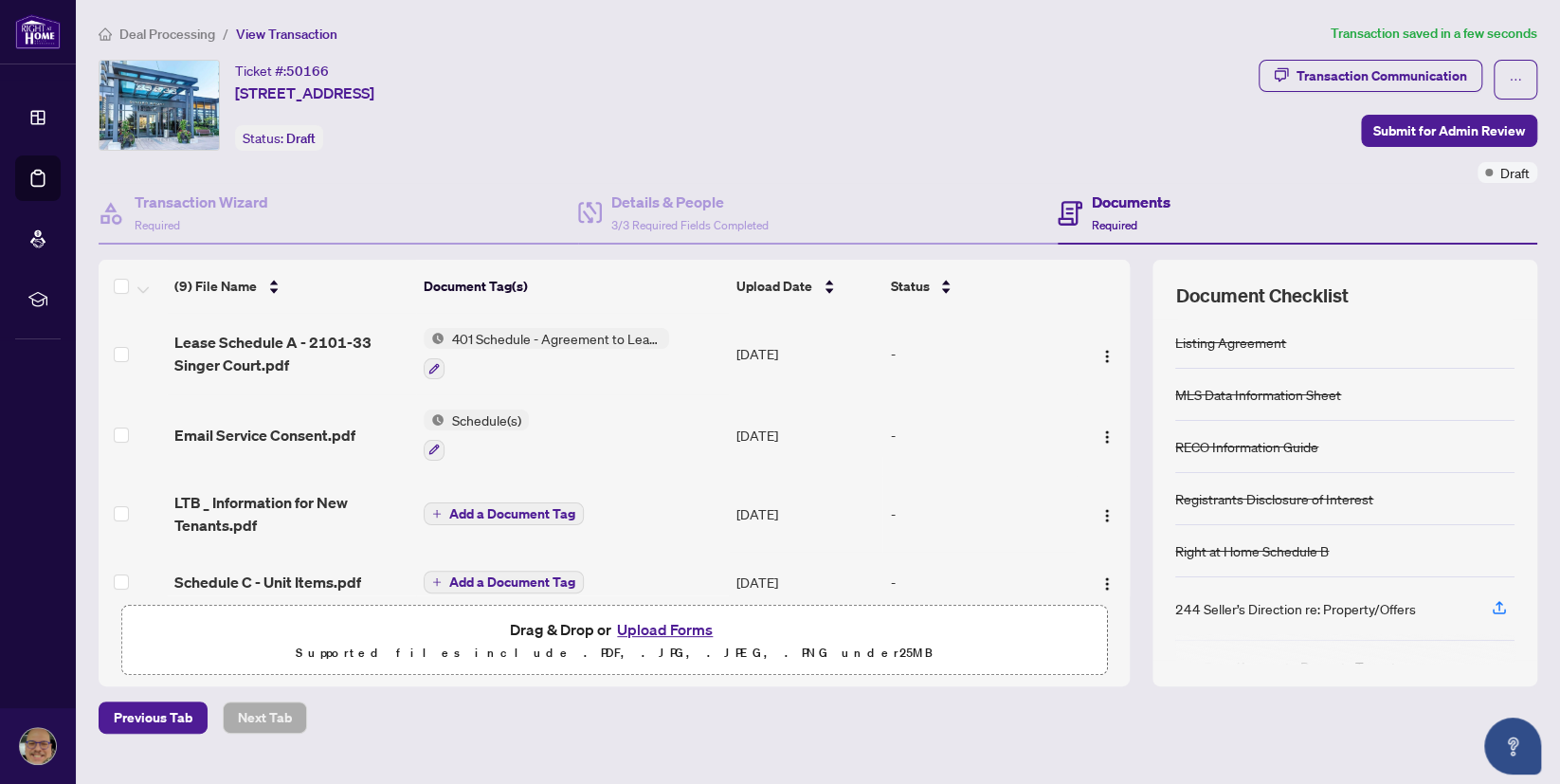
click at [474, 512] on span "Add a Document Tag" at bounding box center [513, 513] width 126 height 13
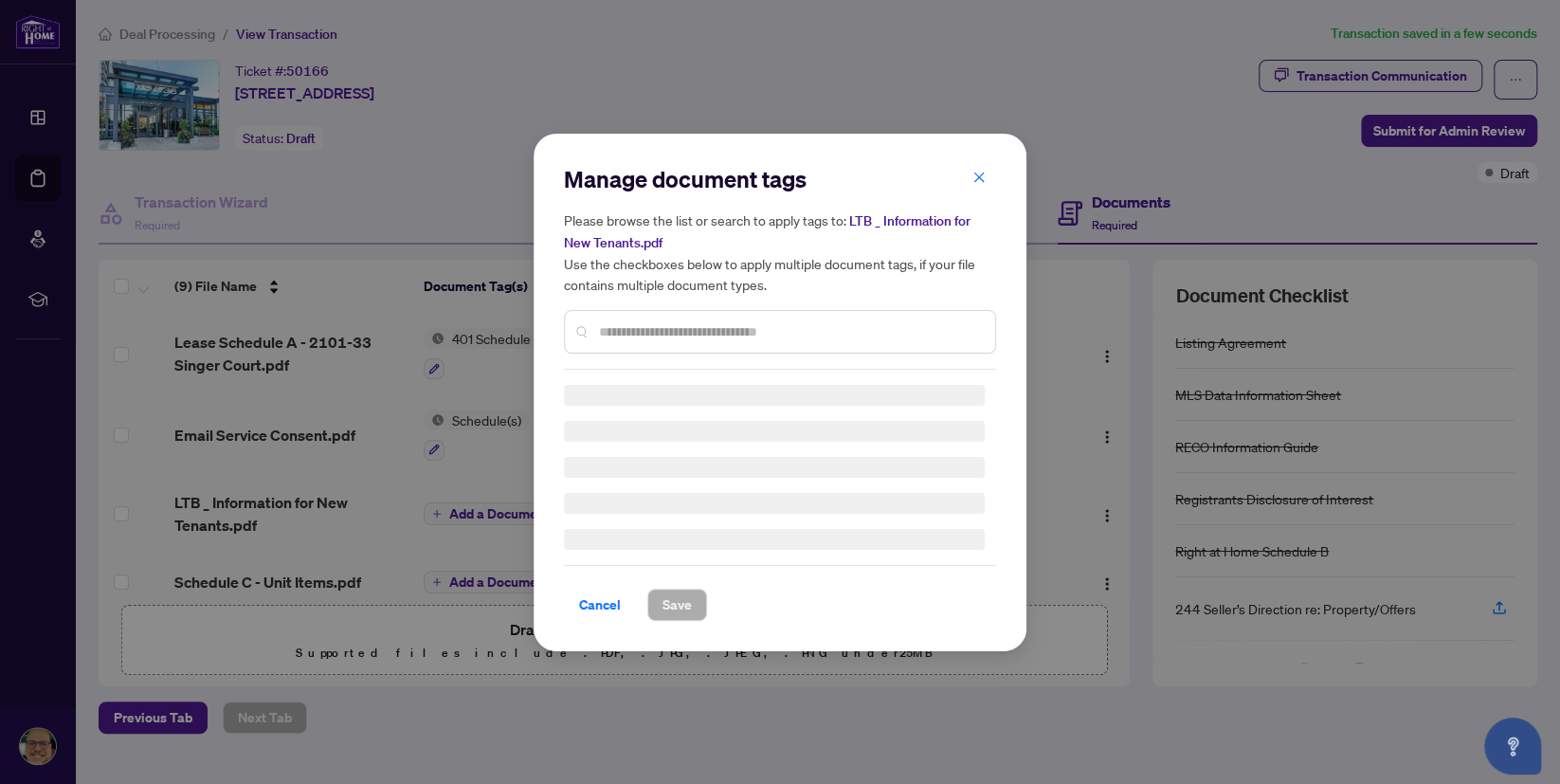
click at [626, 338] on input "text" at bounding box center [789, 332] width 381 height 21
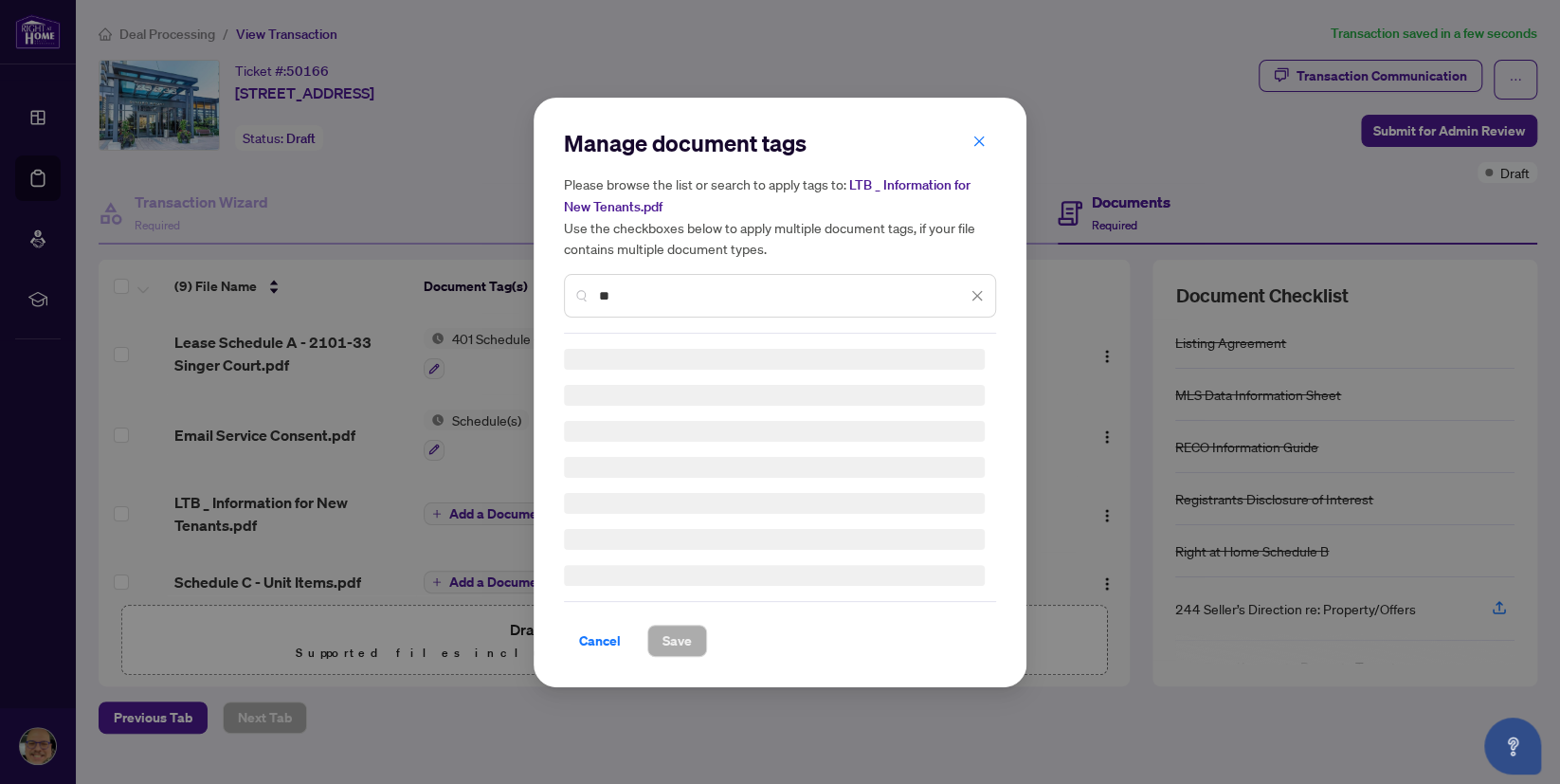
type input "*"
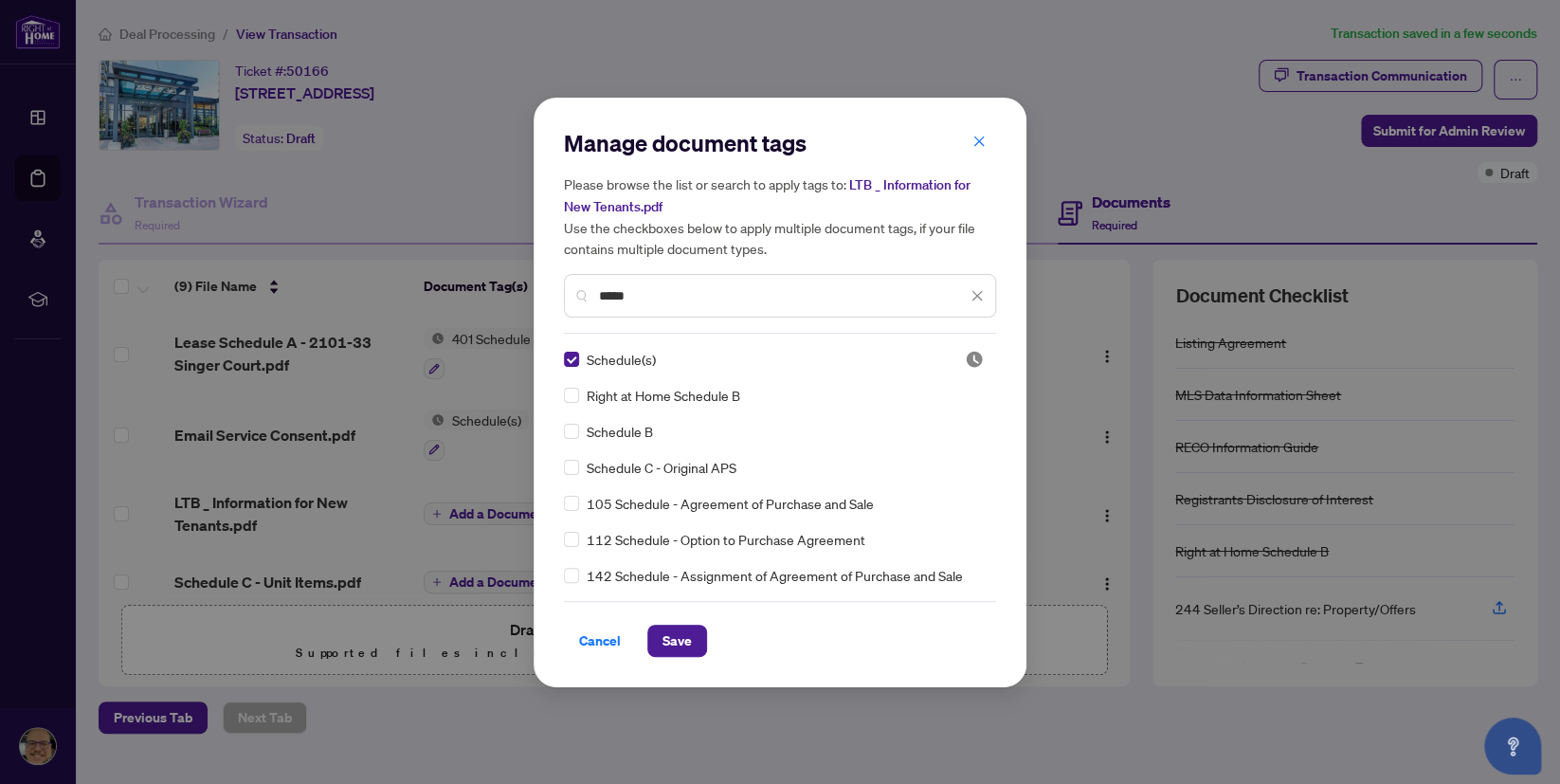
drag, startPoint x: 671, startPoint y: 297, endPoint x: 567, endPoint y: 286, distance: 104.6
click at [599, 286] on input "*****" at bounding box center [782, 295] width 368 height 21
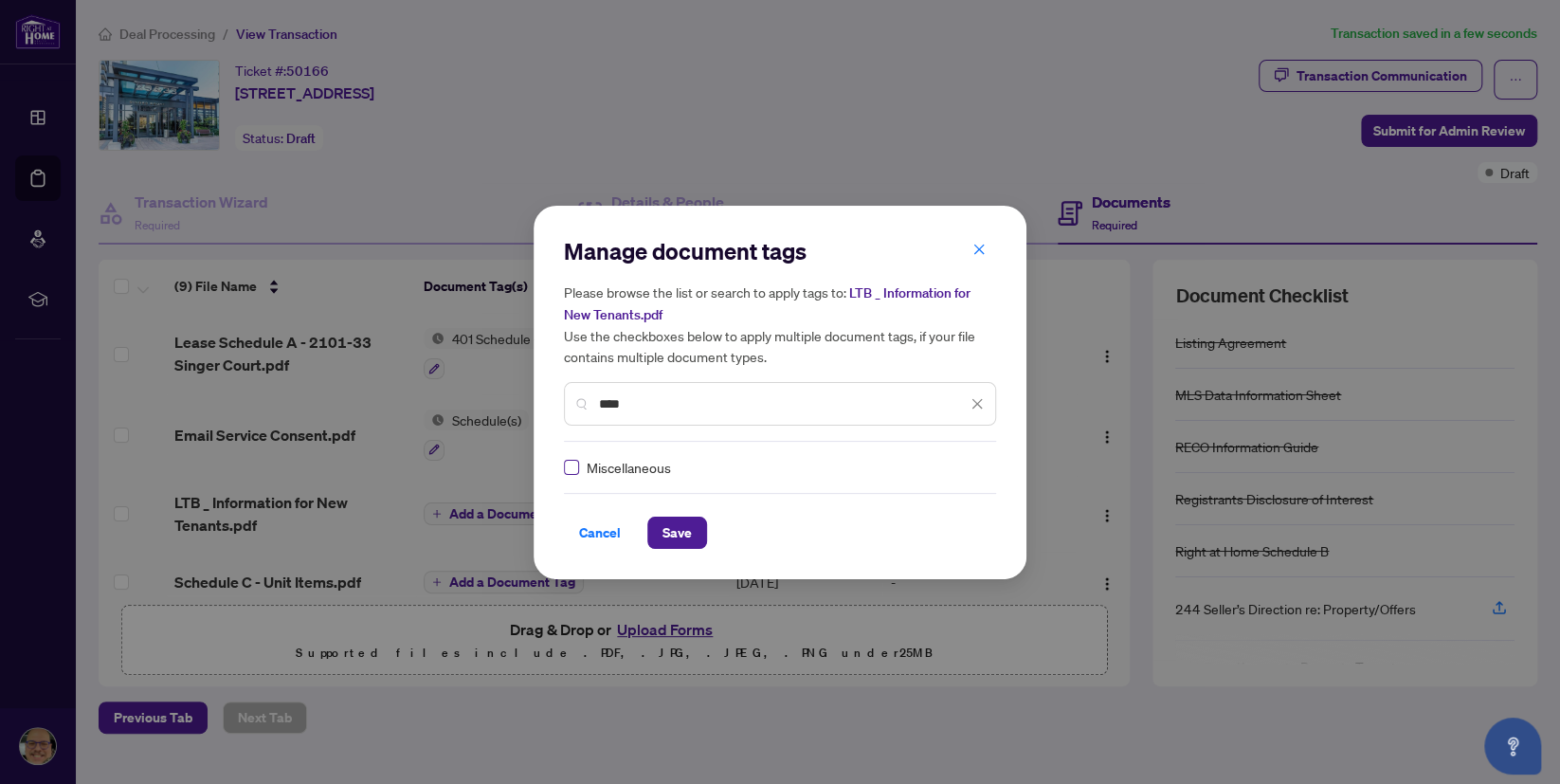
type input "****"
click at [692, 527] on button "Save" at bounding box center [677, 533] width 59 height 33
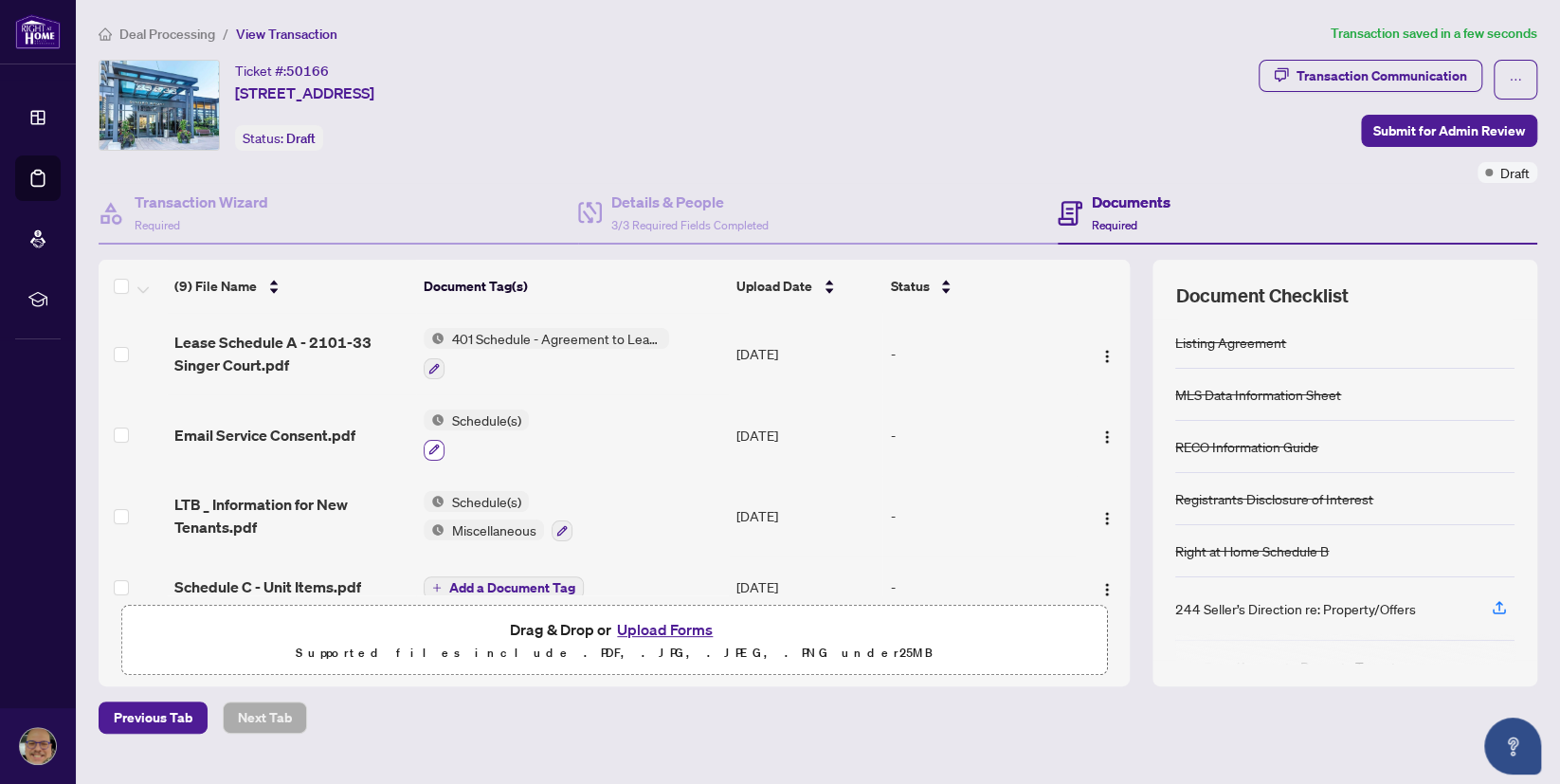
click at [434, 445] on icon "button" at bounding box center [434, 449] width 11 height 11
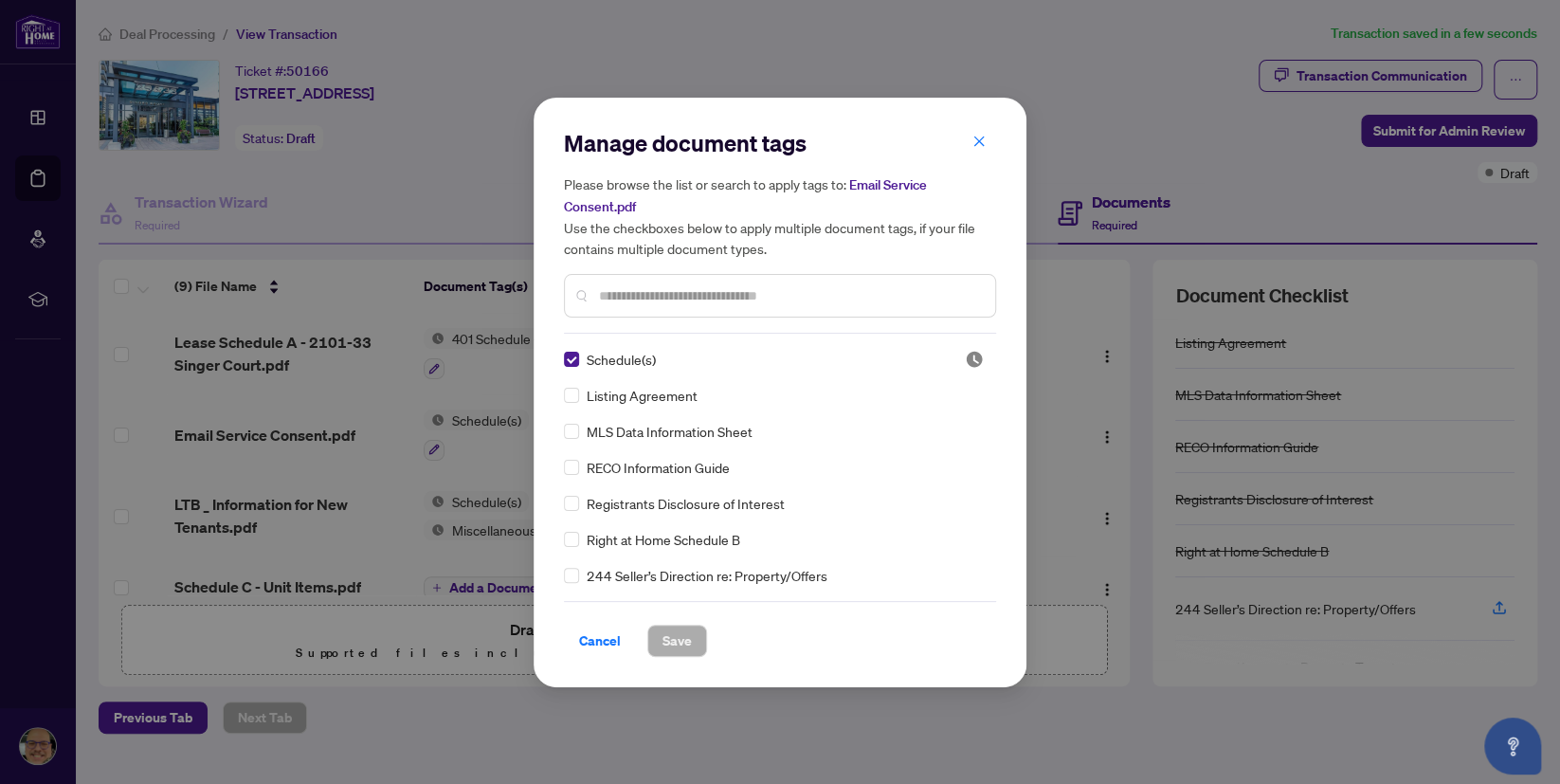
click at [647, 300] on input "text" at bounding box center [789, 295] width 381 height 21
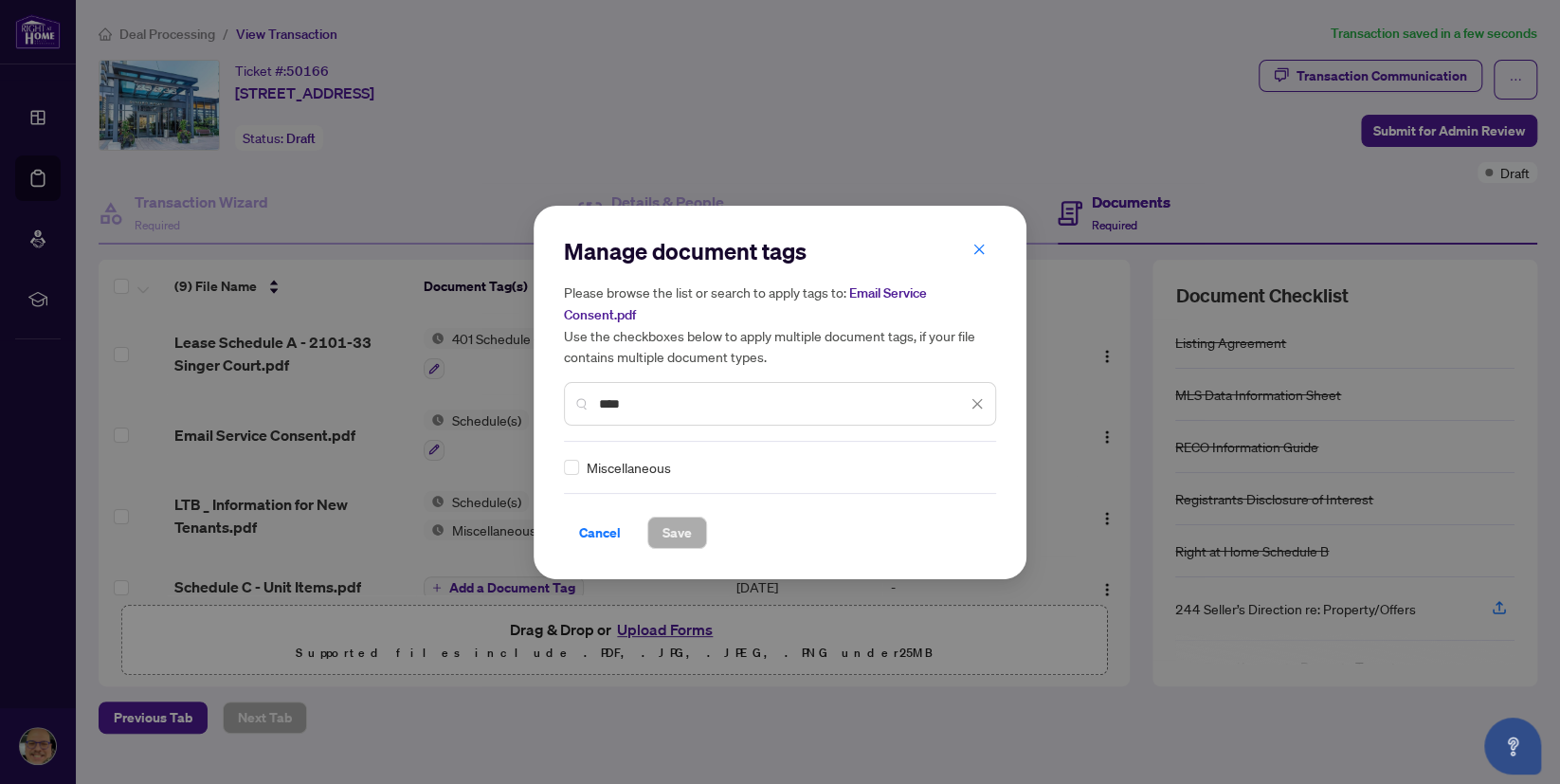
type input "****"
click at [680, 520] on span "Save" at bounding box center [677, 533] width 30 height 31
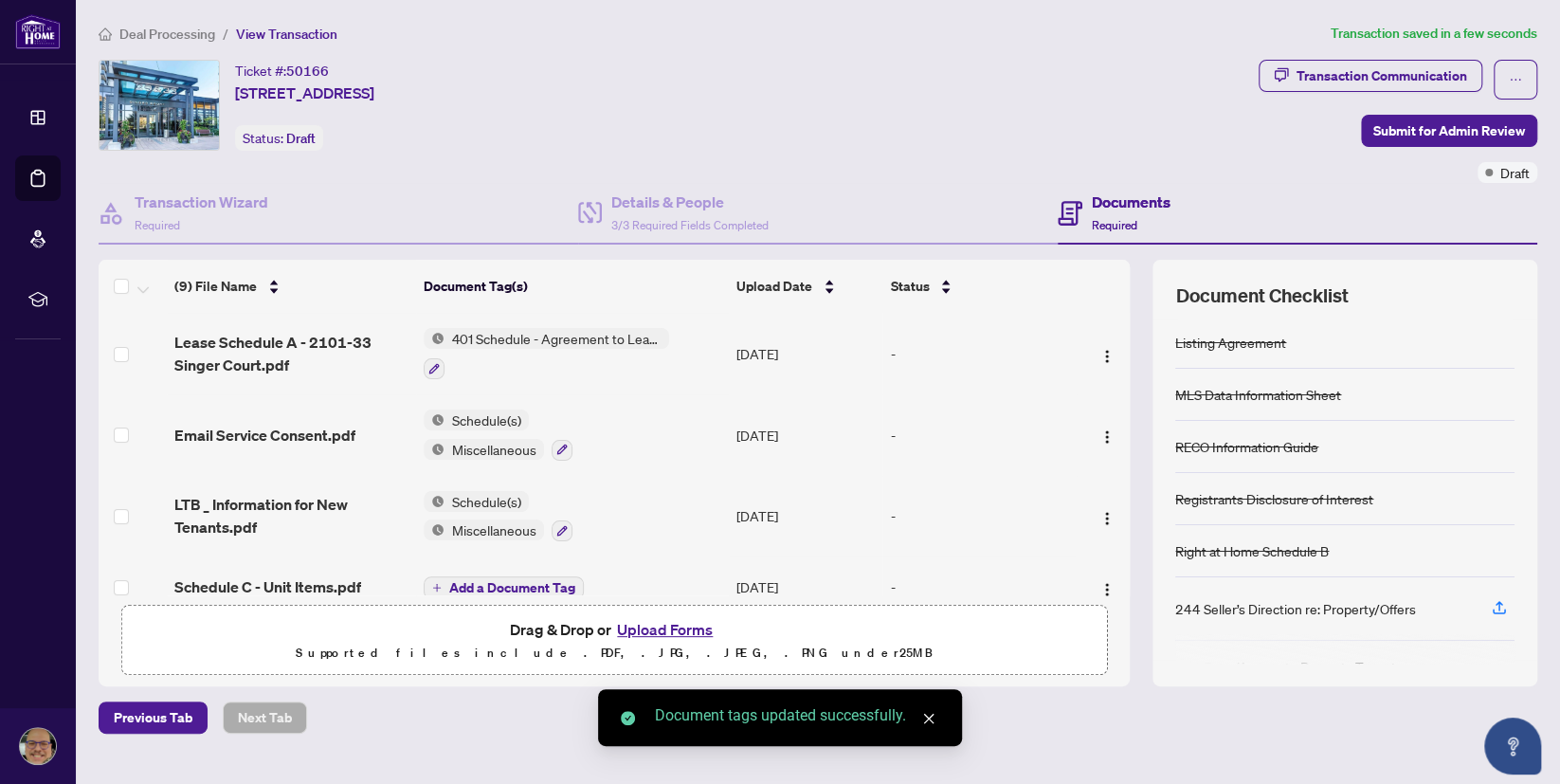
scroll to position [105, 0]
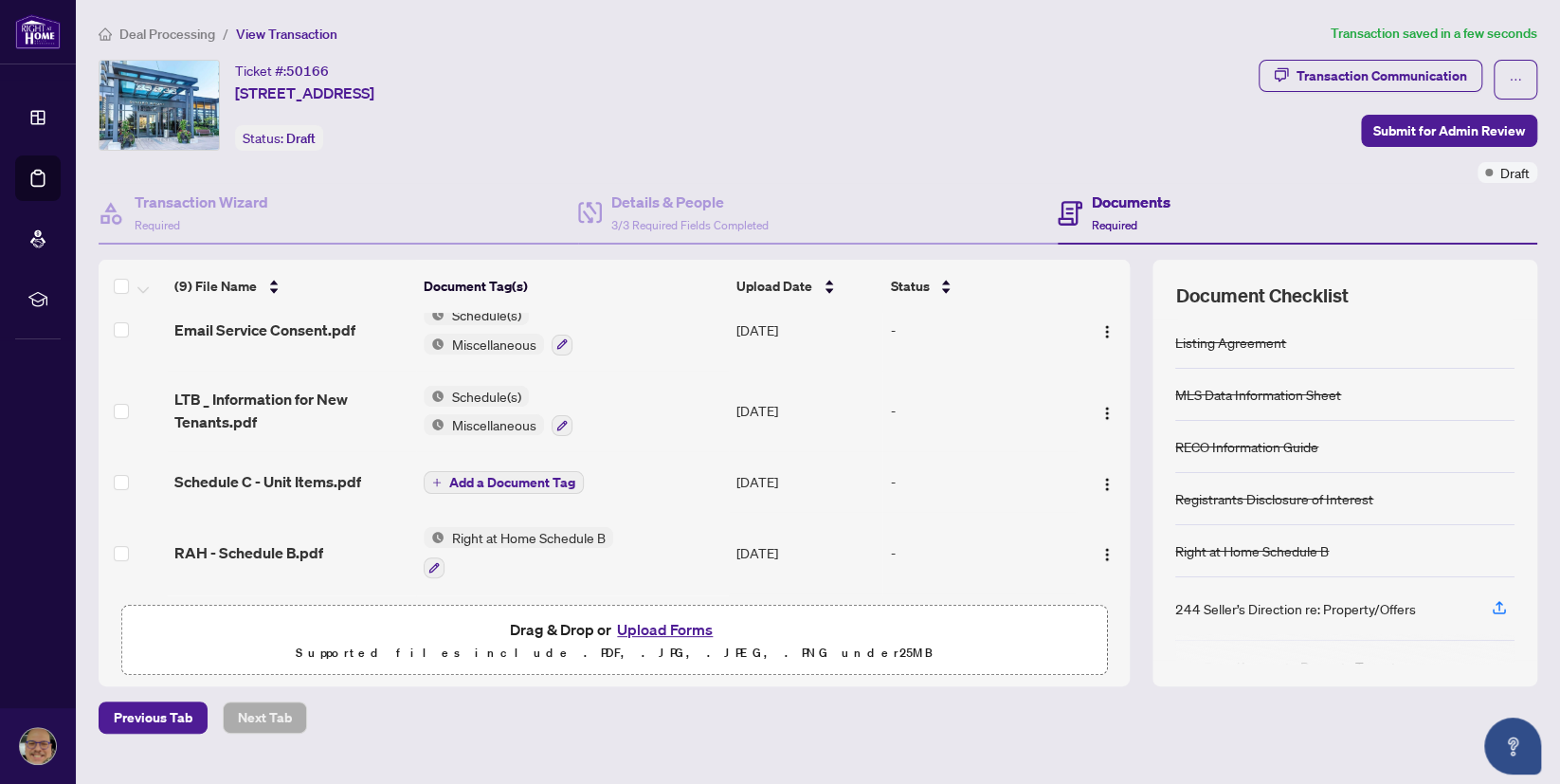
click at [471, 475] on span "Add a Document Tag" at bounding box center [513, 482] width 126 height 13
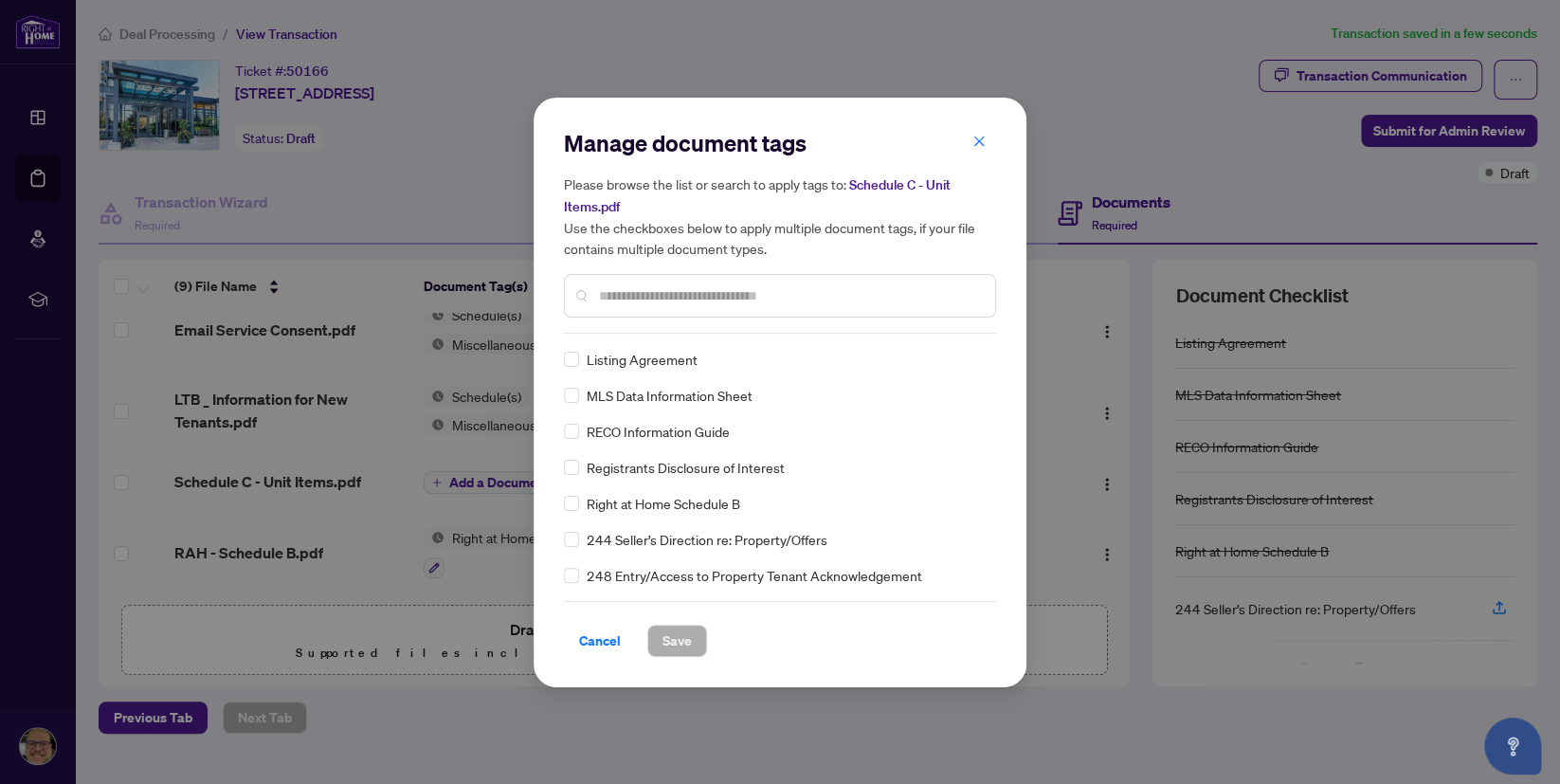
click at [633, 286] on input "text" at bounding box center [789, 295] width 381 height 21
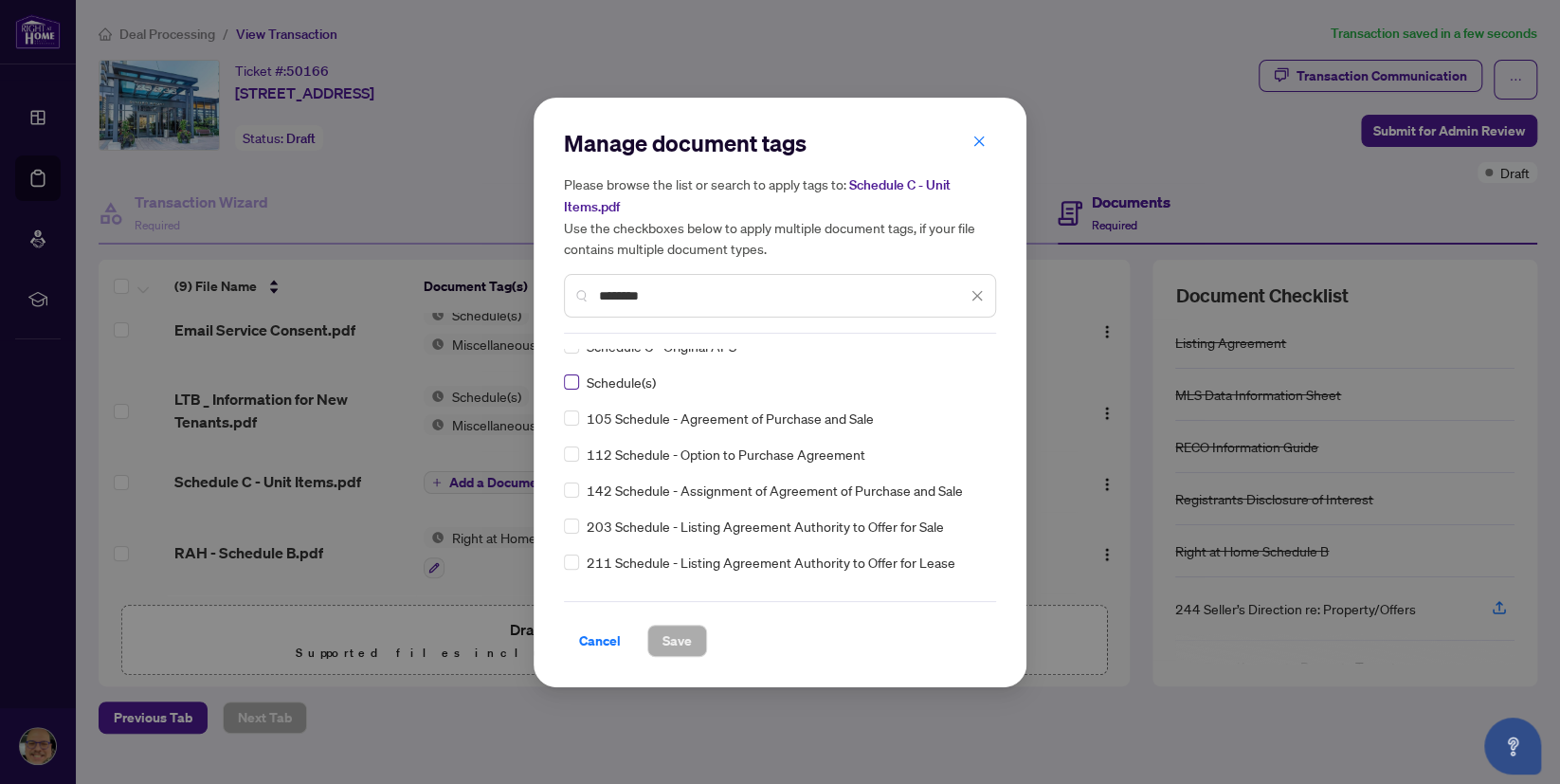
scroll to position [0, 0]
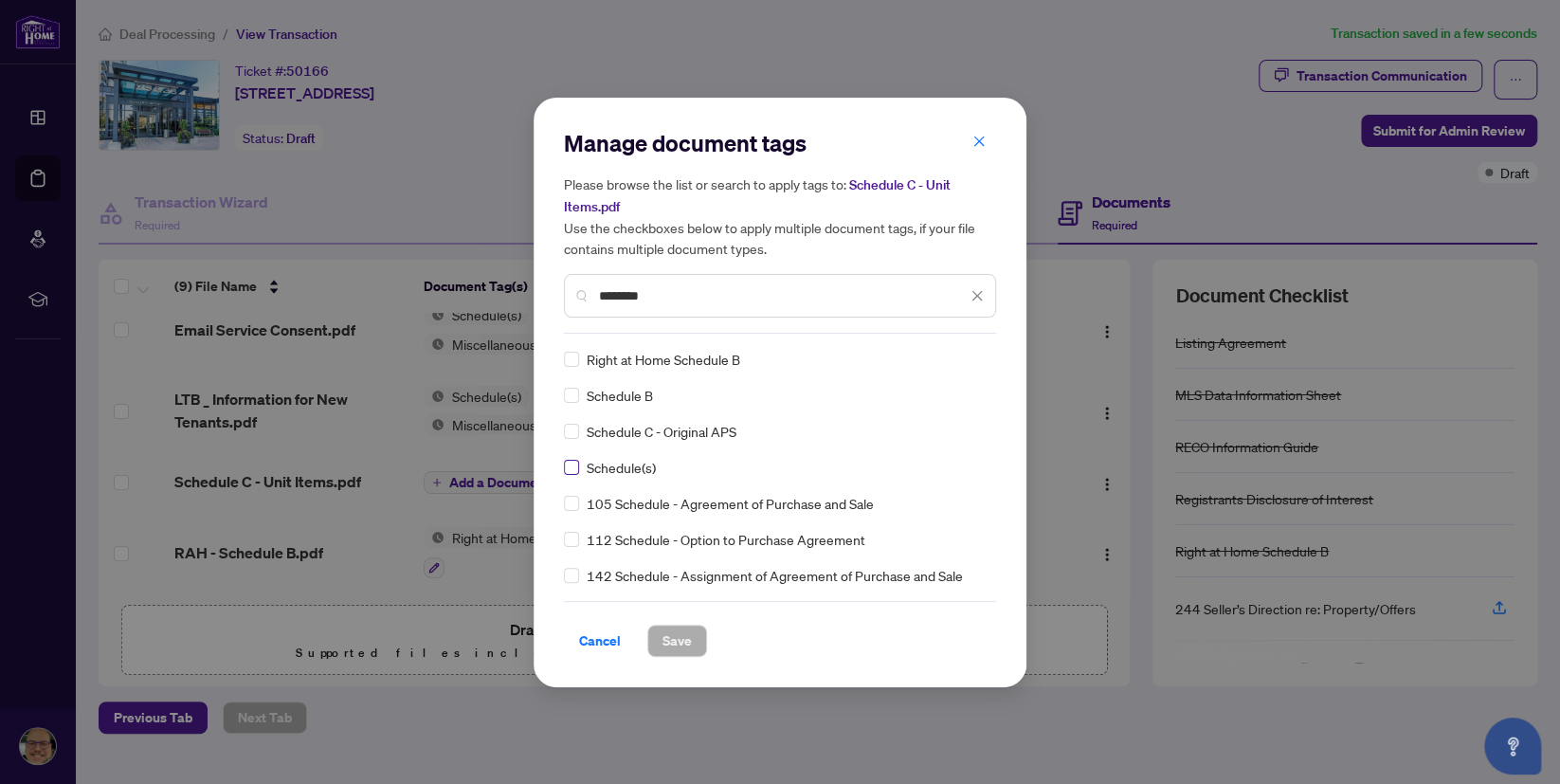
type input "********"
click at [677, 646] on span "Save" at bounding box center [677, 641] width 30 height 31
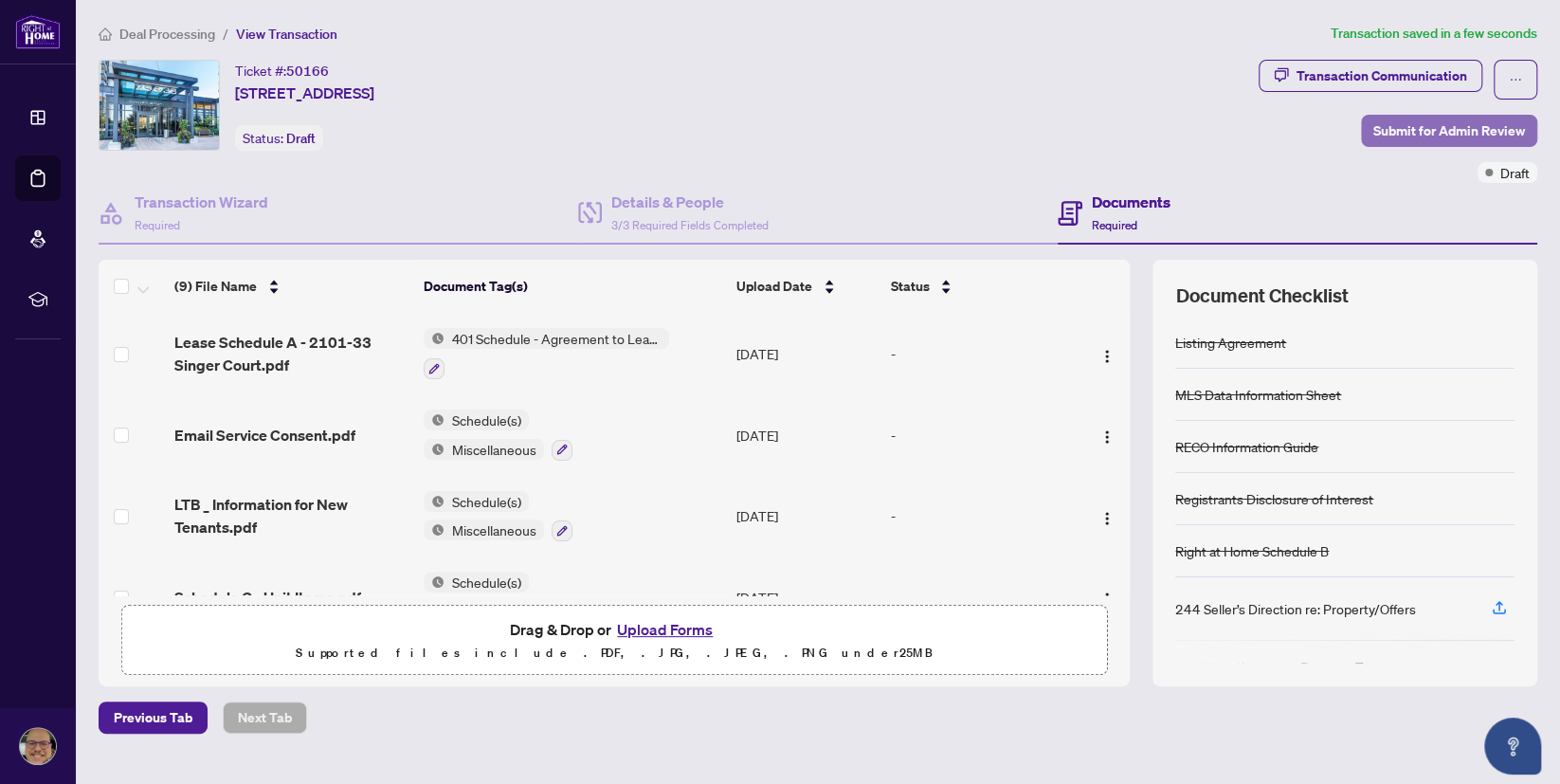
click at [1468, 133] on span "Submit for Admin Review" at bounding box center [1449, 131] width 152 height 31
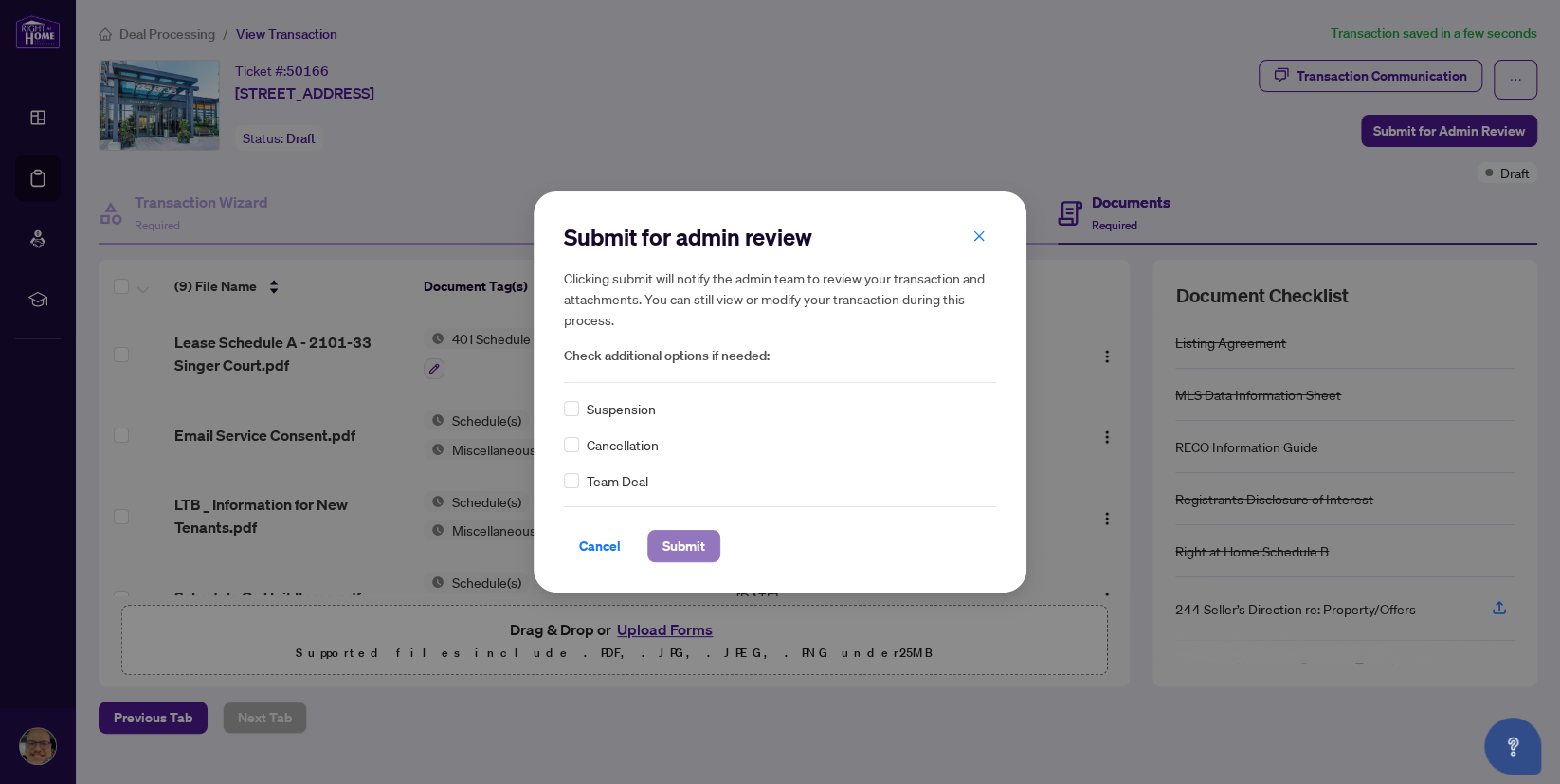
click at [701, 555] on span "Submit" at bounding box center [684, 546] width 43 height 31
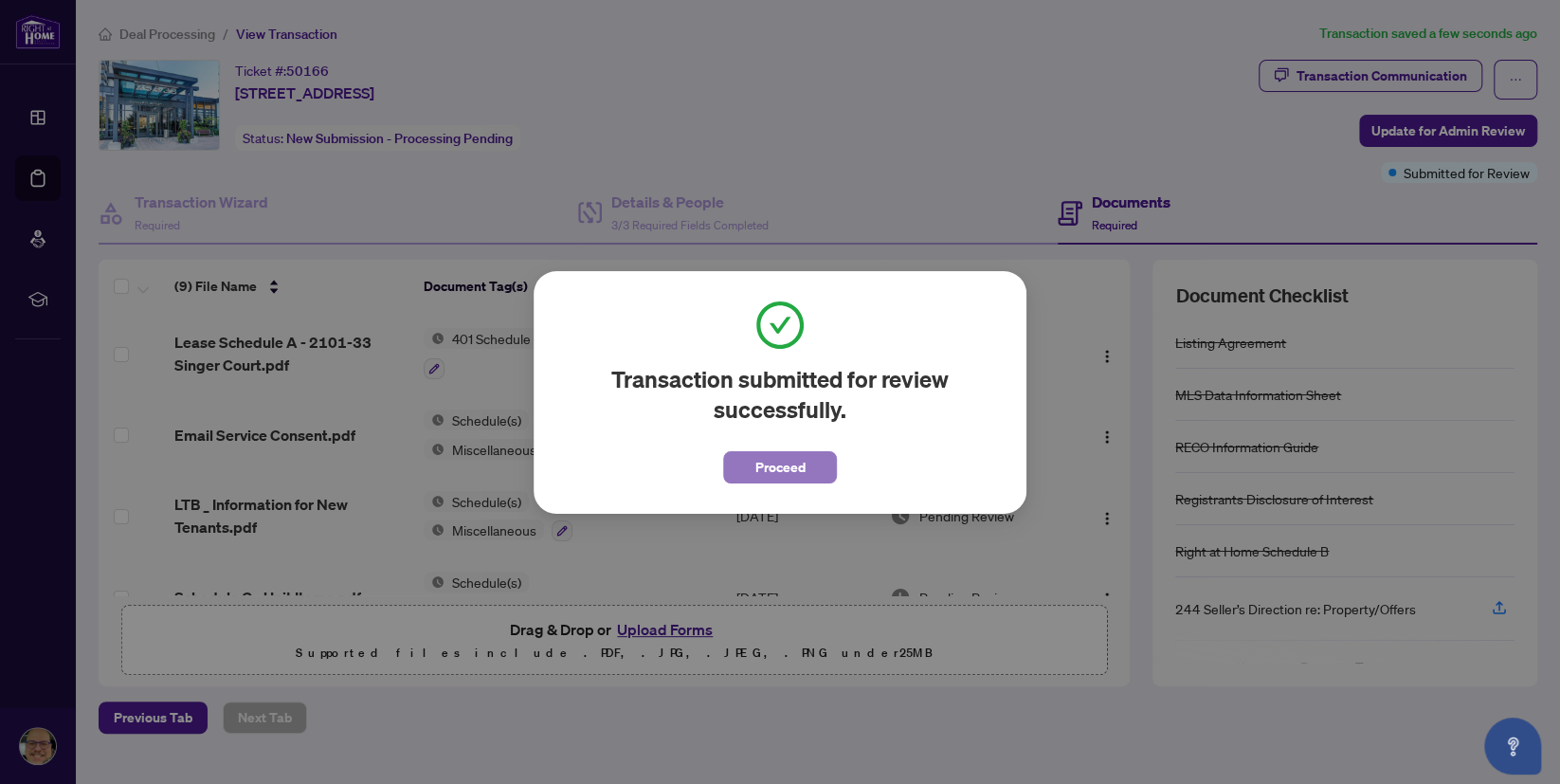
click at [802, 477] on span "Proceed" at bounding box center [780, 468] width 51 height 31
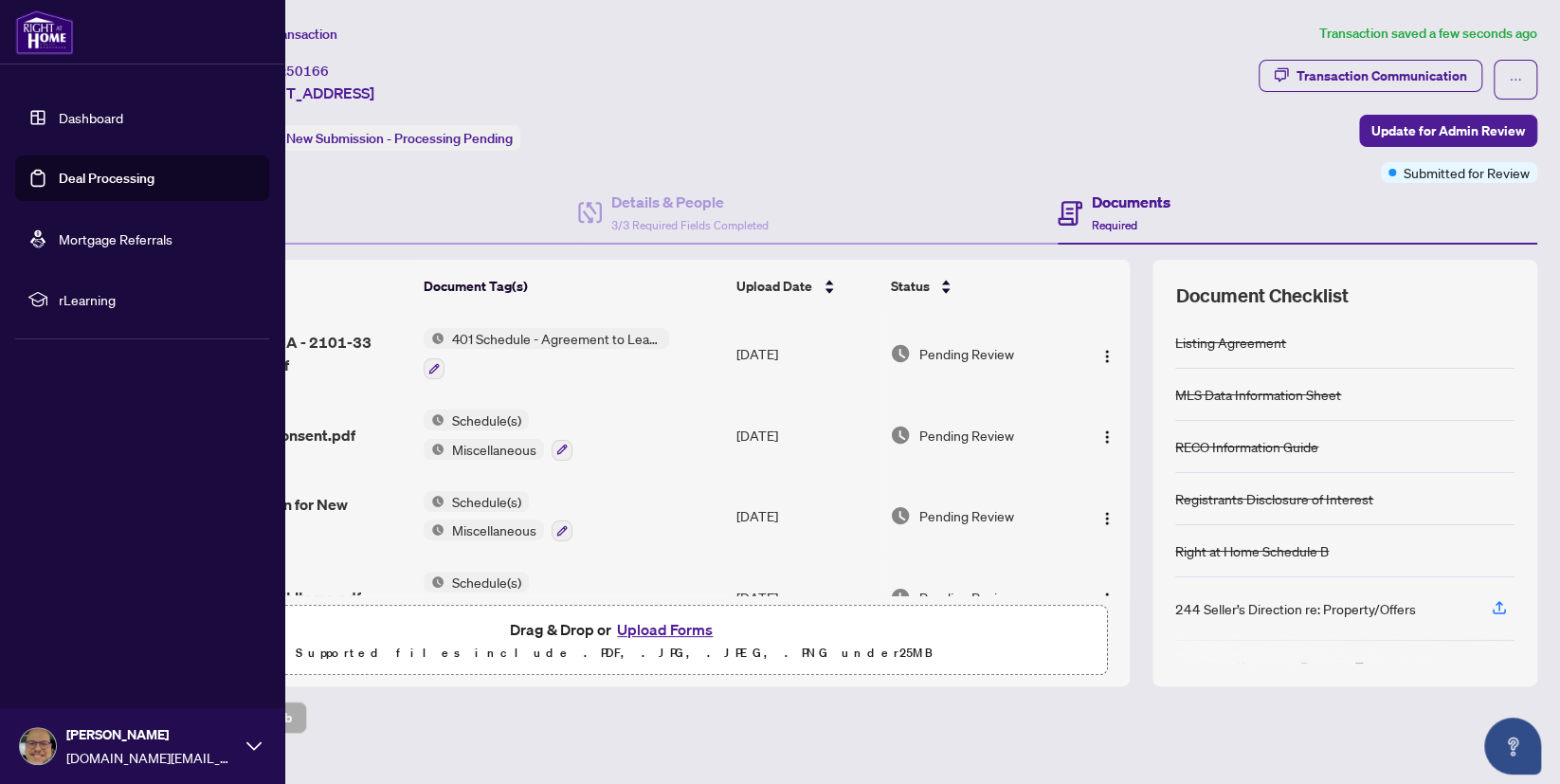
click at [233, 745] on div "[PERSON_NAME] [DOMAIN_NAME][EMAIL_ADDRESS][DOMAIN_NAME]" at bounding box center [151, 746] width 170 height 44
click at [71, 640] on span "Logout" at bounding box center [76, 633] width 43 height 31
